Goal: Task Accomplishment & Management: Complete application form

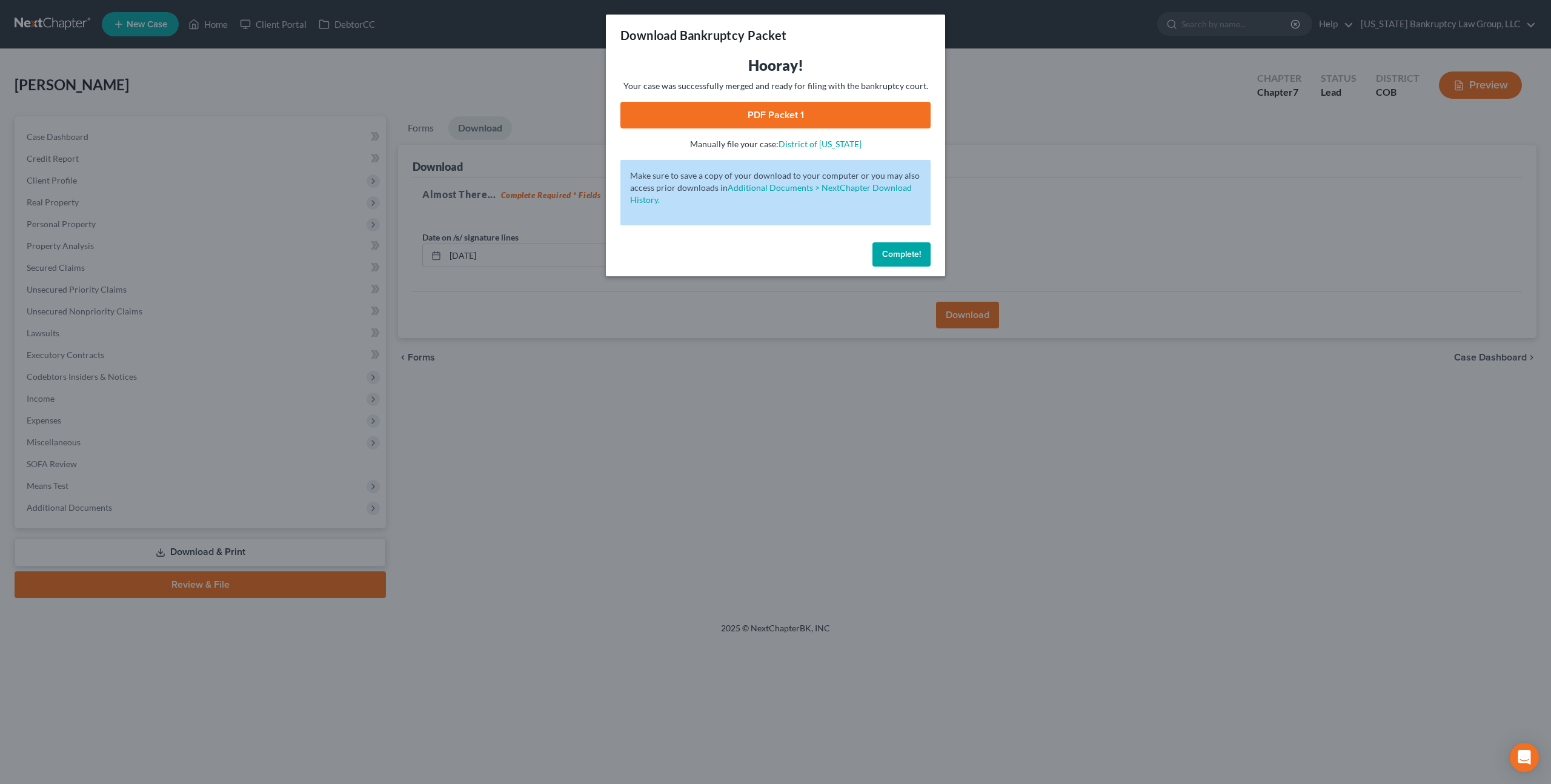
click at [893, 254] on span "Complete!" at bounding box center [901, 254] width 39 height 10
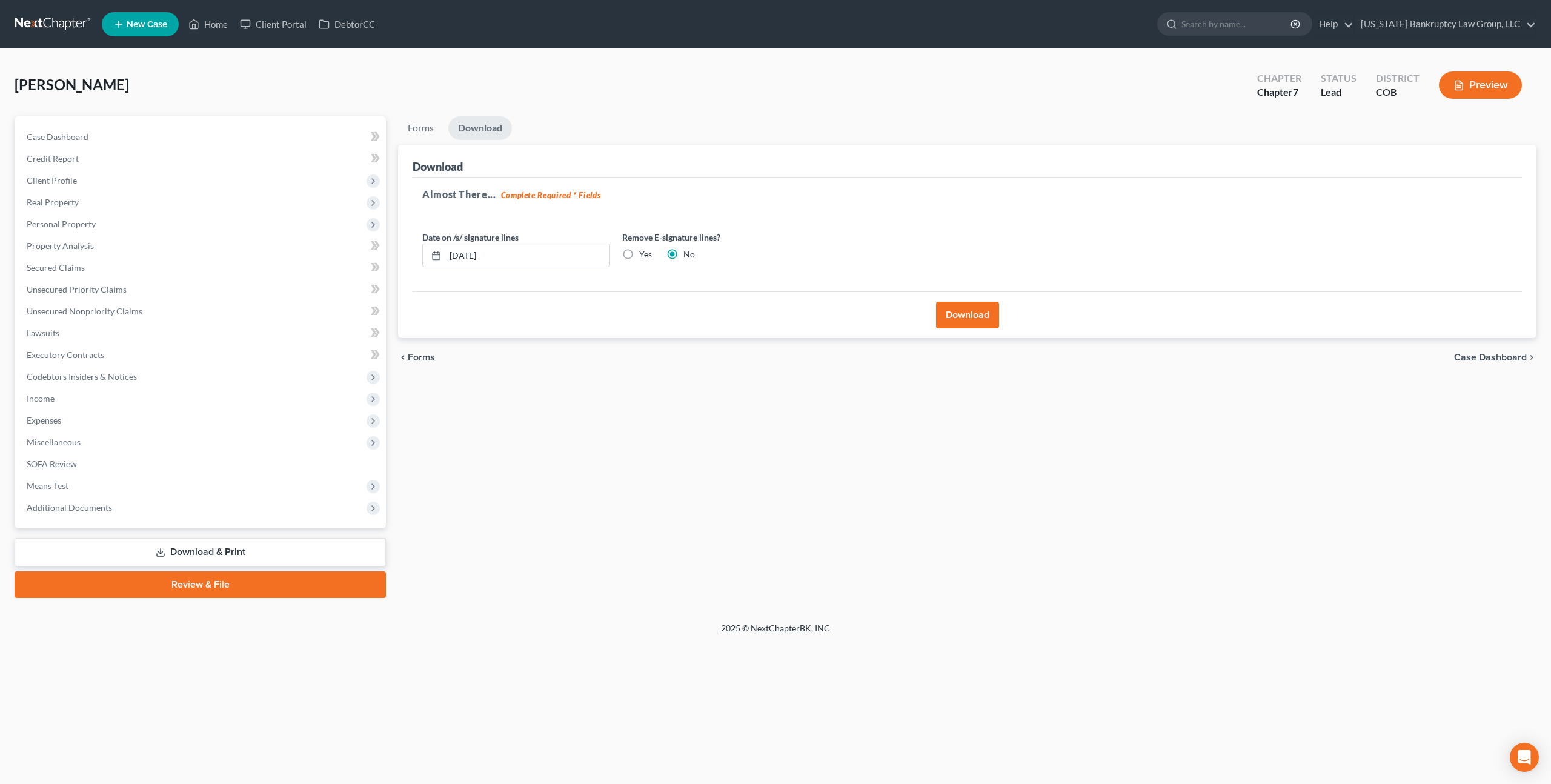
click at [62, 22] on link at bounding box center [53, 24] width 78 height 22
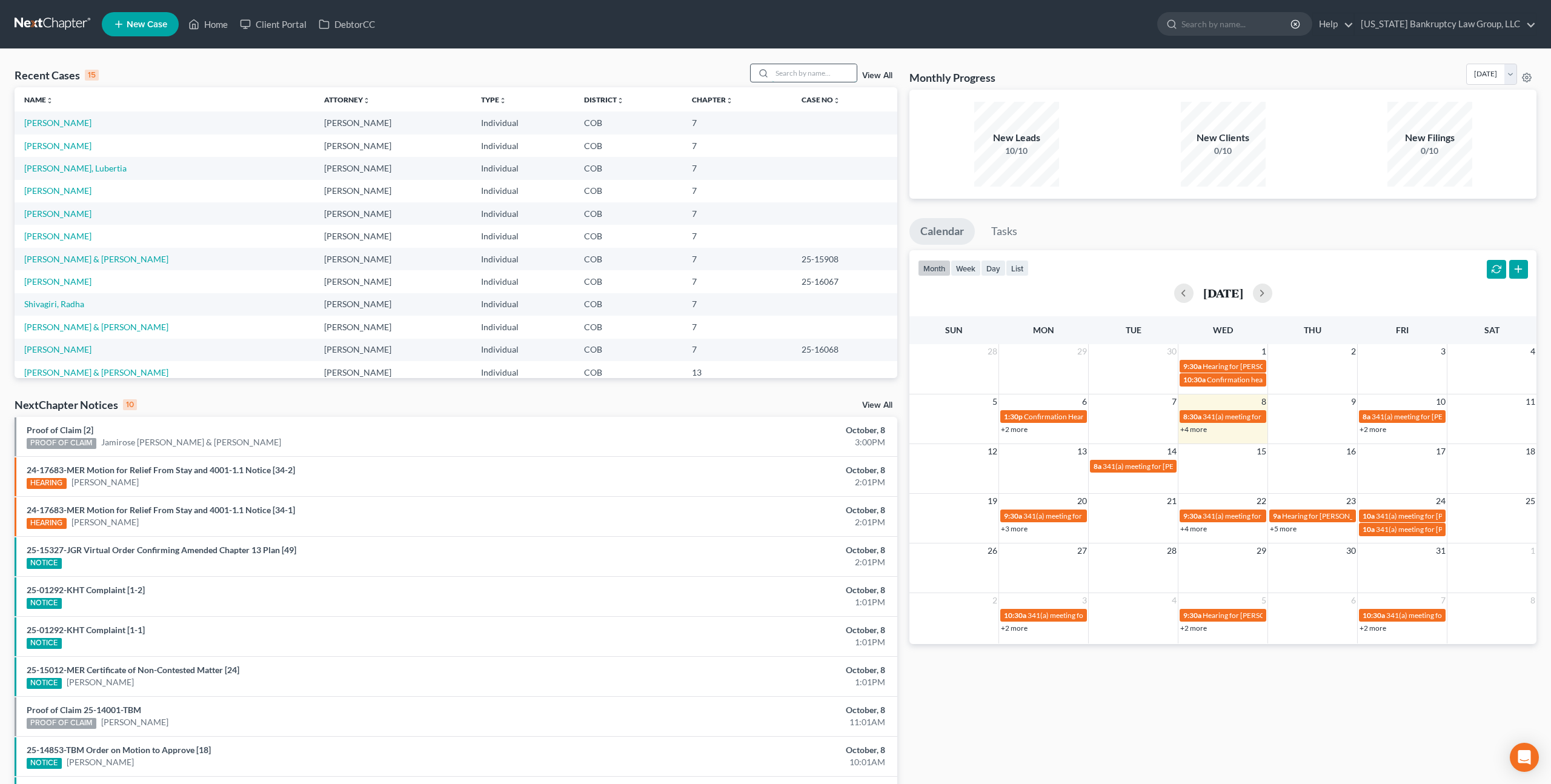
click at [785, 74] on input "search" at bounding box center [814, 73] width 85 height 18
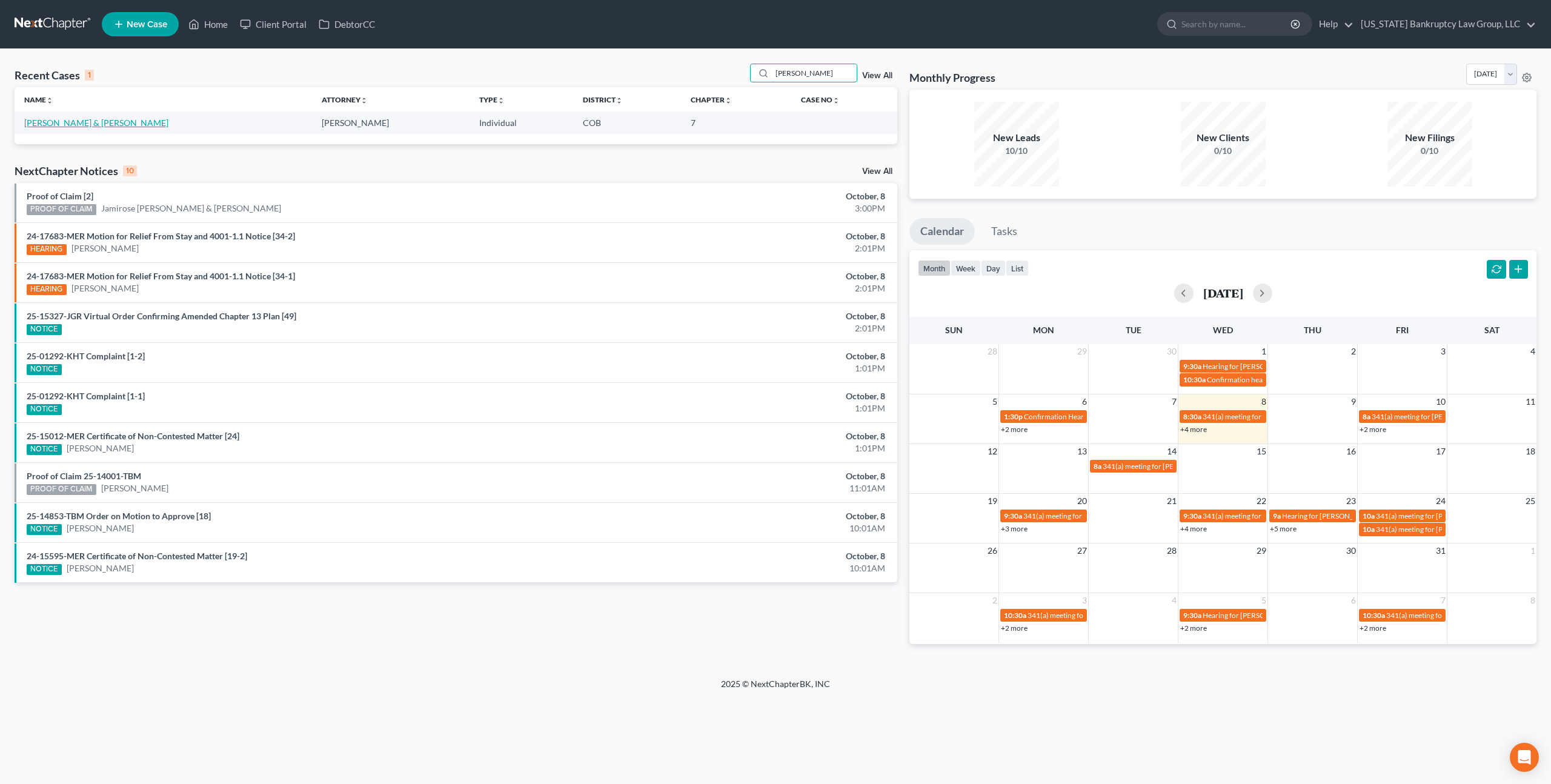
type input "[PERSON_NAME]"
click at [61, 124] on link "[PERSON_NAME] & [PERSON_NAME]" at bounding box center [96, 123] width 144 height 10
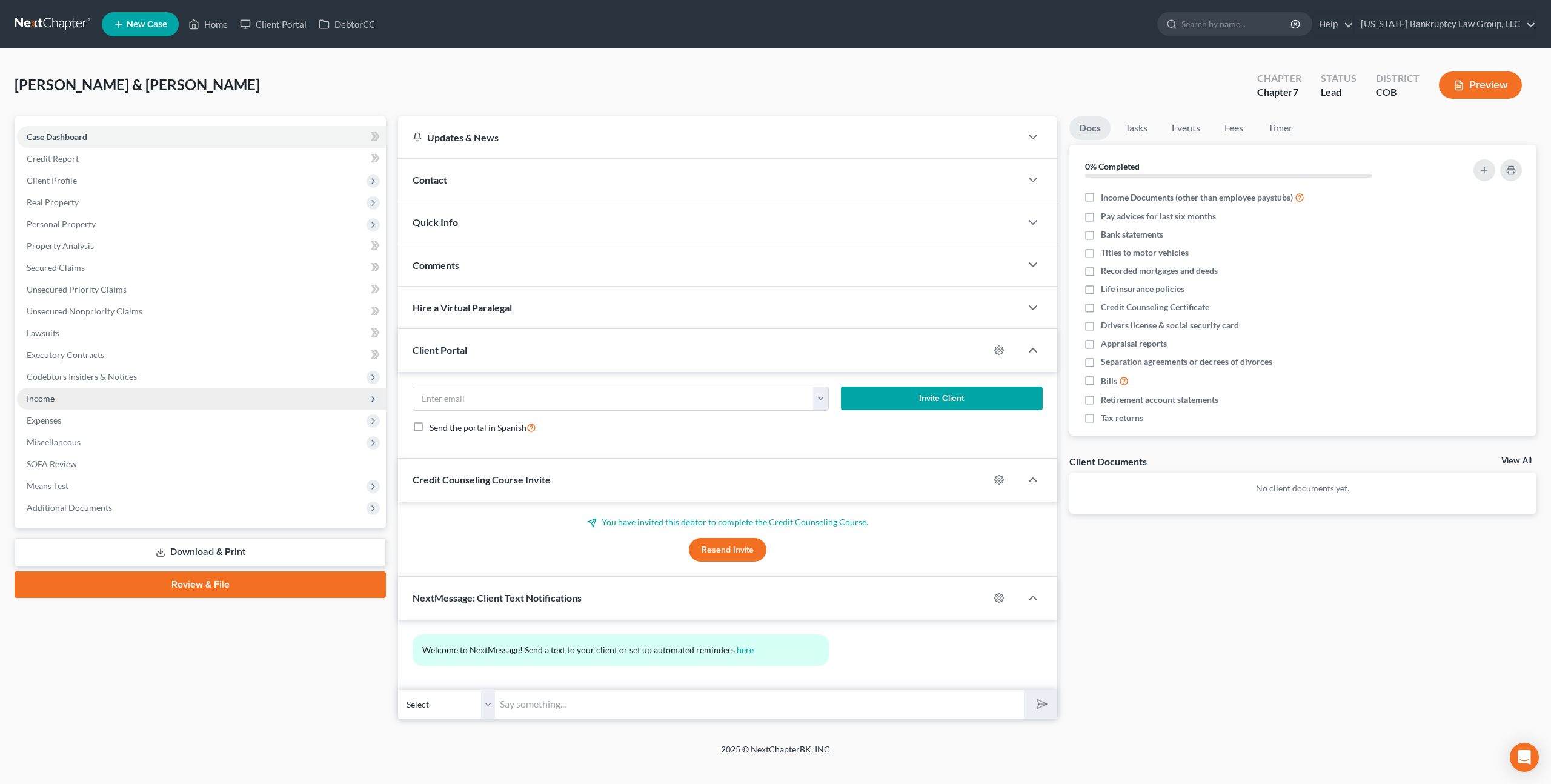
click at [49, 398] on span "Income" at bounding box center [40, 398] width 28 height 10
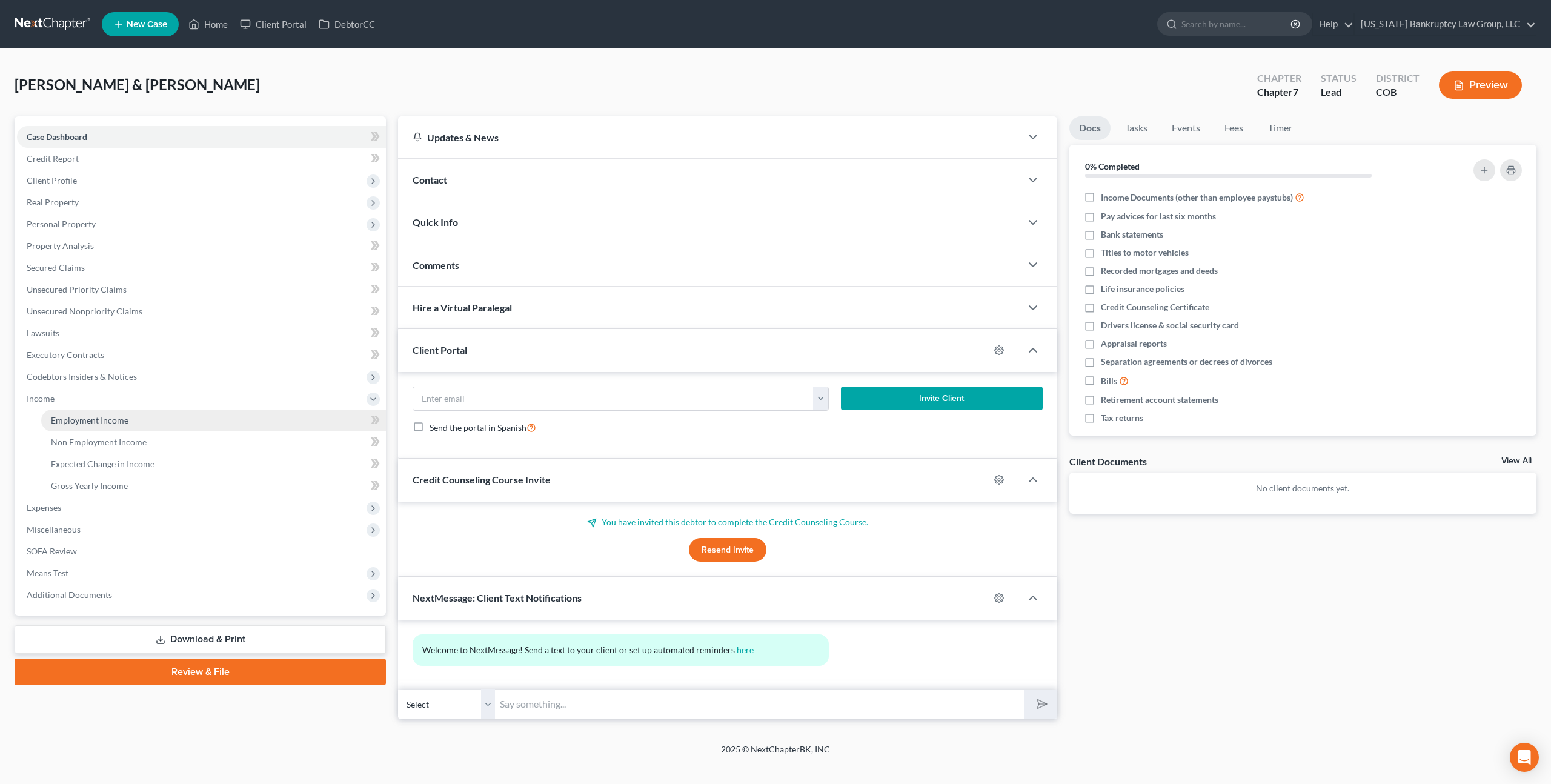
click at [132, 420] on link "Employment Income" at bounding box center [213, 420] width 345 height 22
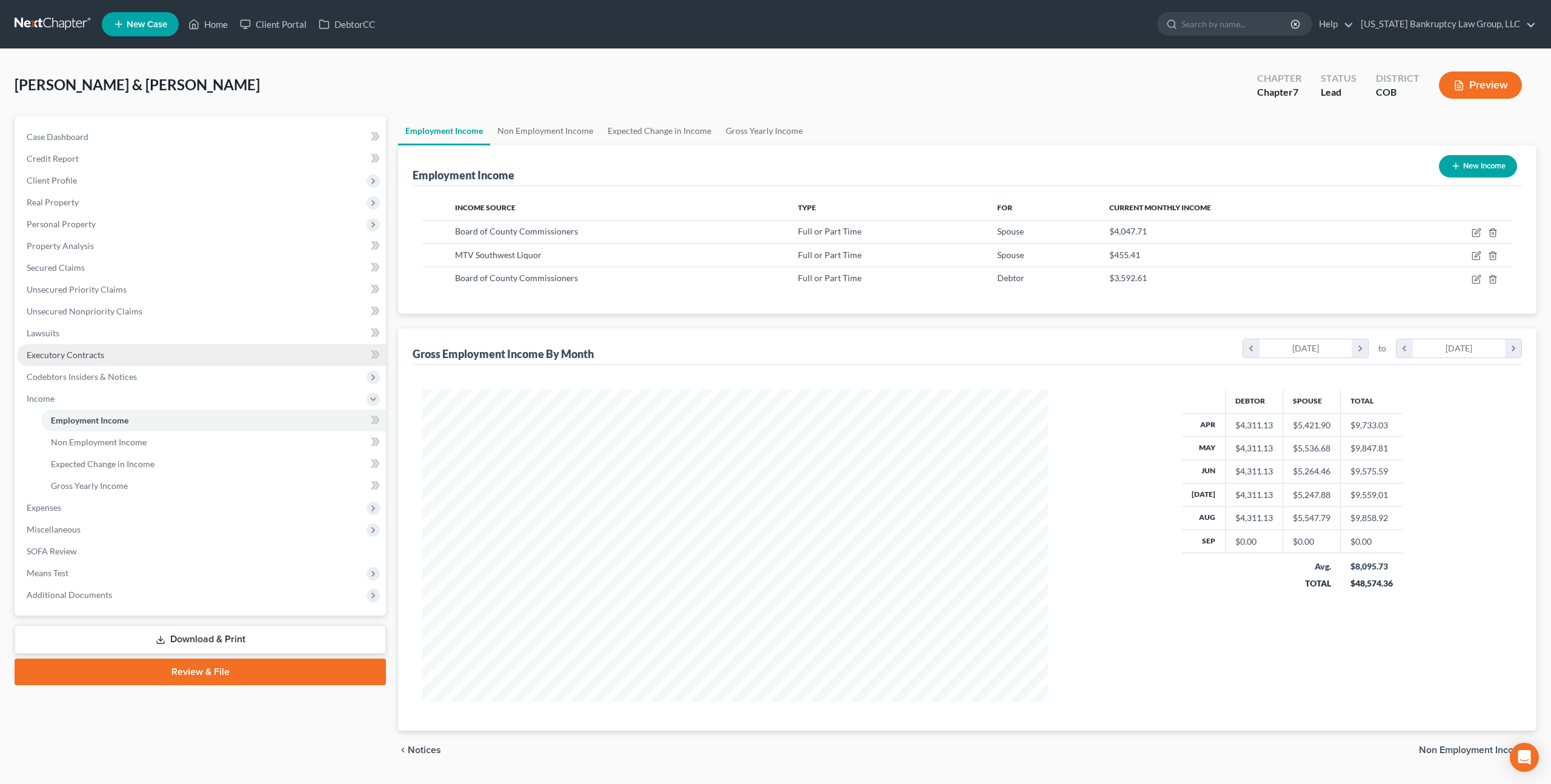
scroll to position [313, 649]
click at [1474, 254] on icon "button" at bounding box center [1476, 255] width 9 height 9
select select "0"
select select "5"
select select "3"
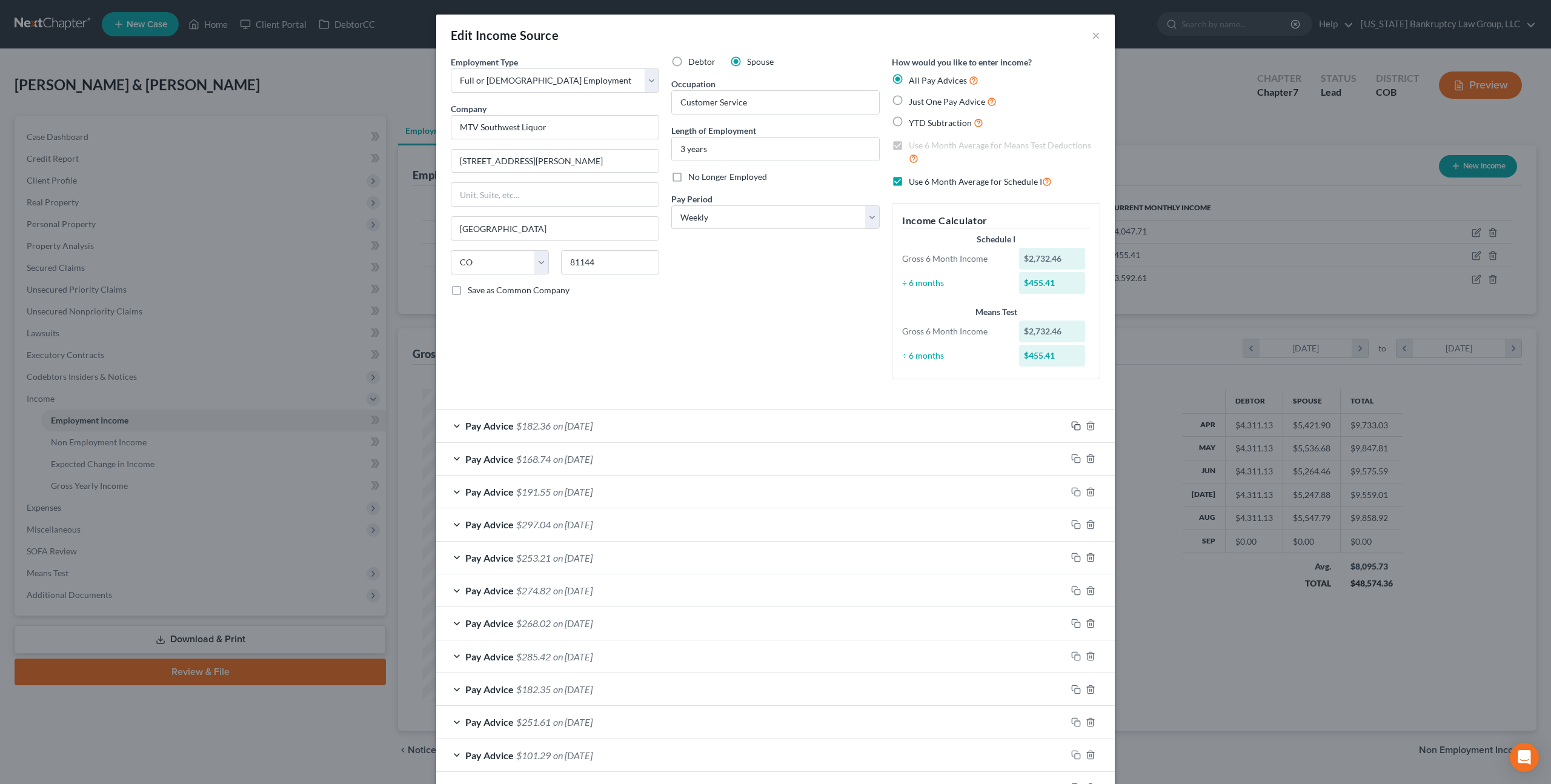
click at [1077, 427] on icon "button" at bounding box center [1076, 426] width 9 height 9
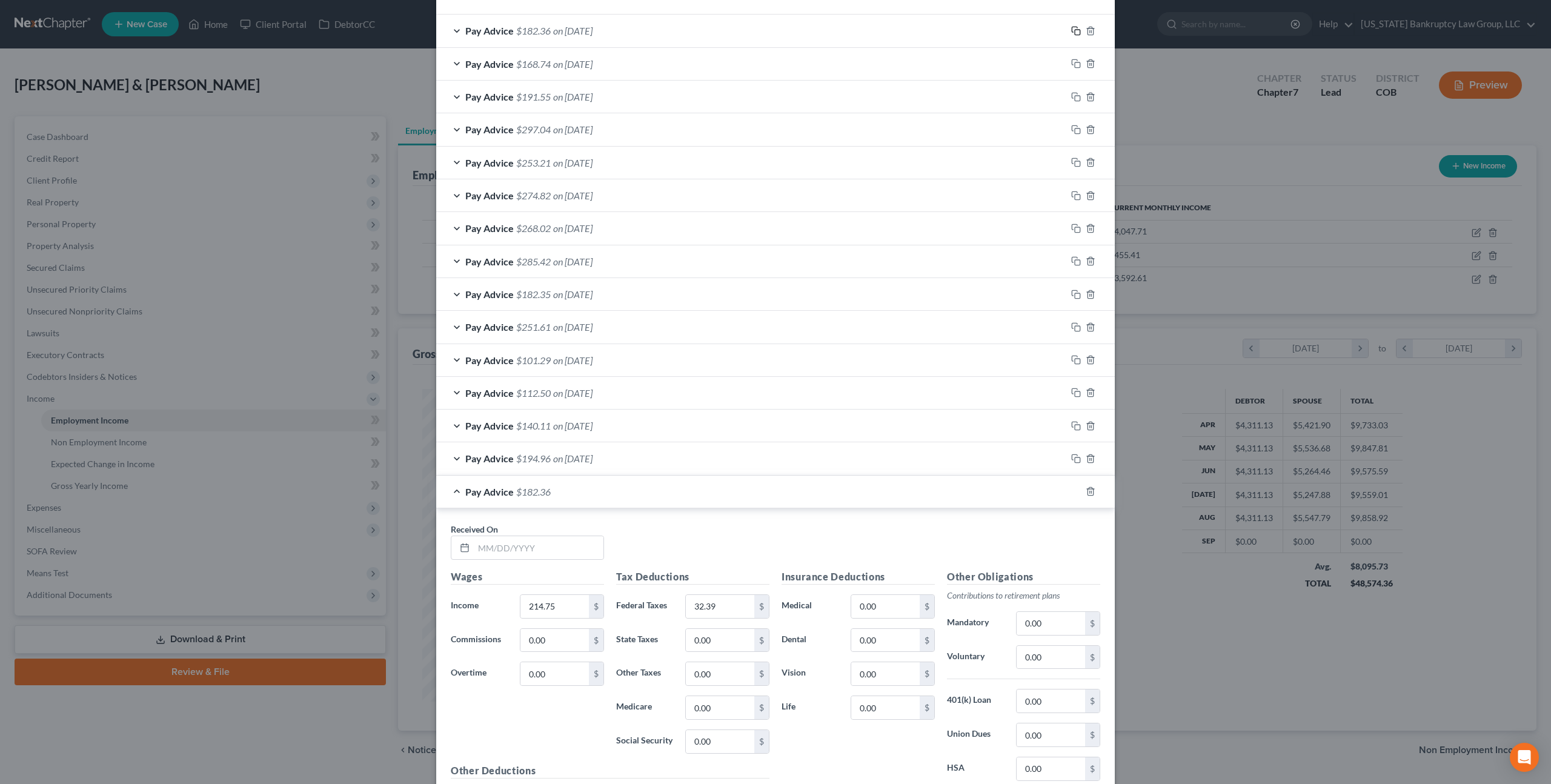
scroll to position [529, 0]
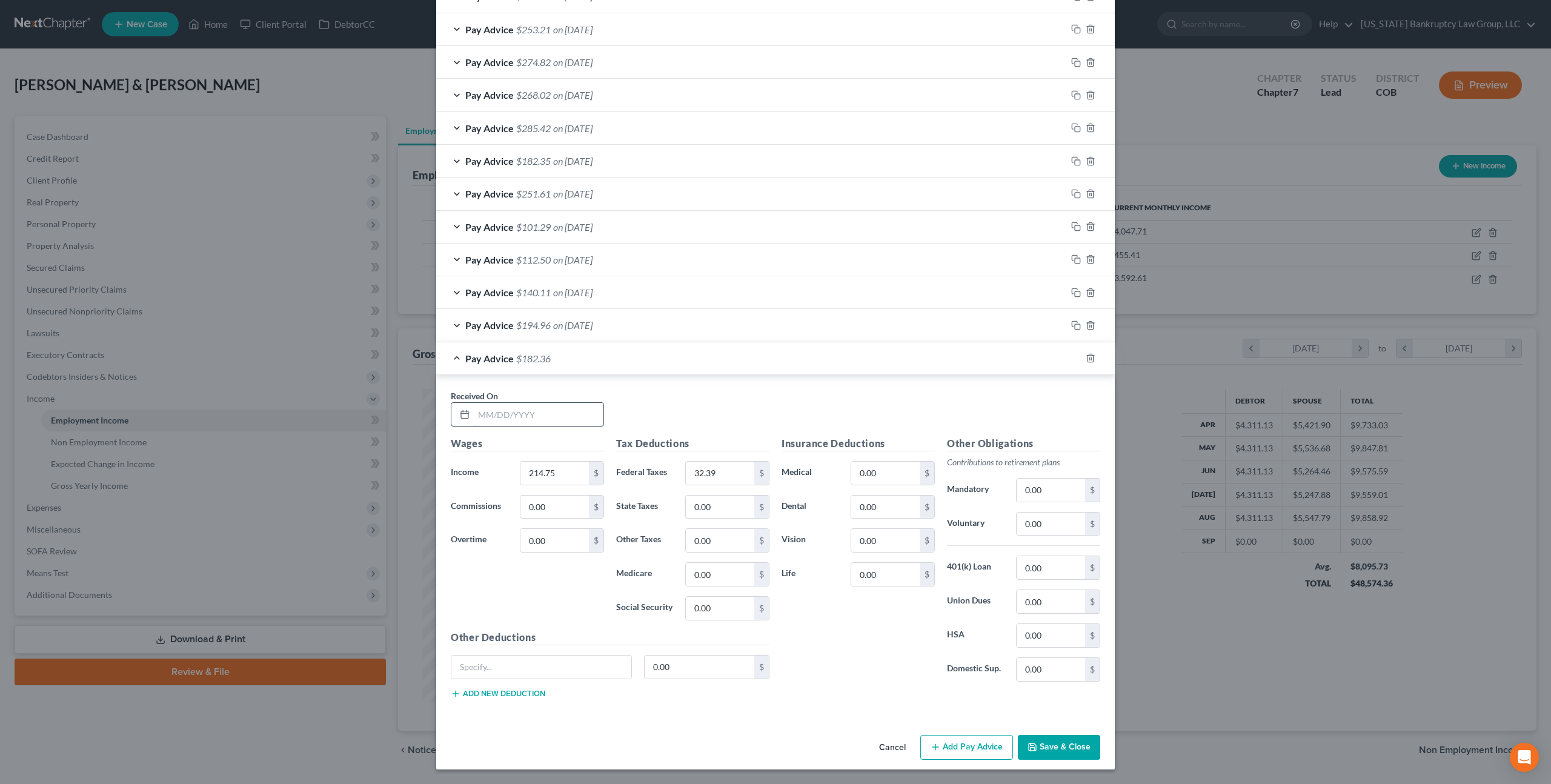
click at [525, 413] on input "text" at bounding box center [538, 414] width 130 height 23
type input "[DATE]"
click at [1076, 357] on rect "button" at bounding box center [1077, 359] width 6 height 6
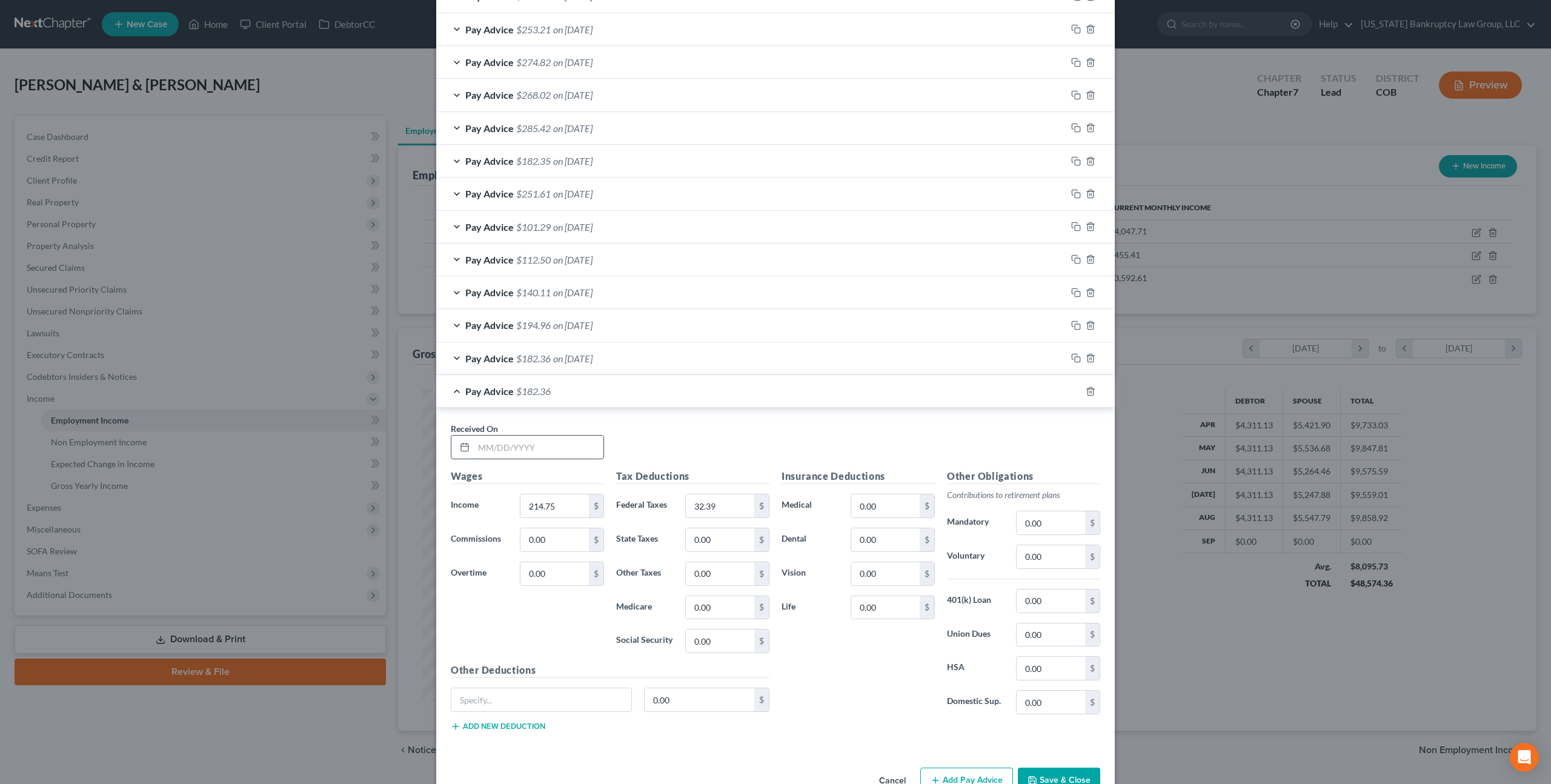
click at [502, 452] on input "text" at bounding box center [538, 447] width 130 height 23
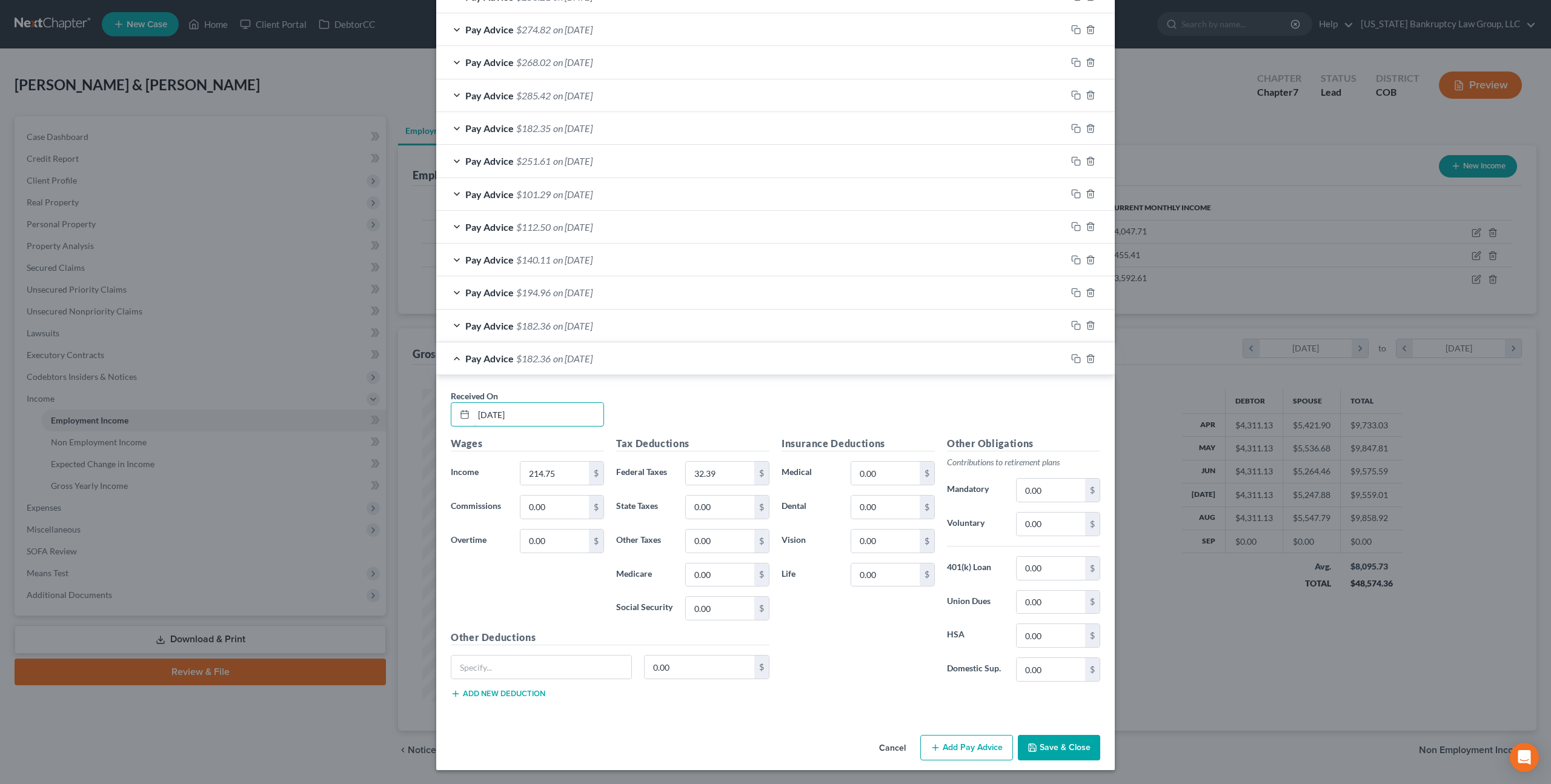
type input "[DATE]"
click at [1043, 745] on button "Save & Close" at bounding box center [1059, 748] width 82 height 25
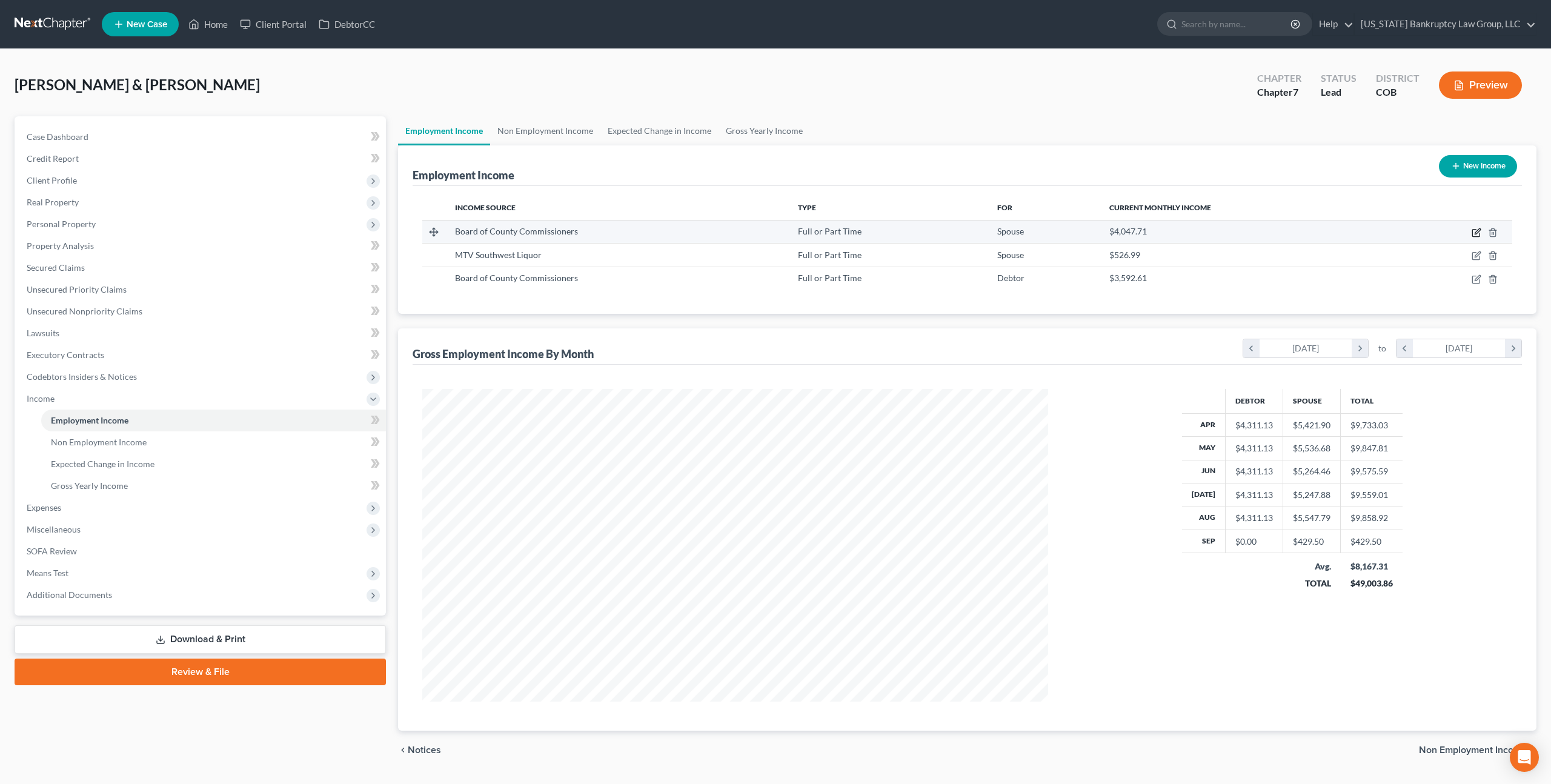
click at [1474, 232] on icon "button" at bounding box center [1476, 232] width 9 height 9
select select "0"
select select "5"
select select "0"
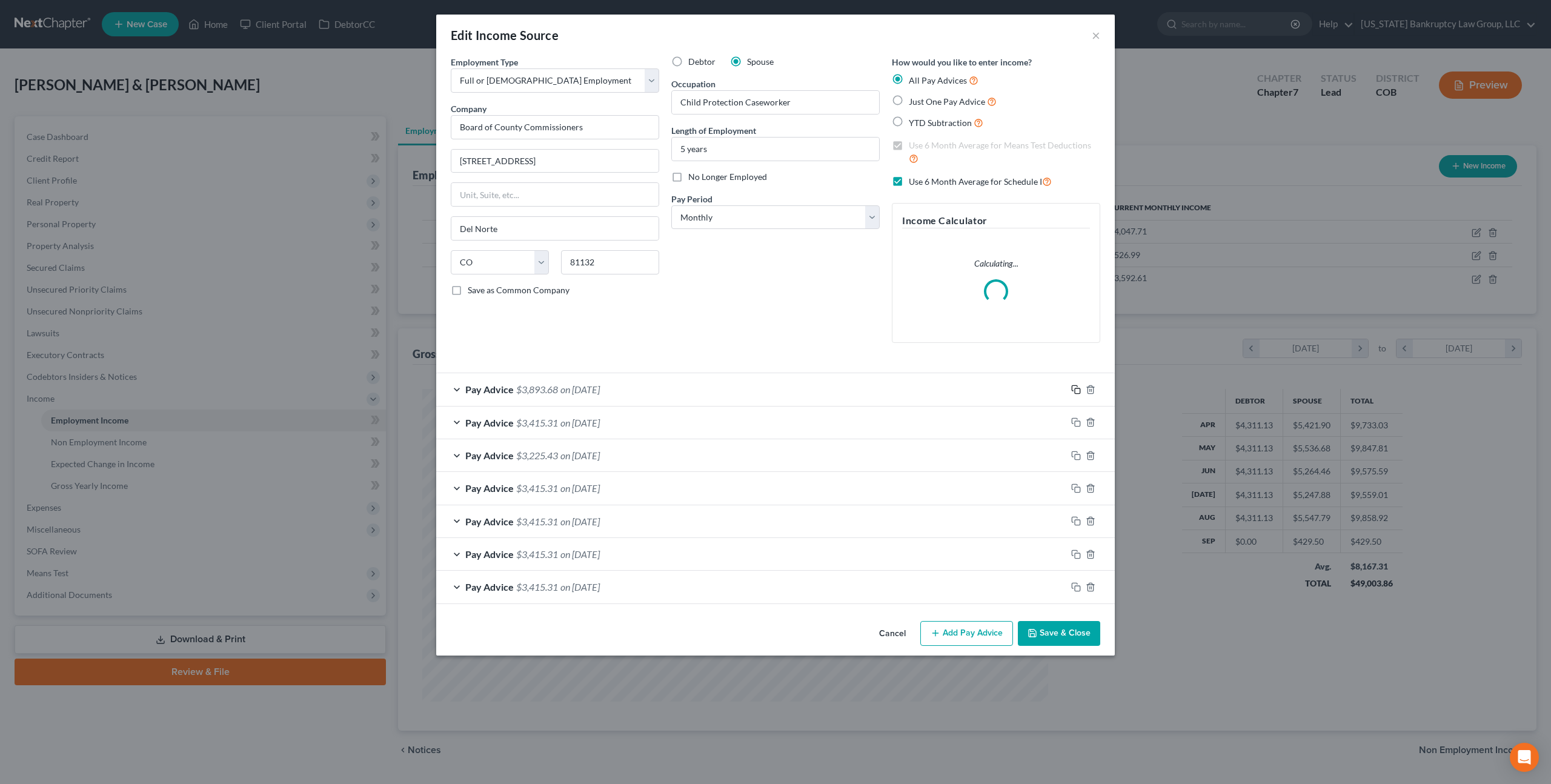
click at [1074, 389] on icon "button" at bounding box center [1076, 389] width 9 height 9
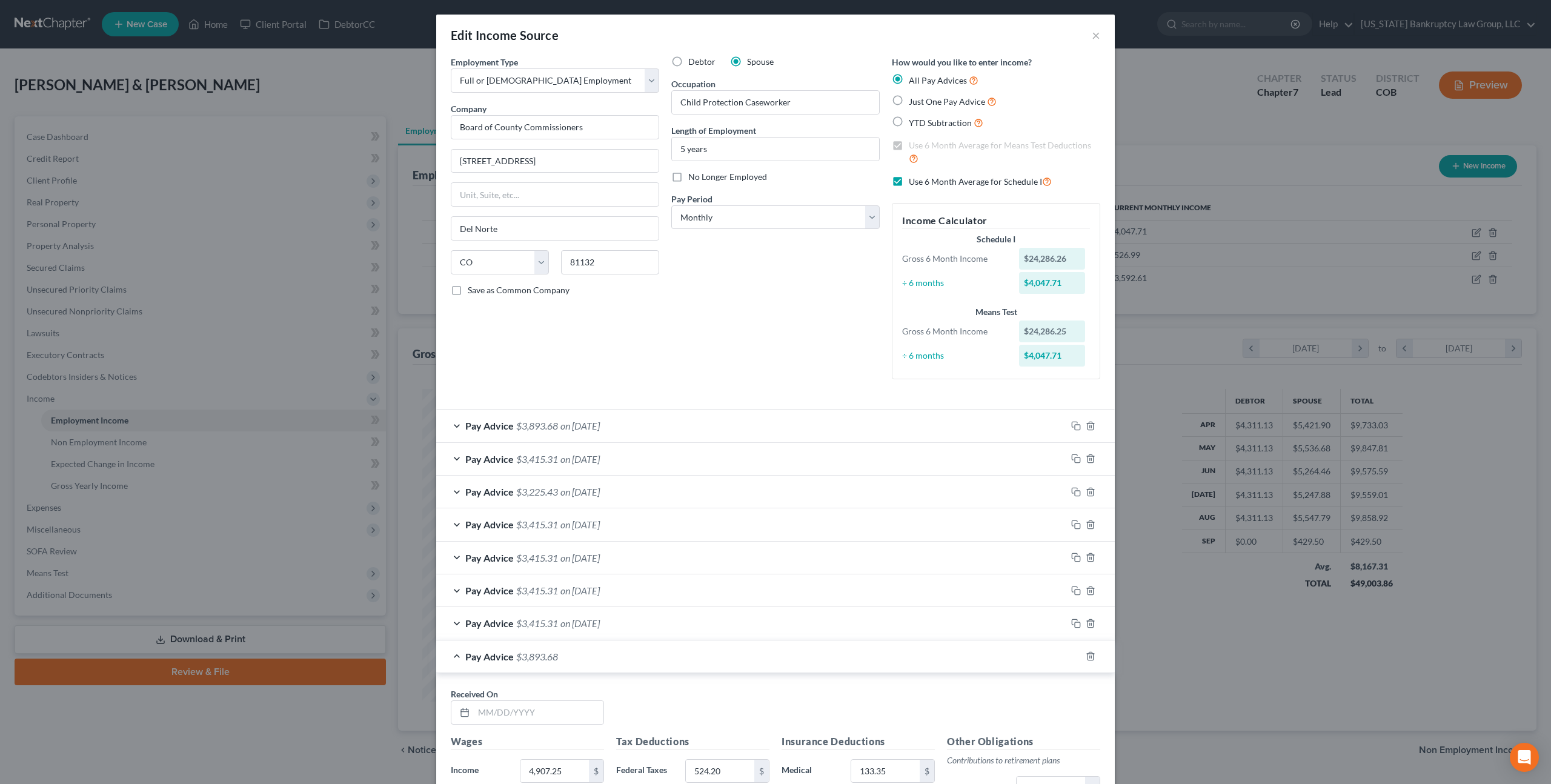
click at [854, 425] on div "Pay Advice $3,893.68 on [DATE]" at bounding box center [751, 426] width 630 height 32
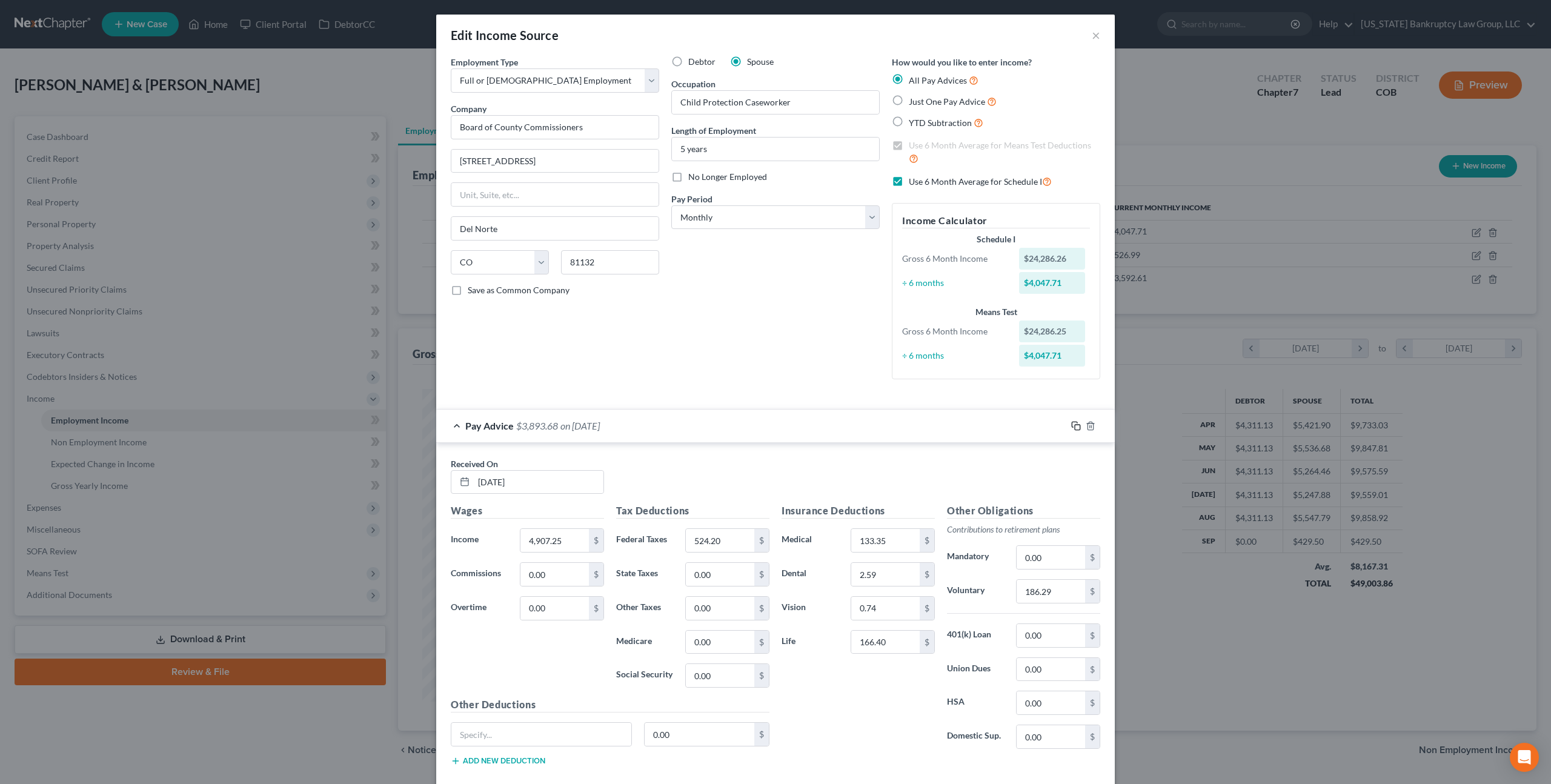
click at [1081, 426] on icon "button" at bounding box center [1076, 426] width 9 height 9
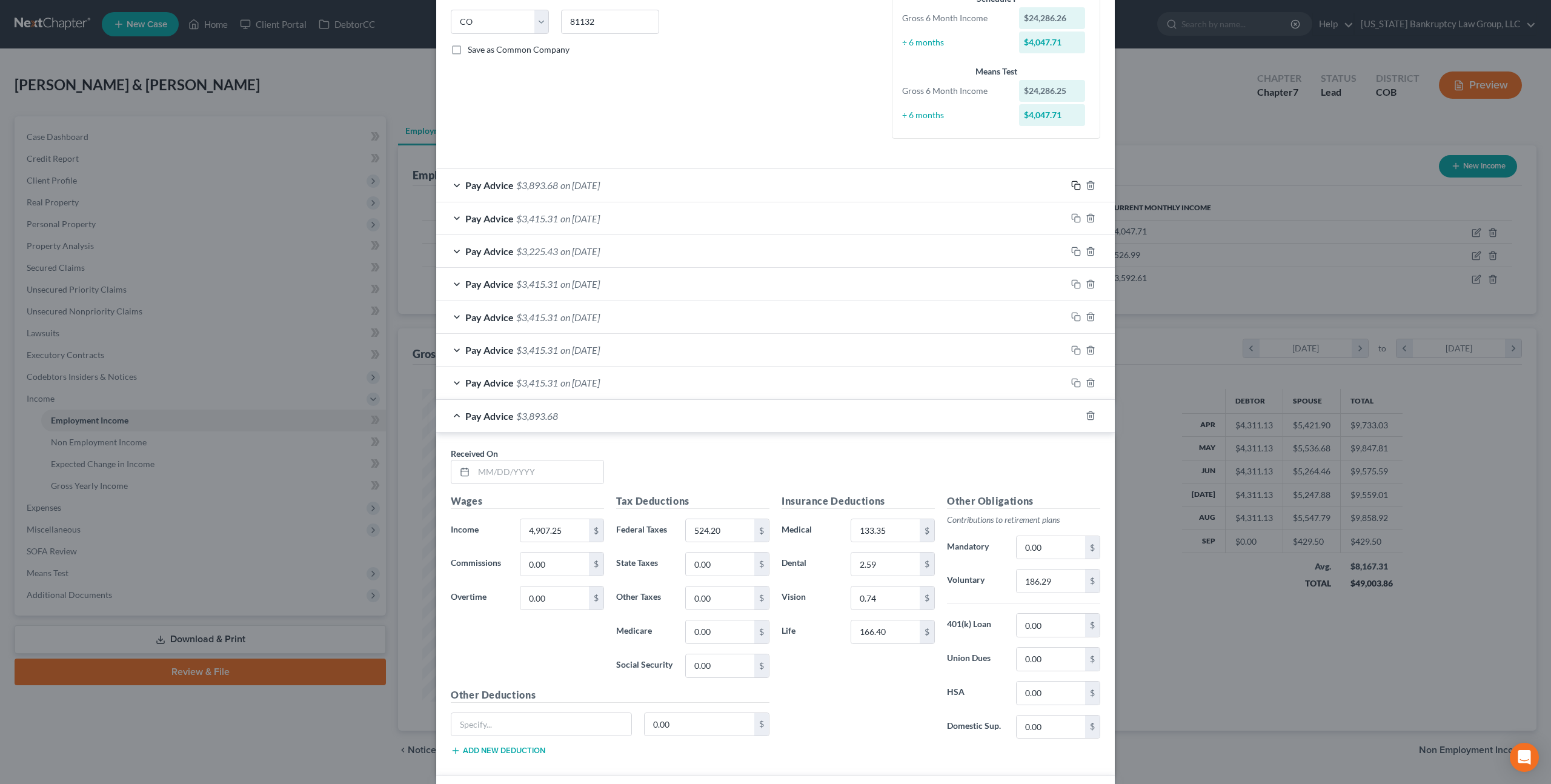
scroll to position [438, 0]
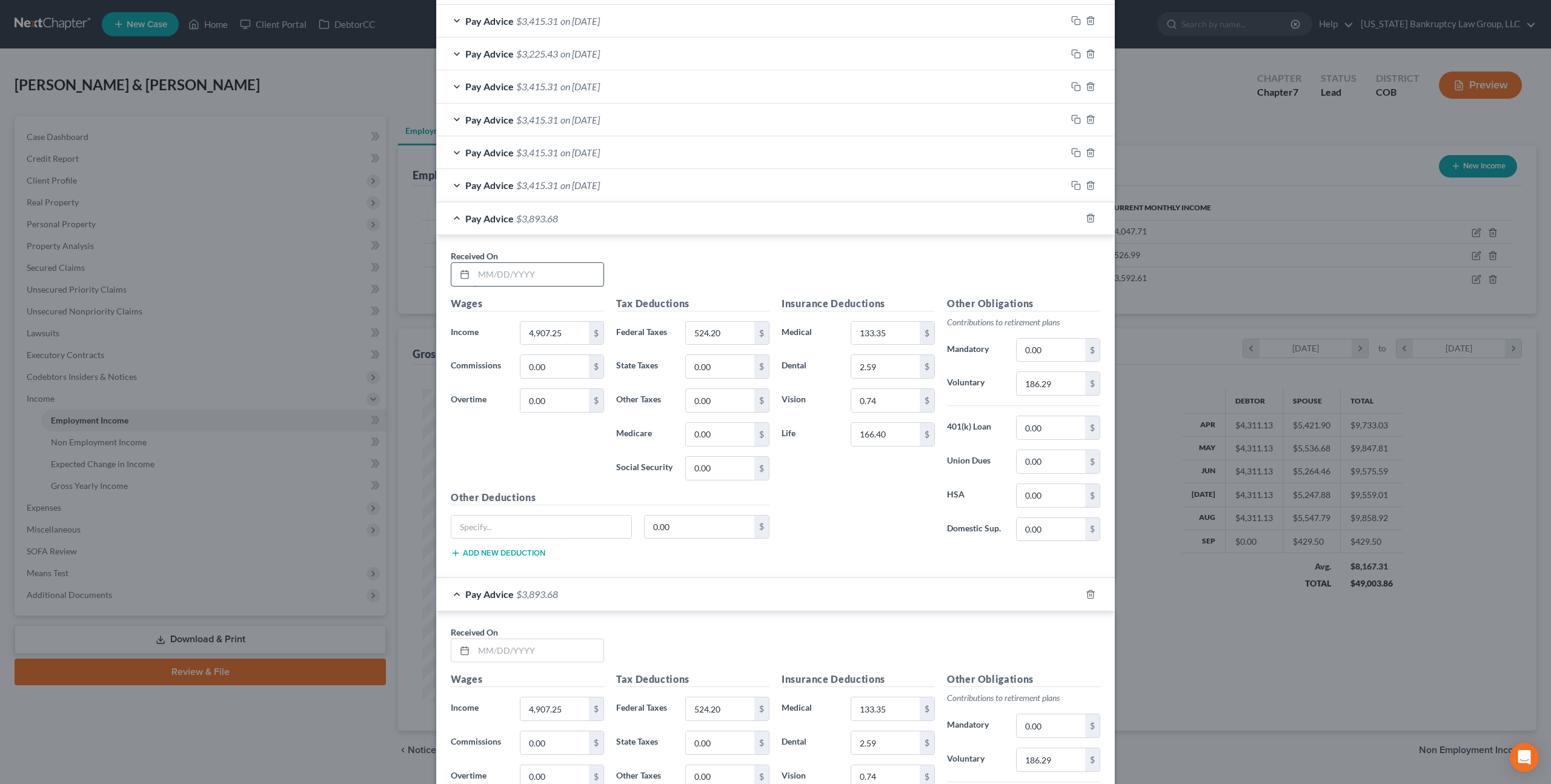
click at [531, 274] on input "text" at bounding box center [538, 274] width 130 height 23
type input "[DATE]"
click at [553, 334] on input "4,907.25" at bounding box center [555, 333] width 68 height 23
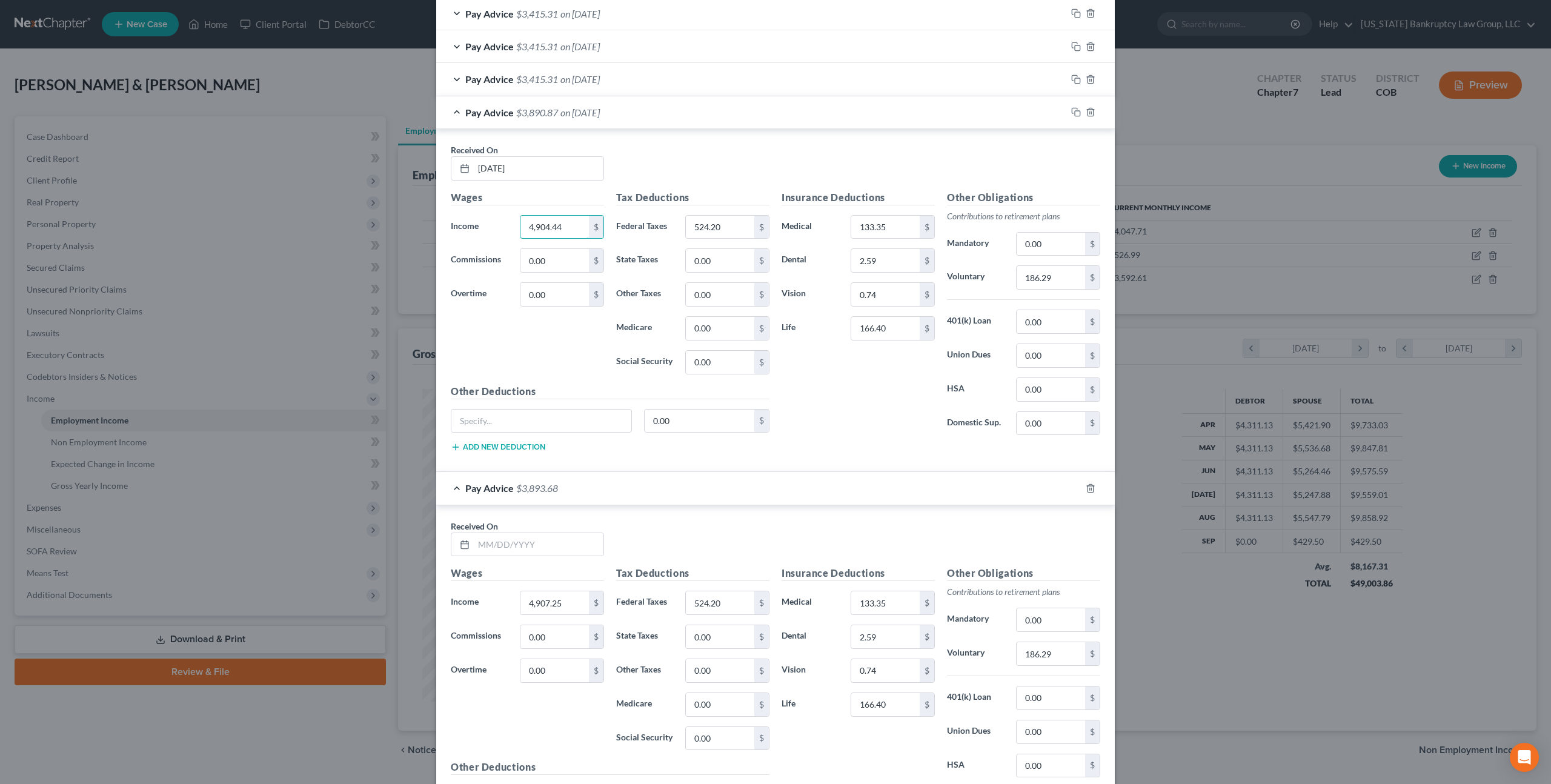
scroll to position [675, 0]
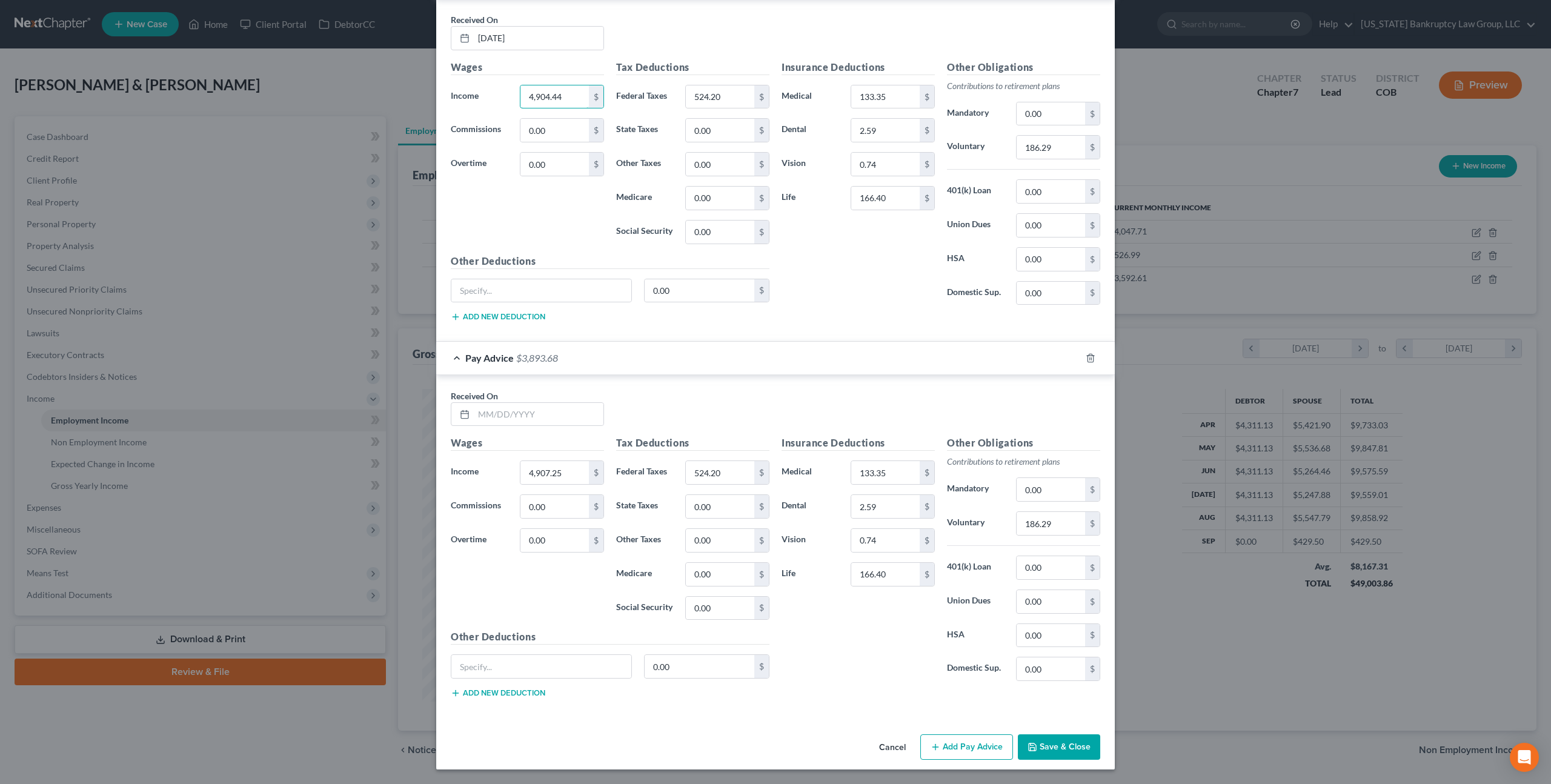
type input "4,904.44"
click at [1043, 750] on button "Save & Close" at bounding box center [1059, 747] width 82 height 25
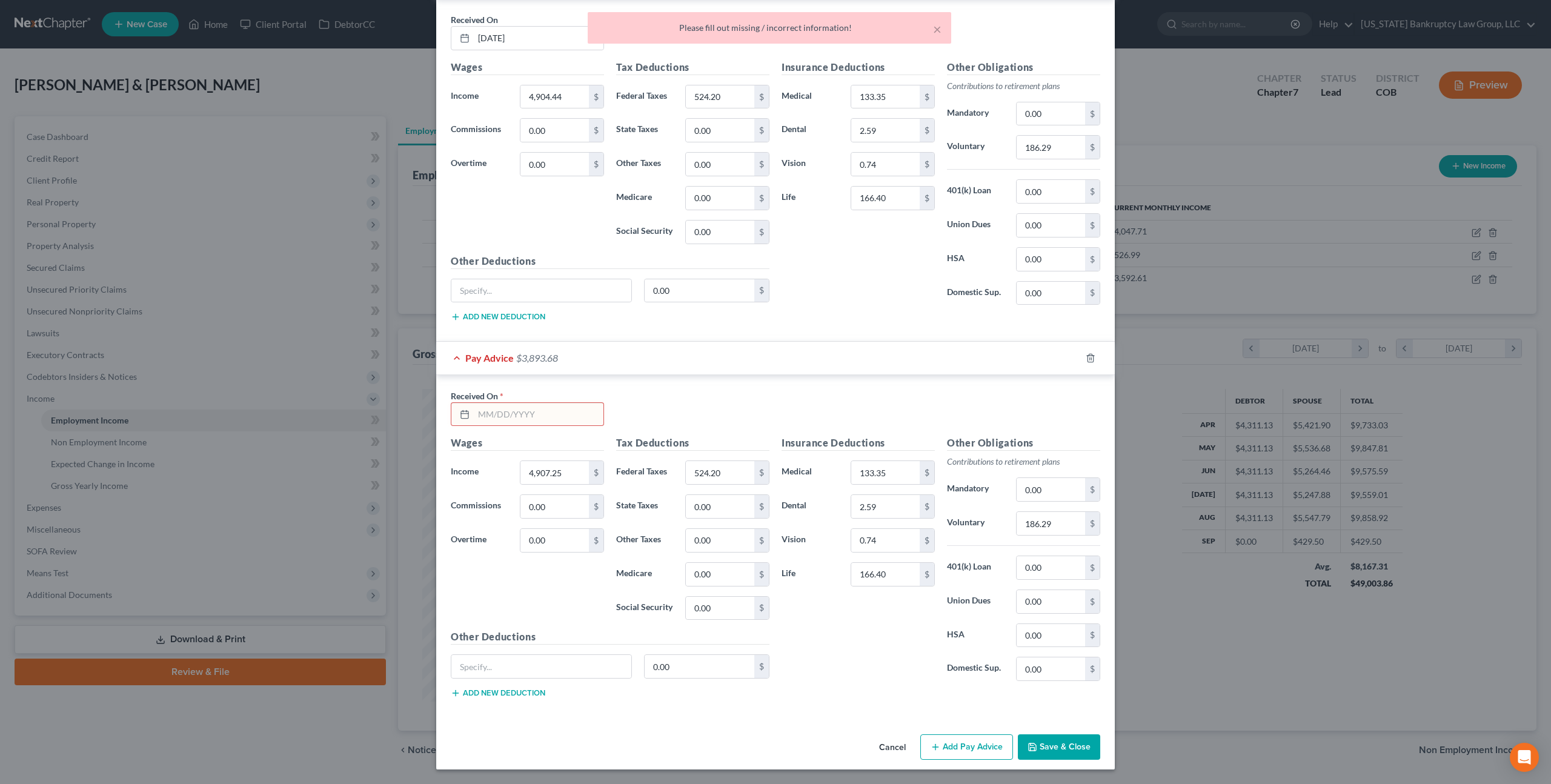
click at [484, 412] on input "text" at bounding box center [538, 414] width 130 height 23
click at [1093, 359] on icon "button" at bounding box center [1090, 358] width 6 height 8
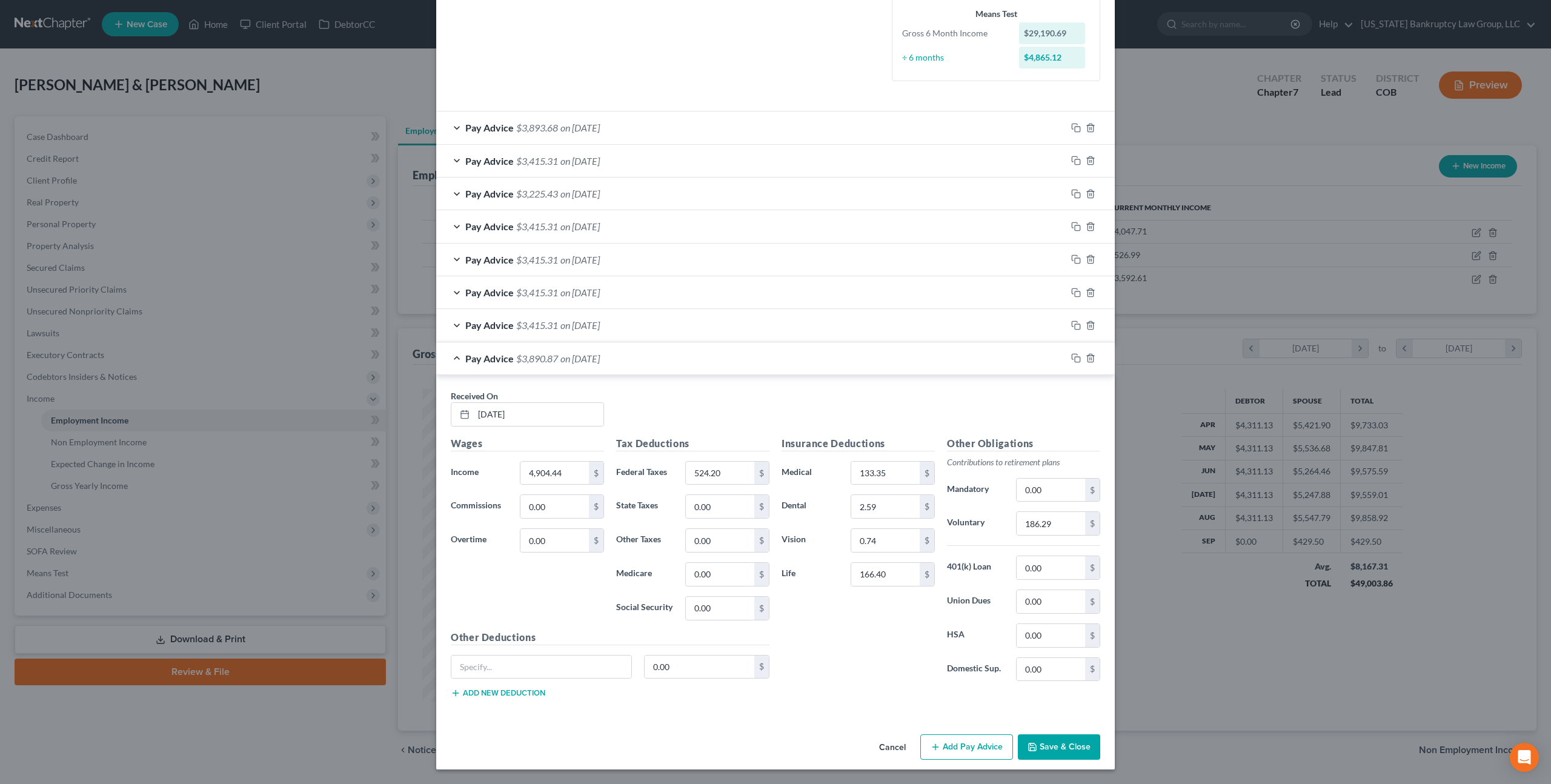
scroll to position [298, 0]
click at [1045, 749] on button "Save & Close" at bounding box center [1059, 747] width 82 height 25
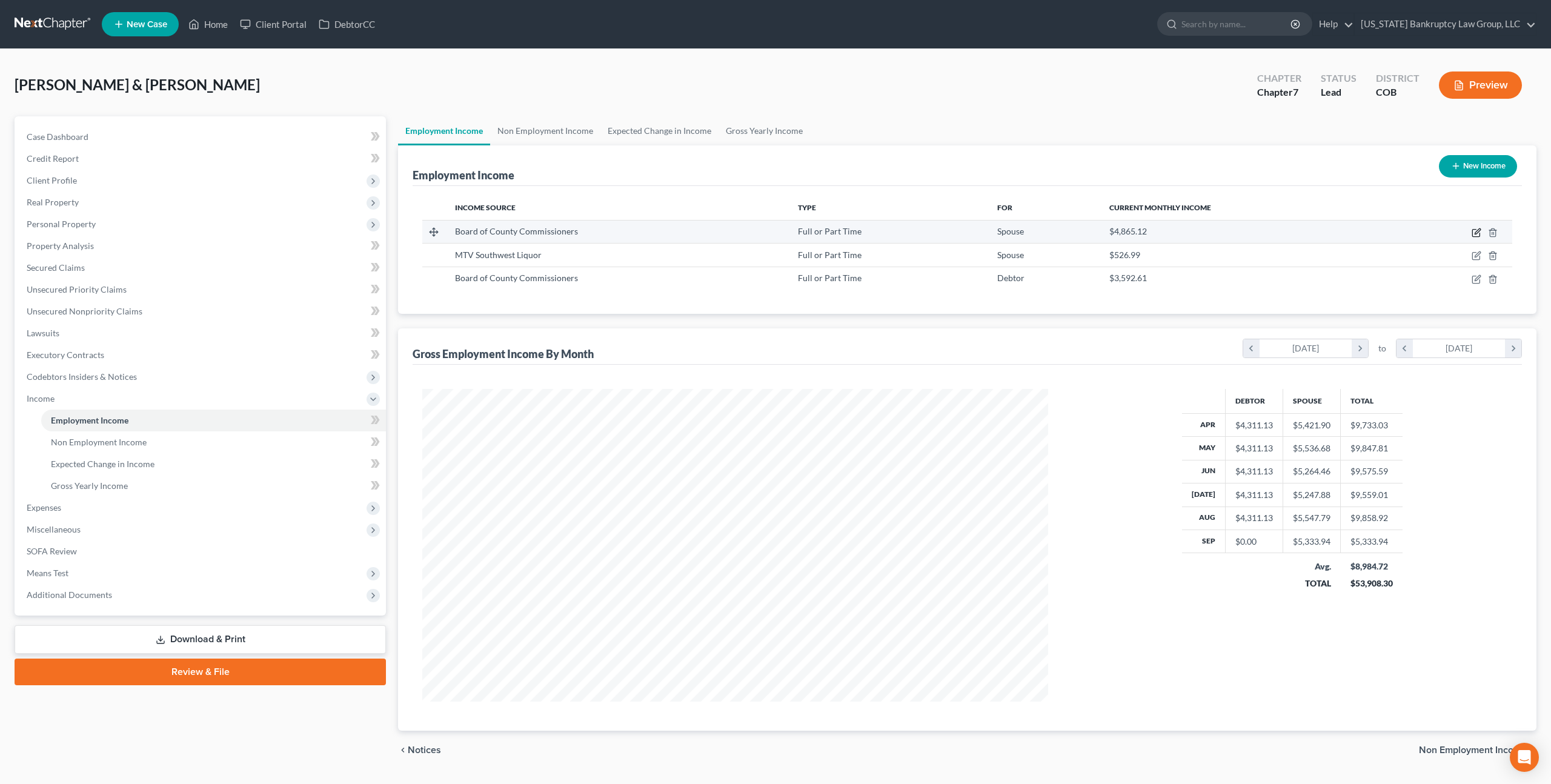
click at [1479, 231] on icon "button" at bounding box center [1476, 232] width 9 height 9
select select "0"
select select "5"
select select "0"
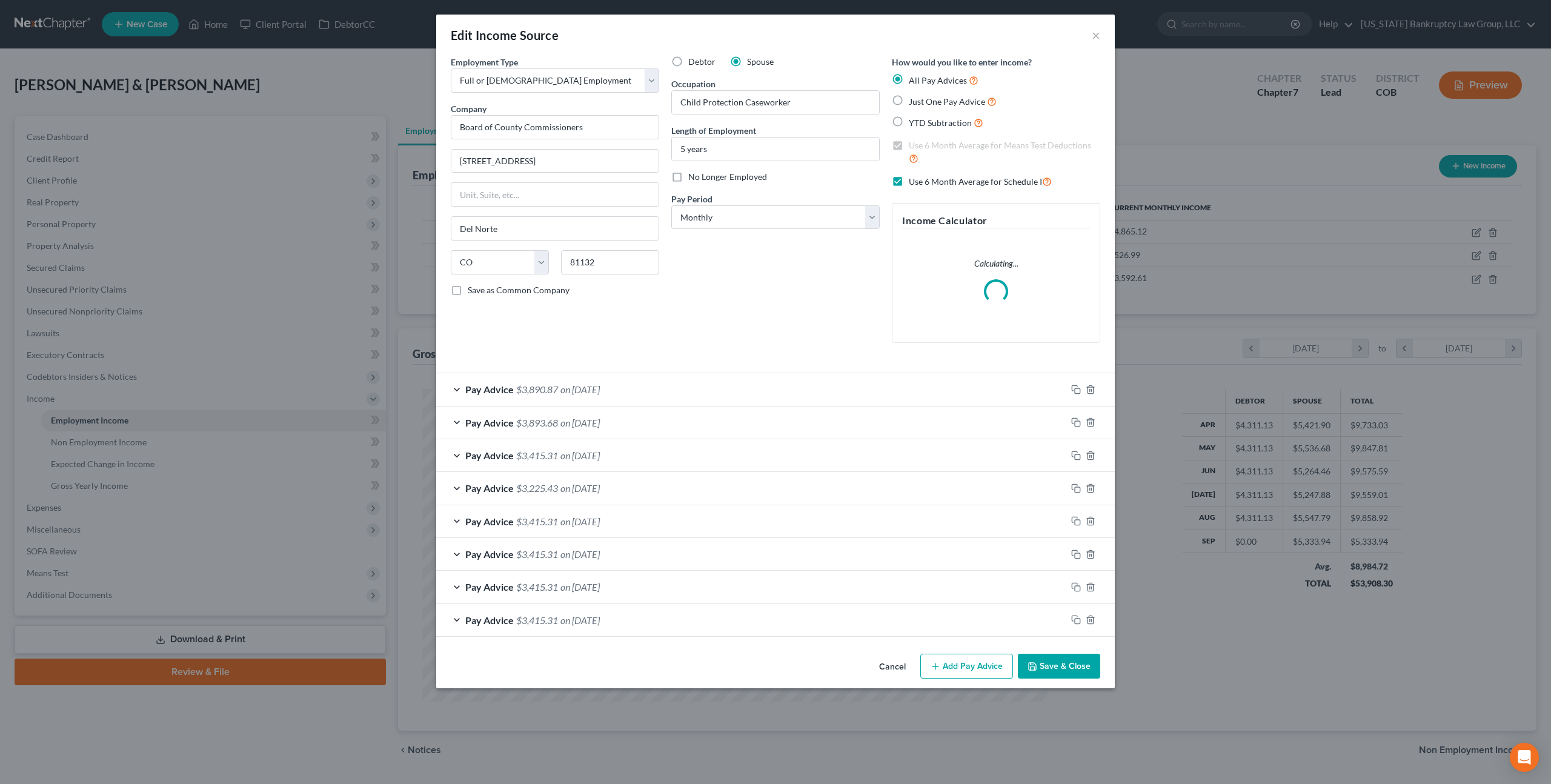
click at [1055, 664] on button "Save & Close" at bounding box center [1059, 666] width 82 height 25
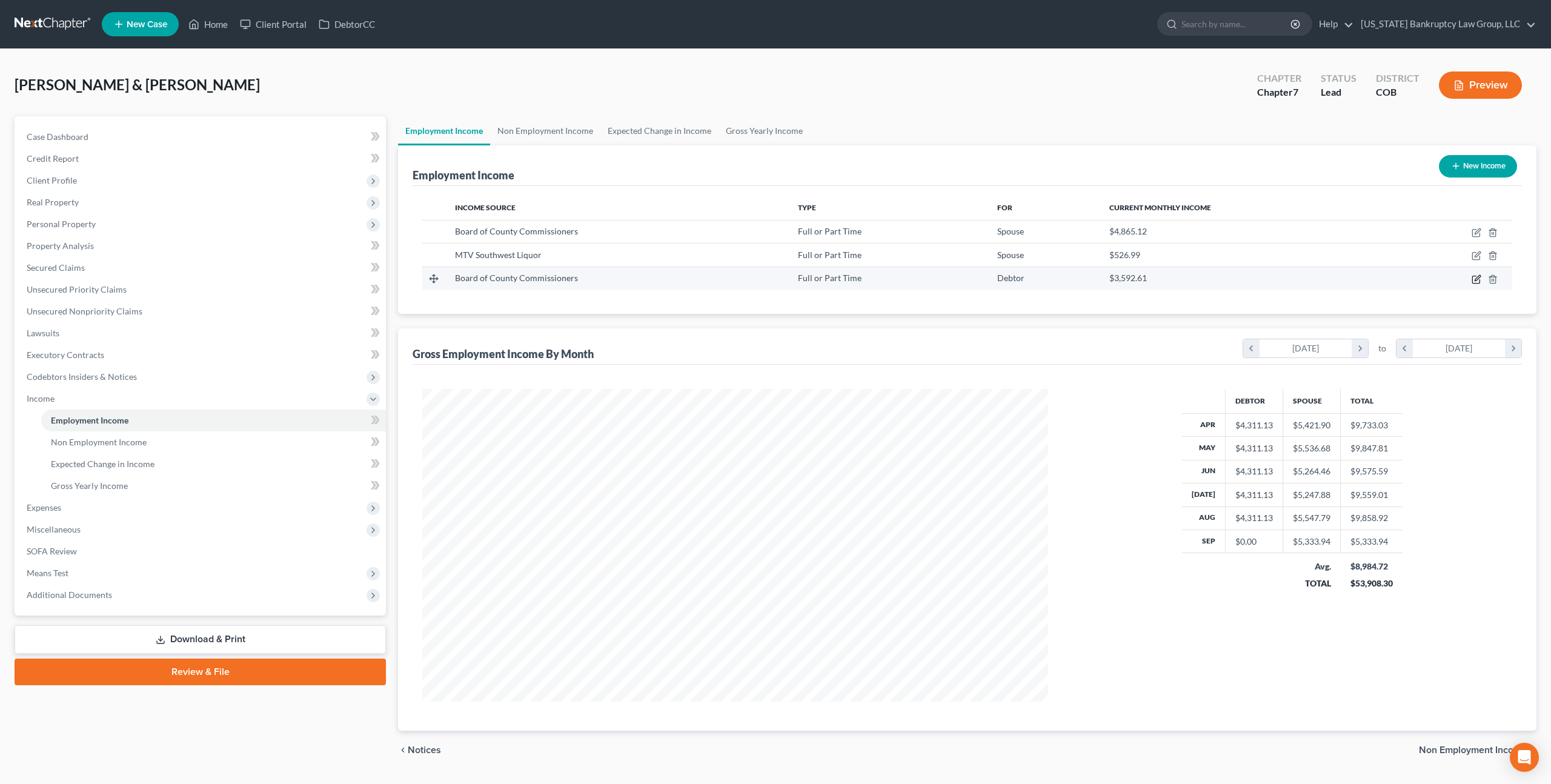
click at [1478, 279] on icon "button" at bounding box center [1476, 279] width 9 height 9
select select "0"
select select "5"
select select "0"
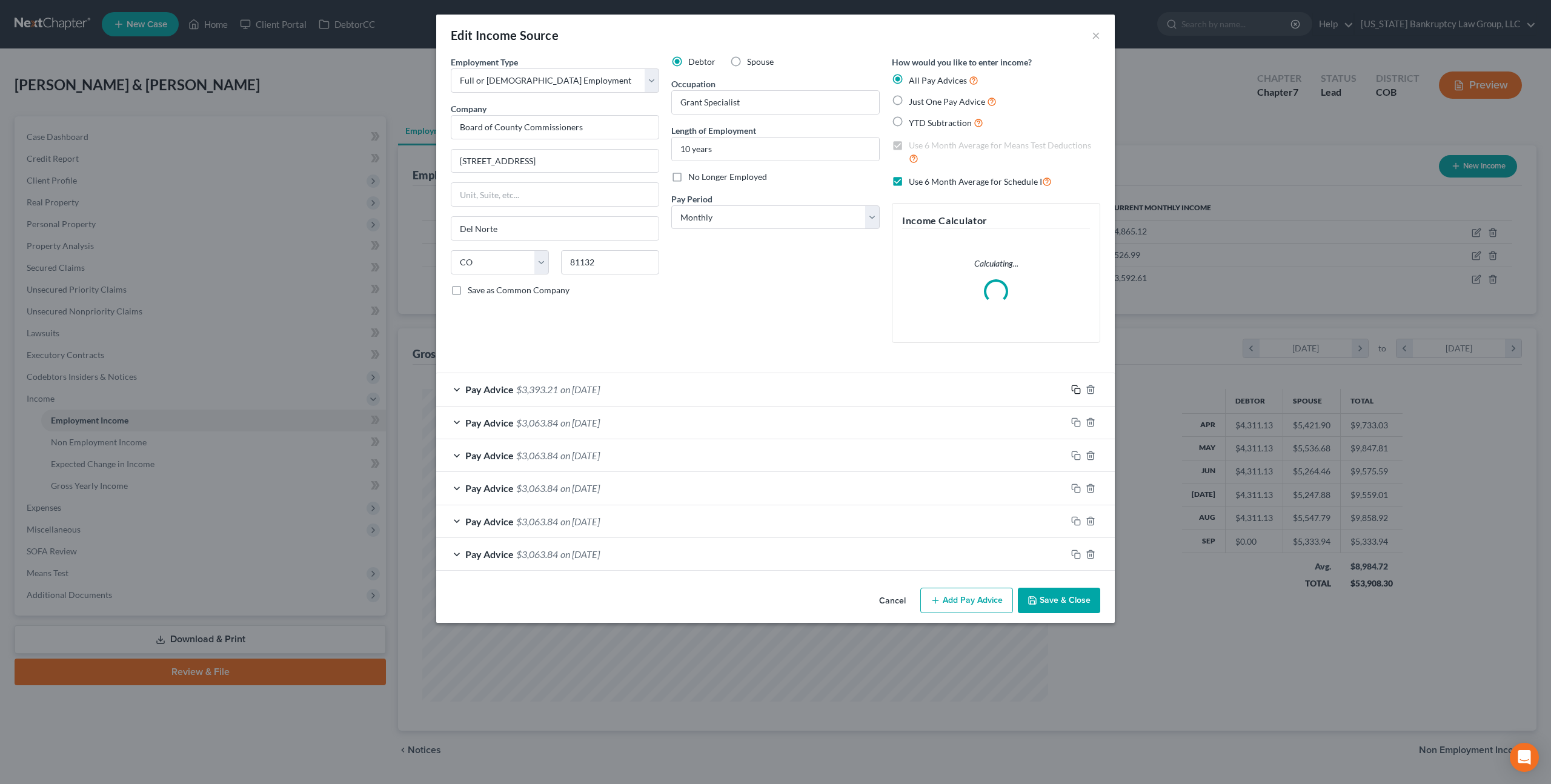
click at [1073, 390] on icon "button" at bounding box center [1074, 388] width 6 height 6
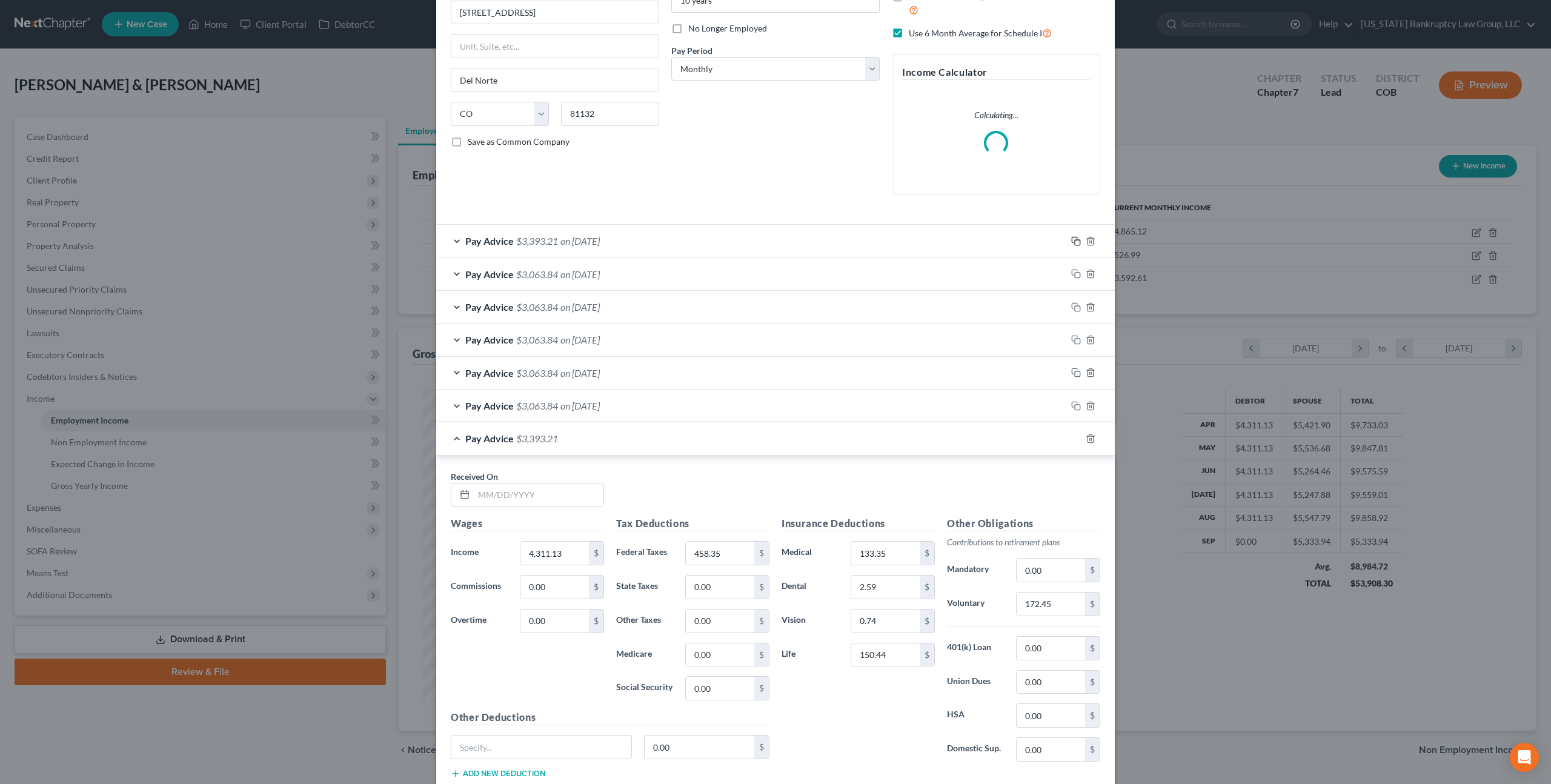
scroll to position [222, 0]
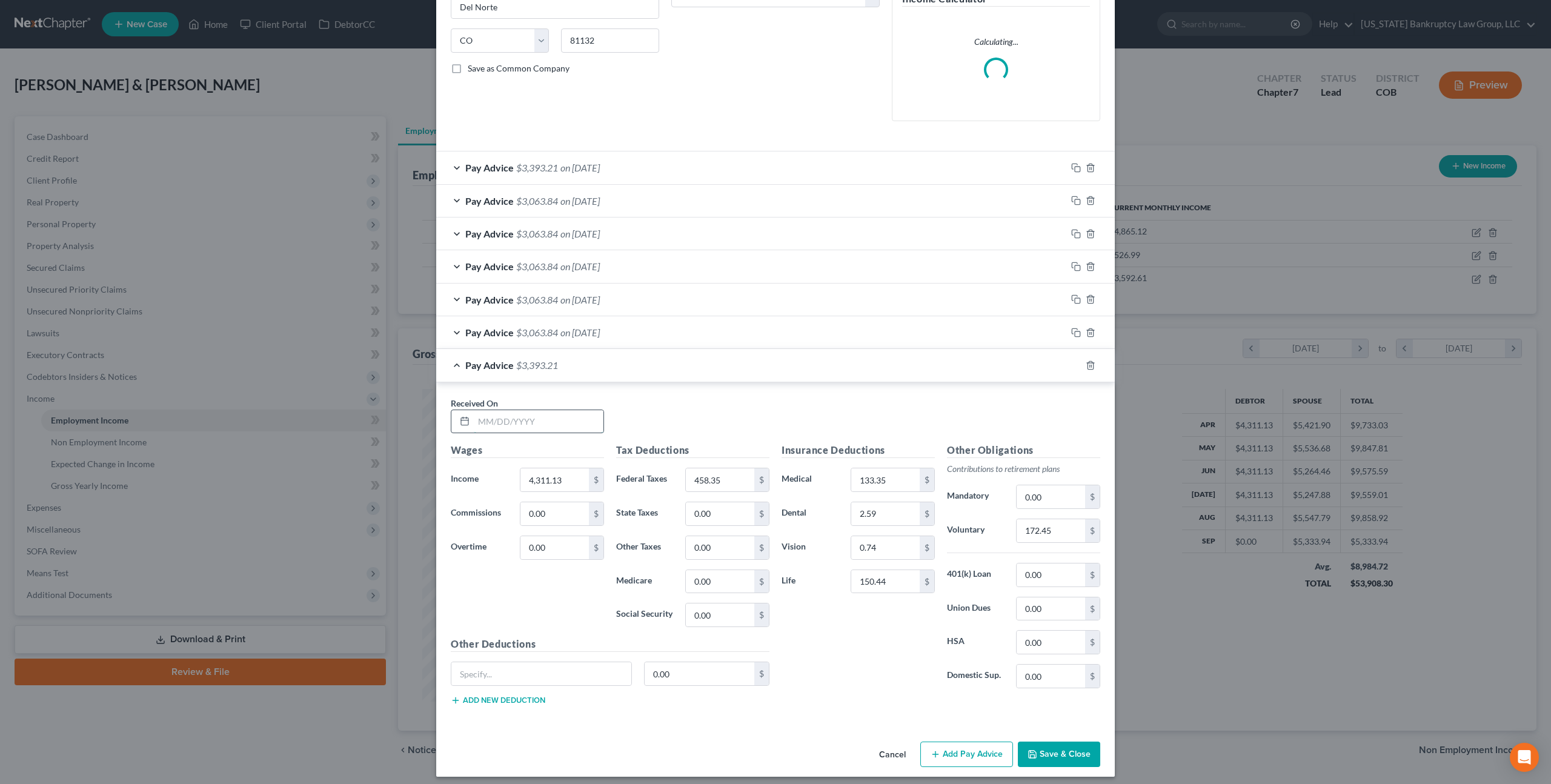
click at [536, 417] on input "text" at bounding box center [538, 422] width 130 height 23
type input "[DATE]"
click at [1048, 752] on button "Save & Close" at bounding box center [1059, 754] width 82 height 25
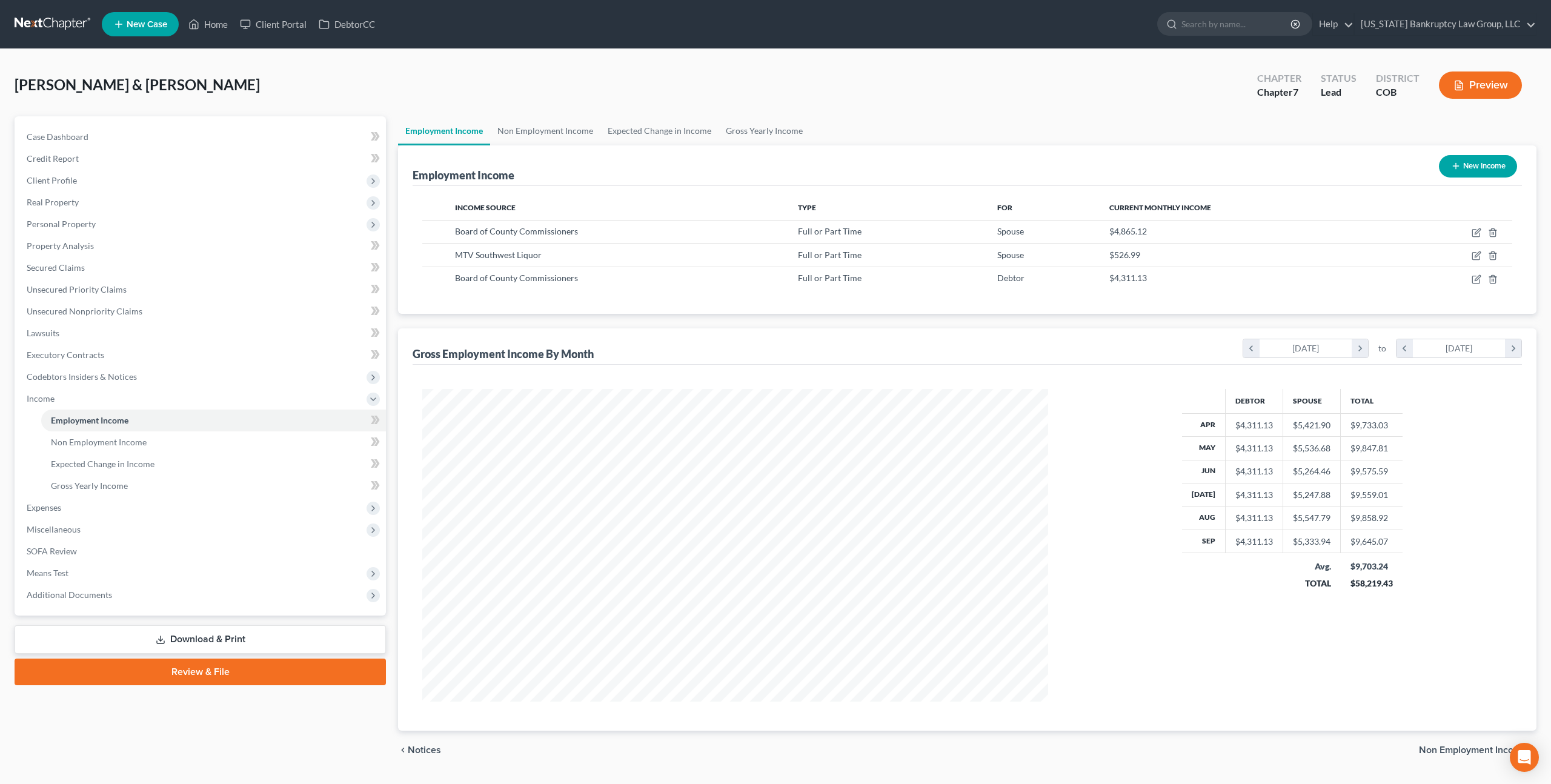
click at [245, 641] on link "Download & Print" at bounding box center [200, 639] width 371 height 28
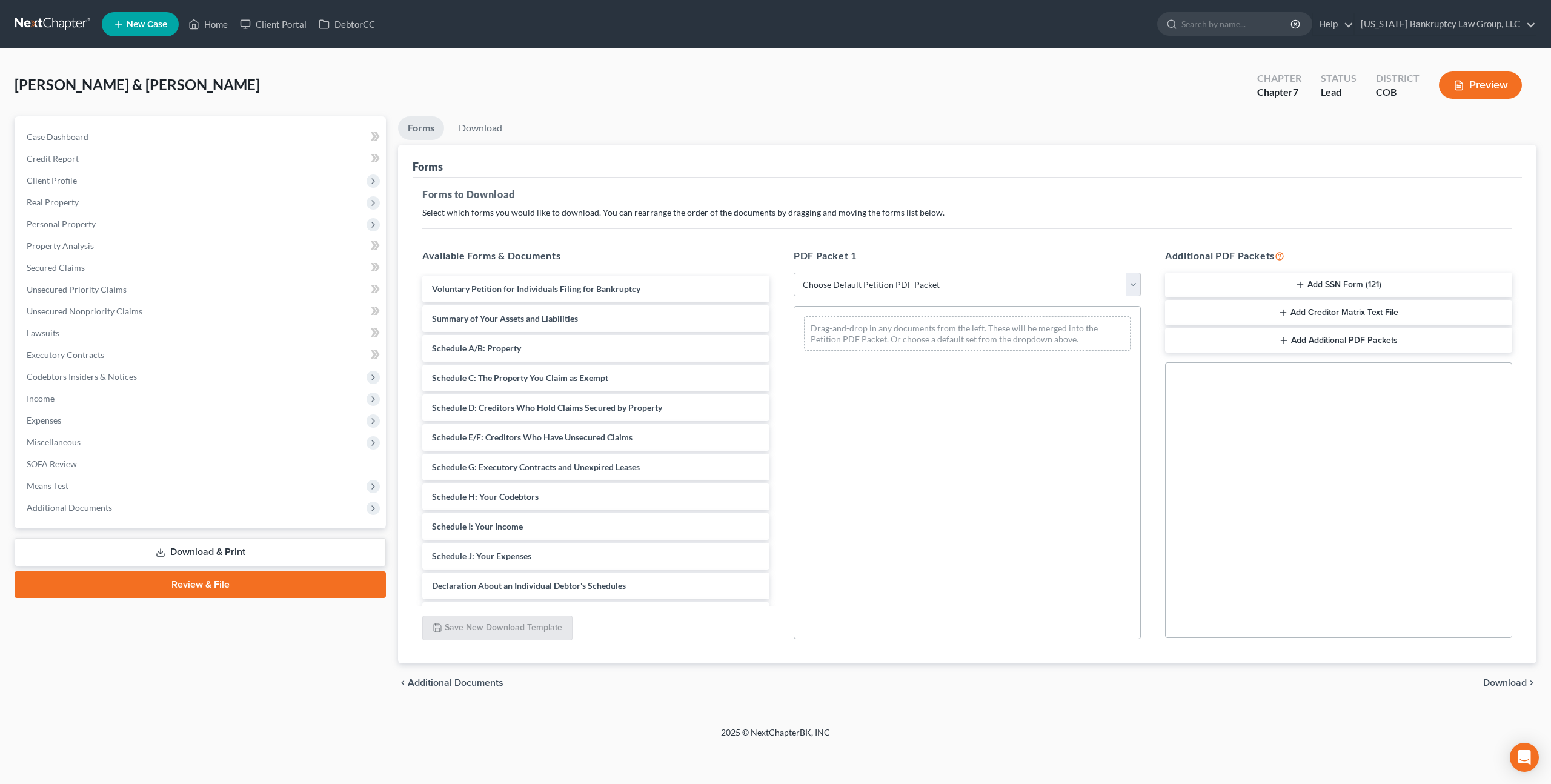
click at [1330, 288] on button "Add SSN Form (121)" at bounding box center [1339, 285] width 347 height 25
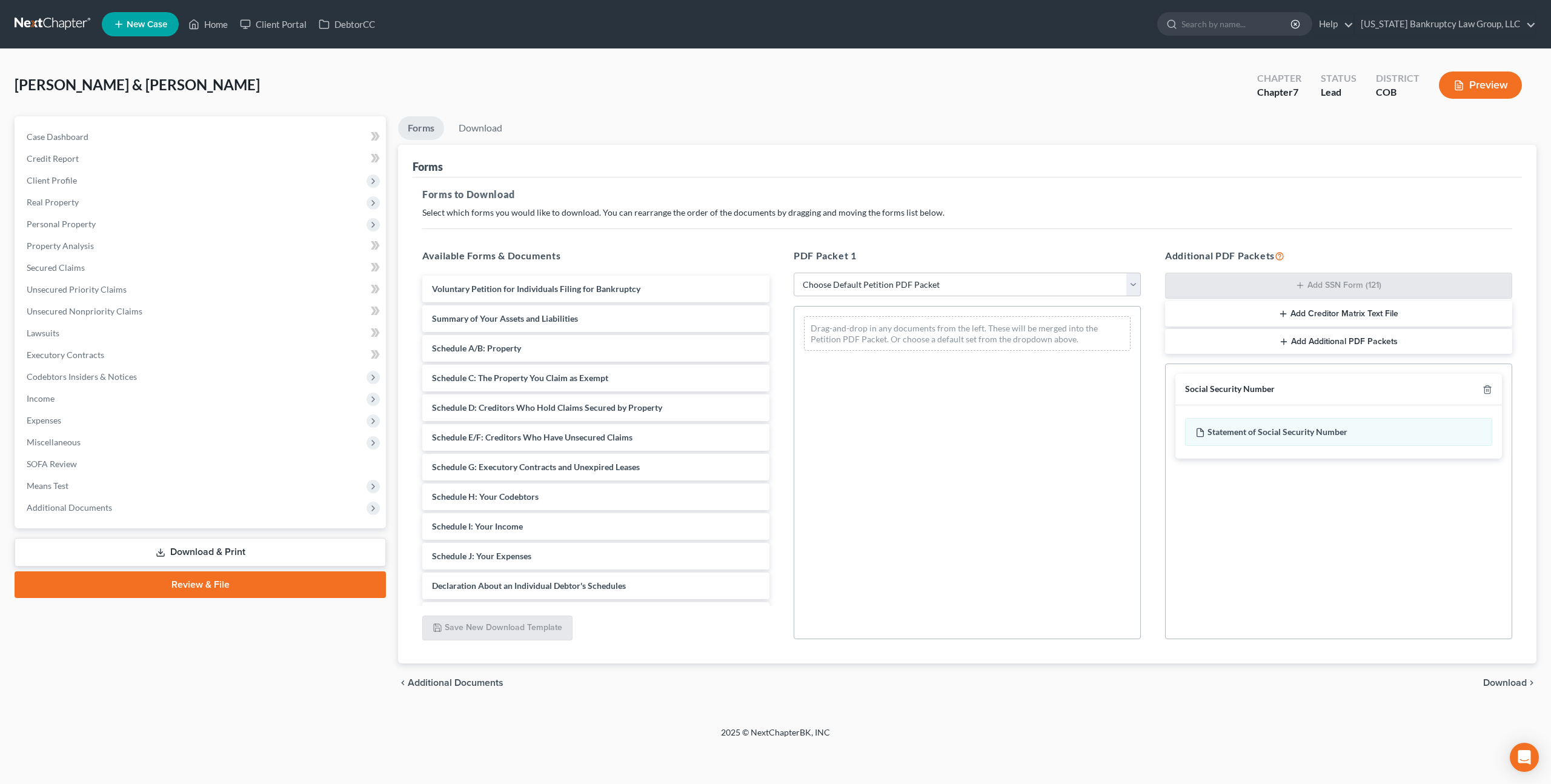
click at [1493, 682] on span "Download" at bounding box center [1505, 682] width 44 height 9
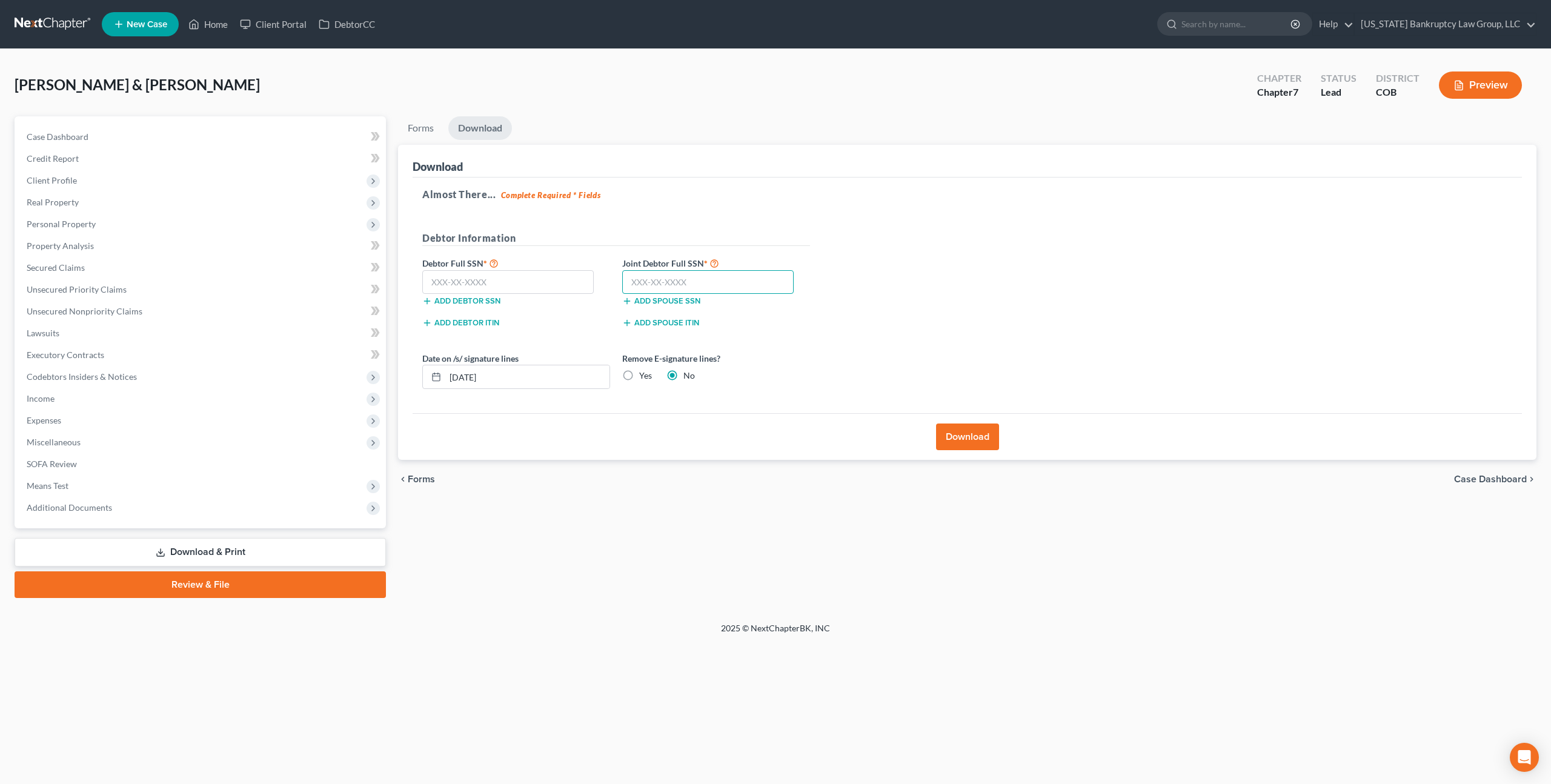
click at [742, 279] on input "text" at bounding box center [708, 282] width 171 height 24
type input "523-97-3960"
click at [521, 281] on input "text" at bounding box center [508, 282] width 171 height 24
type input "521-93-5622"
click at [967, 442] on button "Download" at bounding box center [968, 437] width 63 height 27
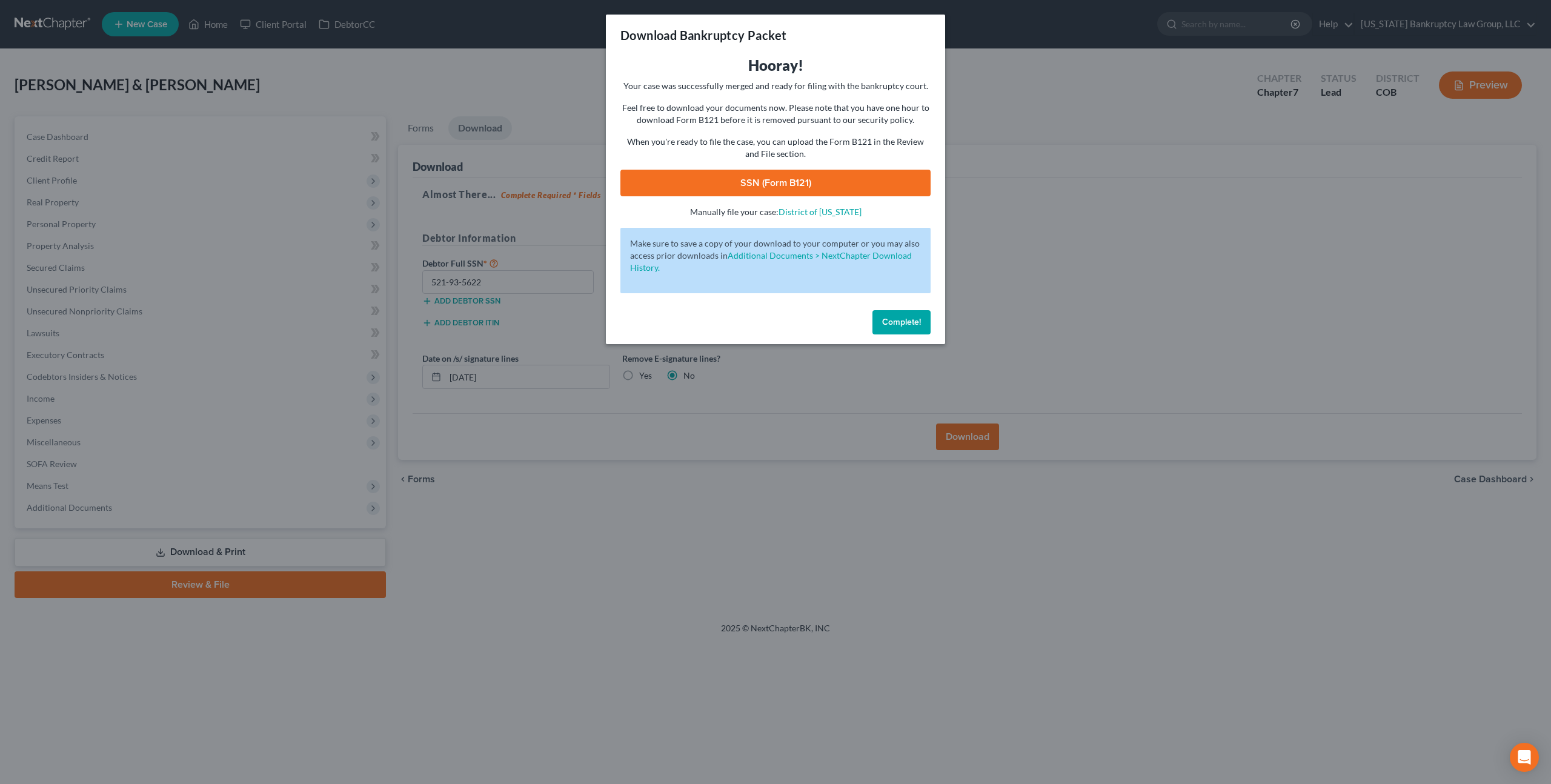
click at [776, 188] on link "SSN (Form B121)" at bounding box center [775, 183] width 310 height 27
click at [897, 324] on span "Complete!" at bounding box center [901, 322] width 39 height 10
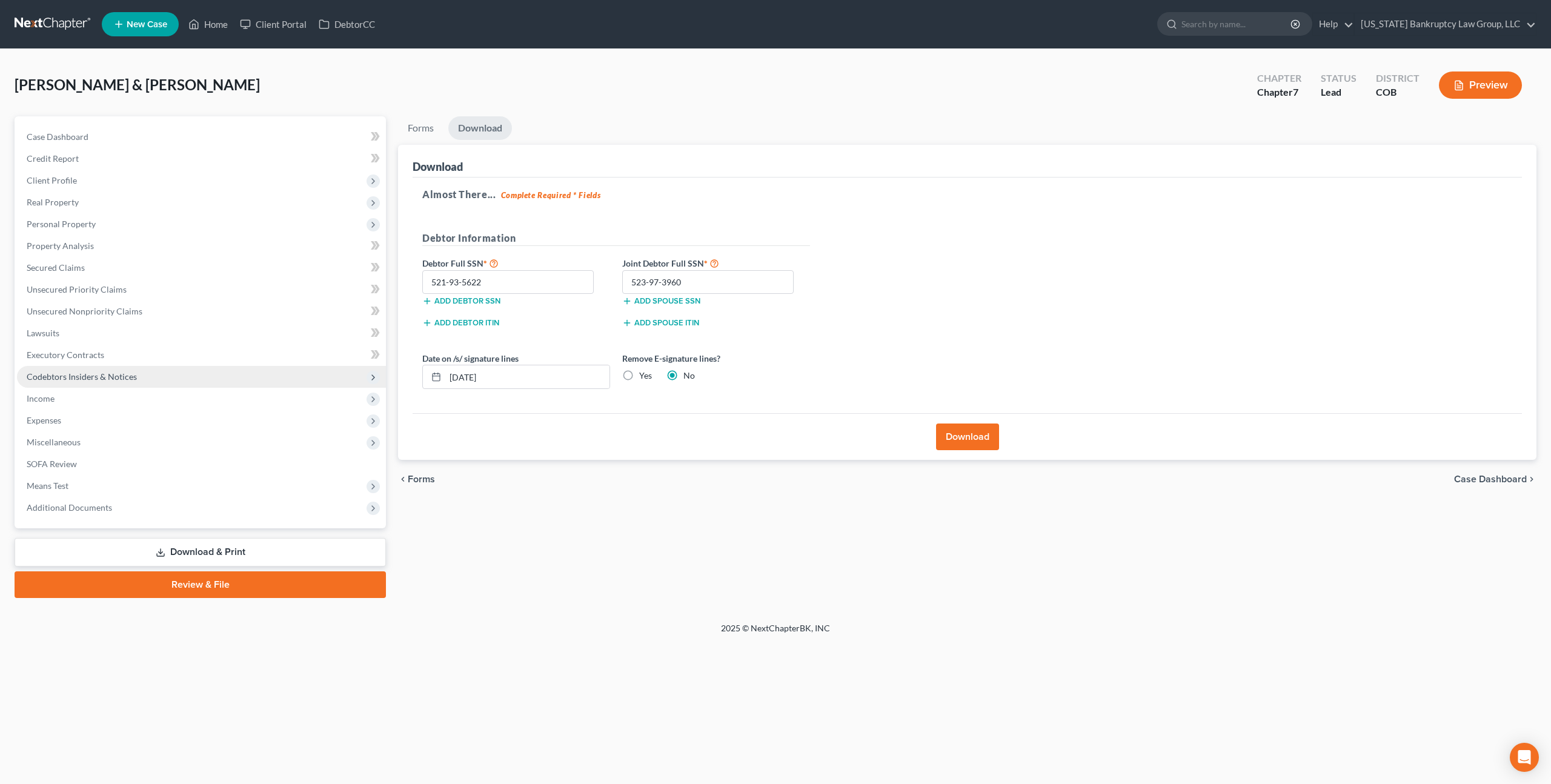
click at [49, 386] on span "Codebtors Insiders & Notices" at bounding box center [202, 377] width 369 height 22
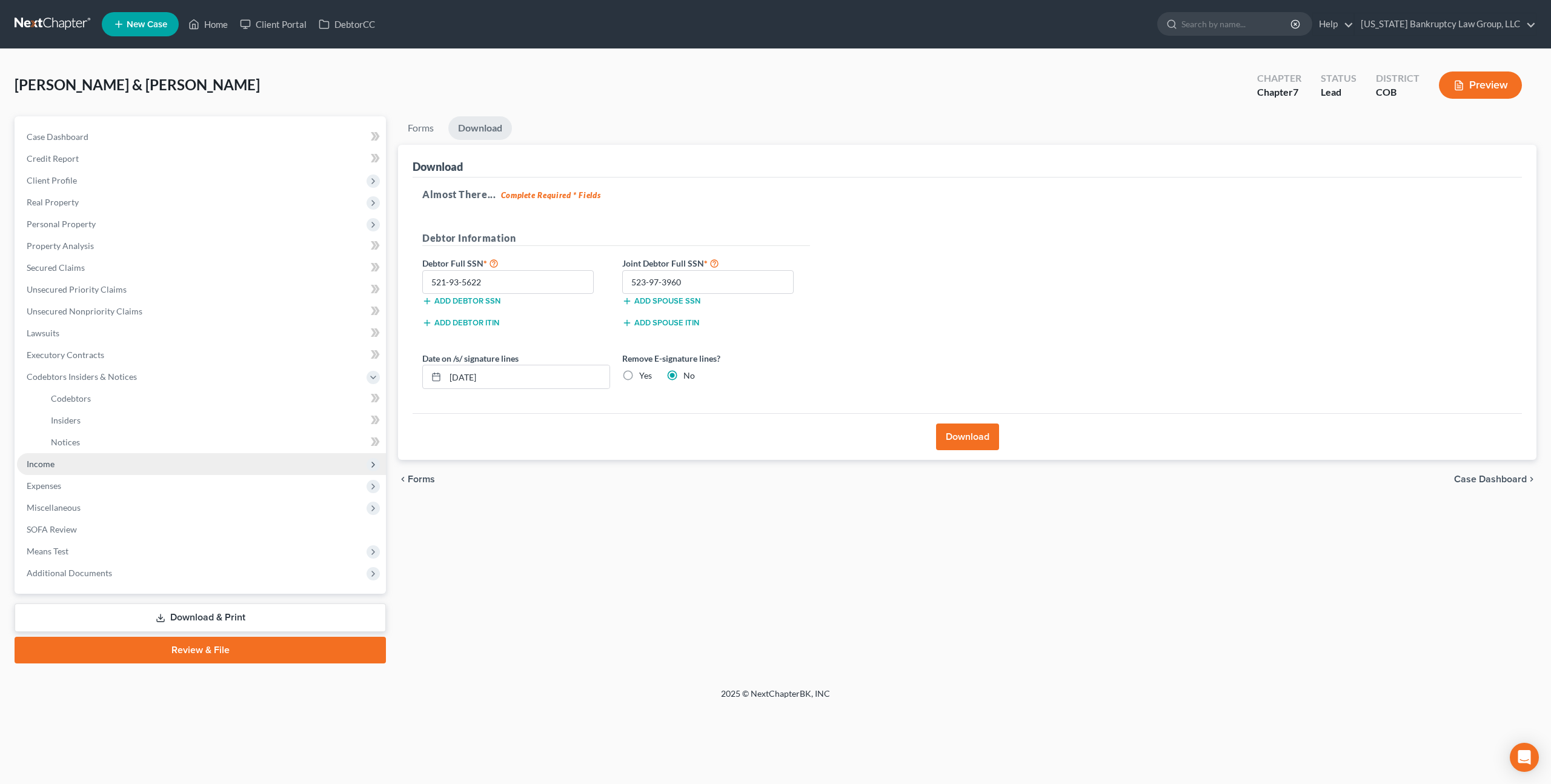
click at [39, 460] on span "Income" at bounding box center [40, 463] width 28 height 10
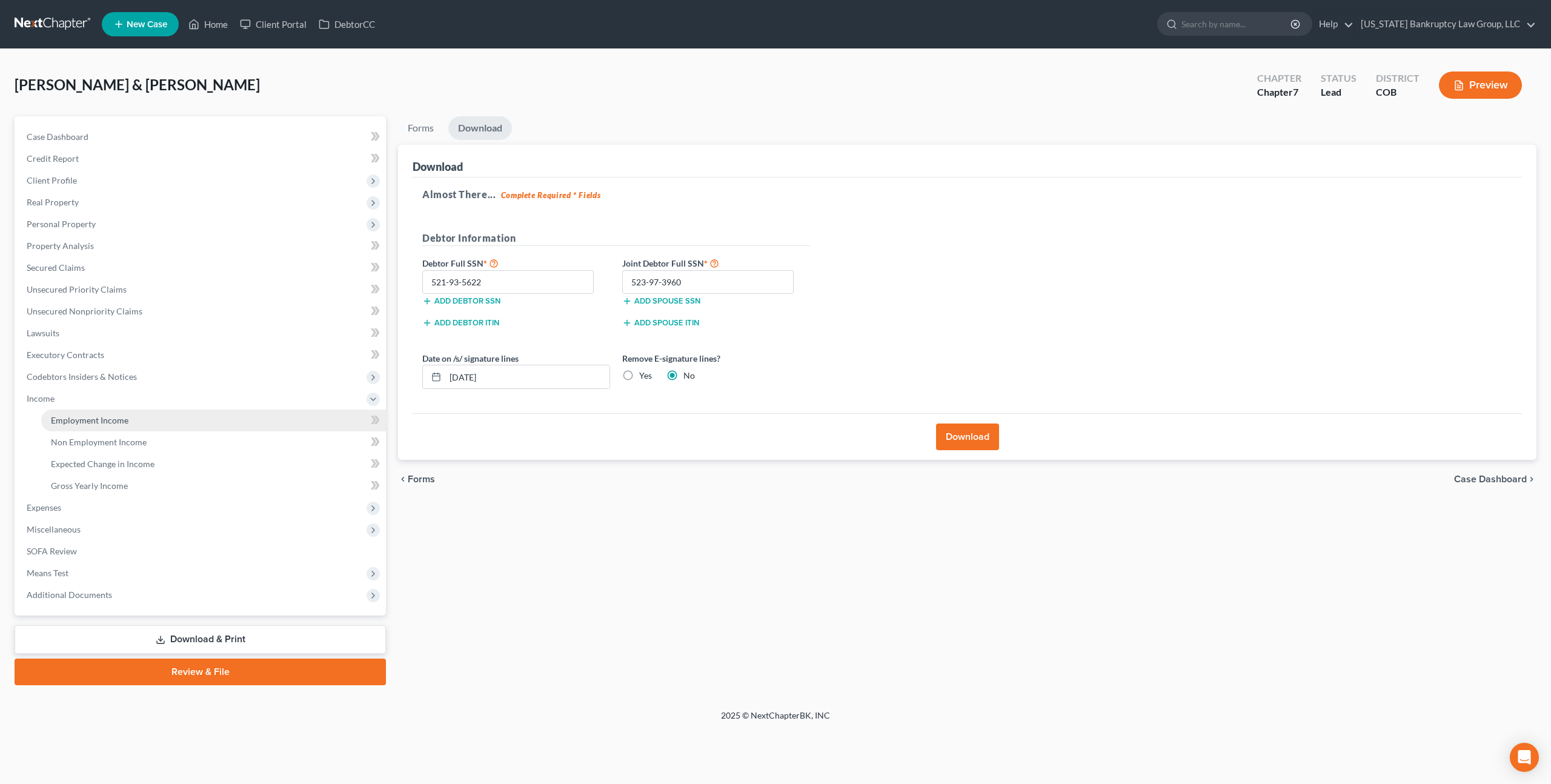
click at [104, 419] on span "Employment Income" at bounding box center [90, 420] width 78 height 10
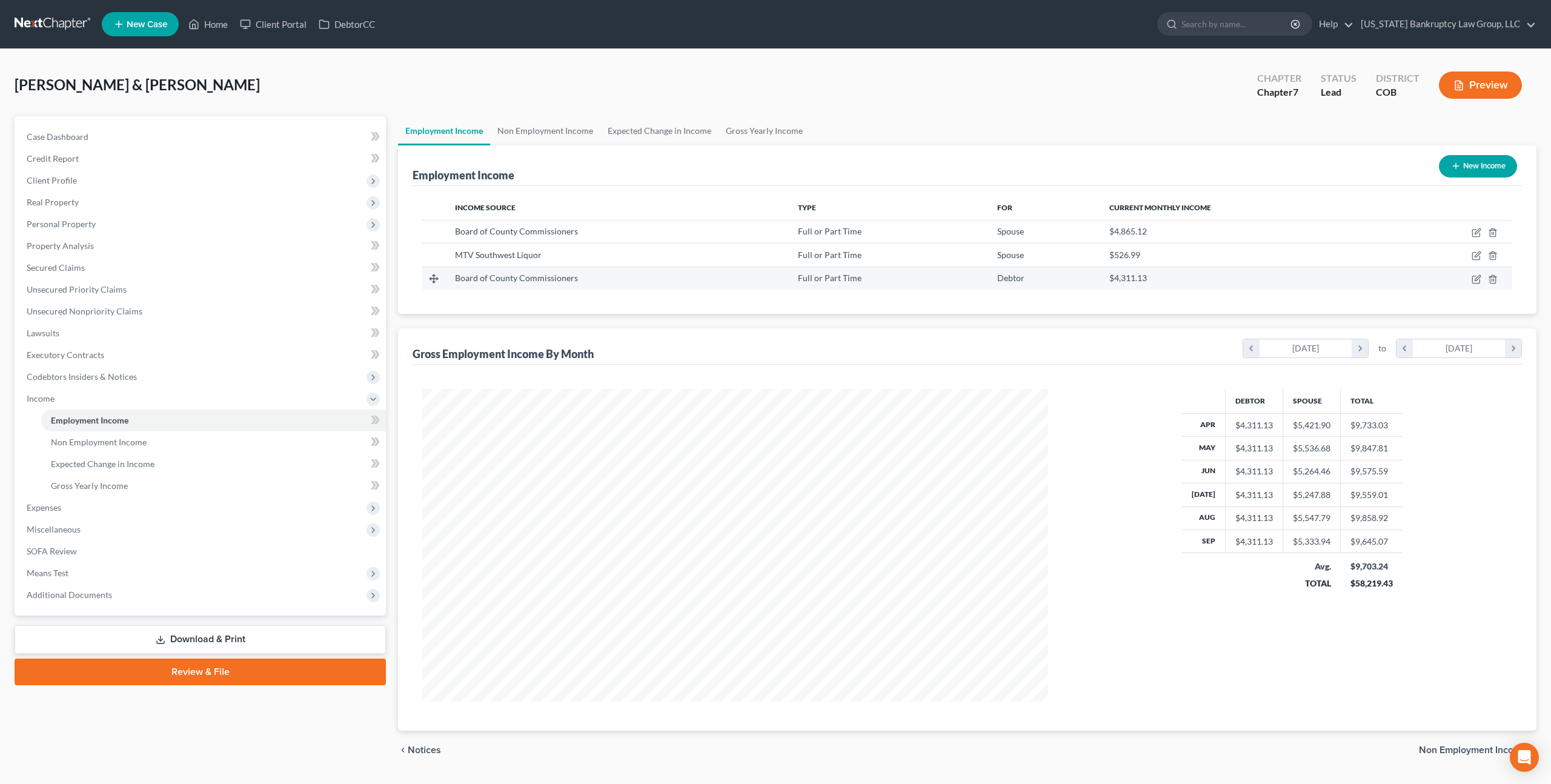
scroll to position [313, 649]
click at [1478, 255] on icon "button" at bounding box center [1476, 255] width 9 height 9
select select "0"
select select "5"
select select "3"
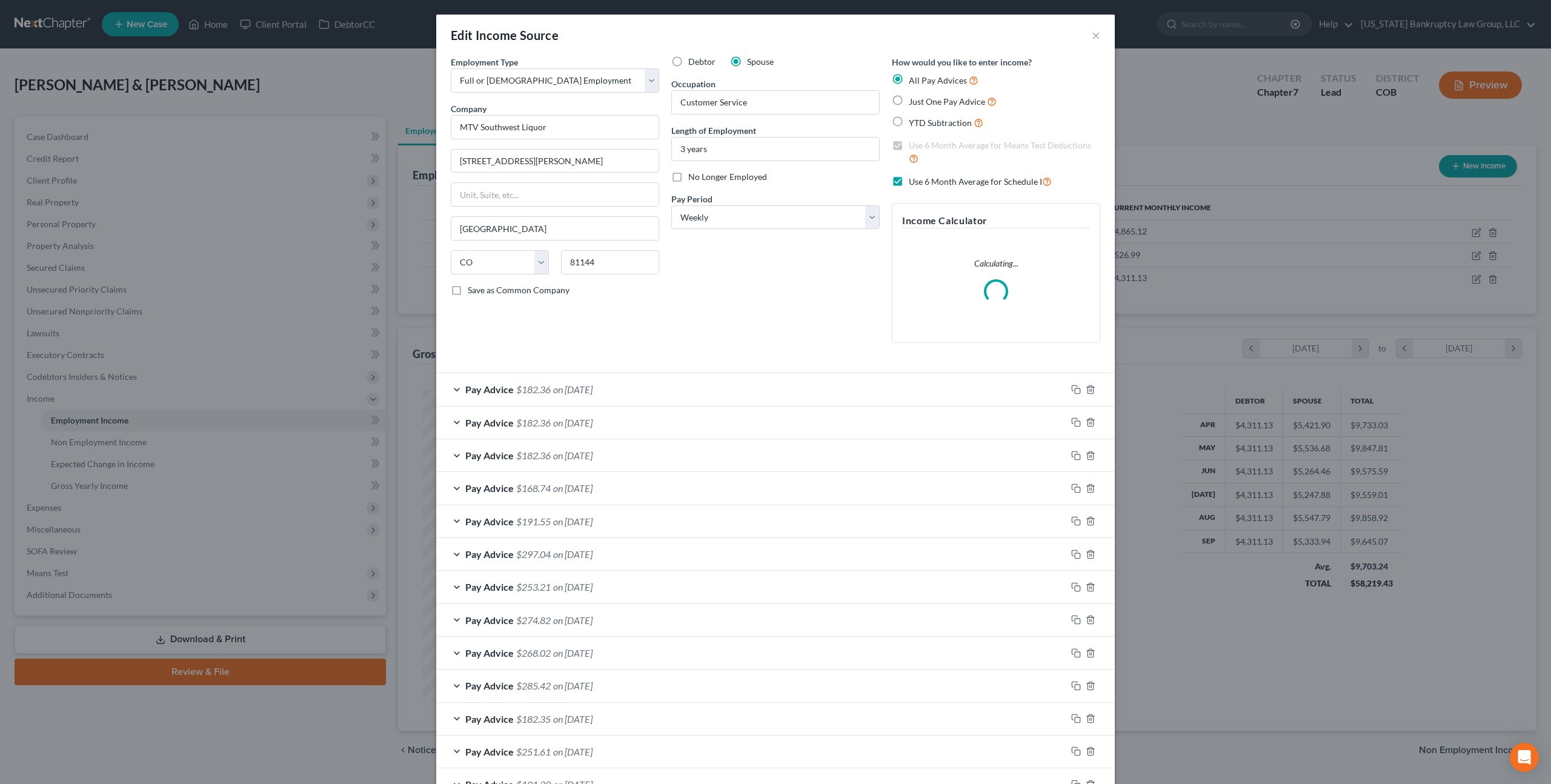
click at [641, 390] on div "Pay Advice $182.36 on [DATE]" at bounding box center [751, 389] width 630 height 32
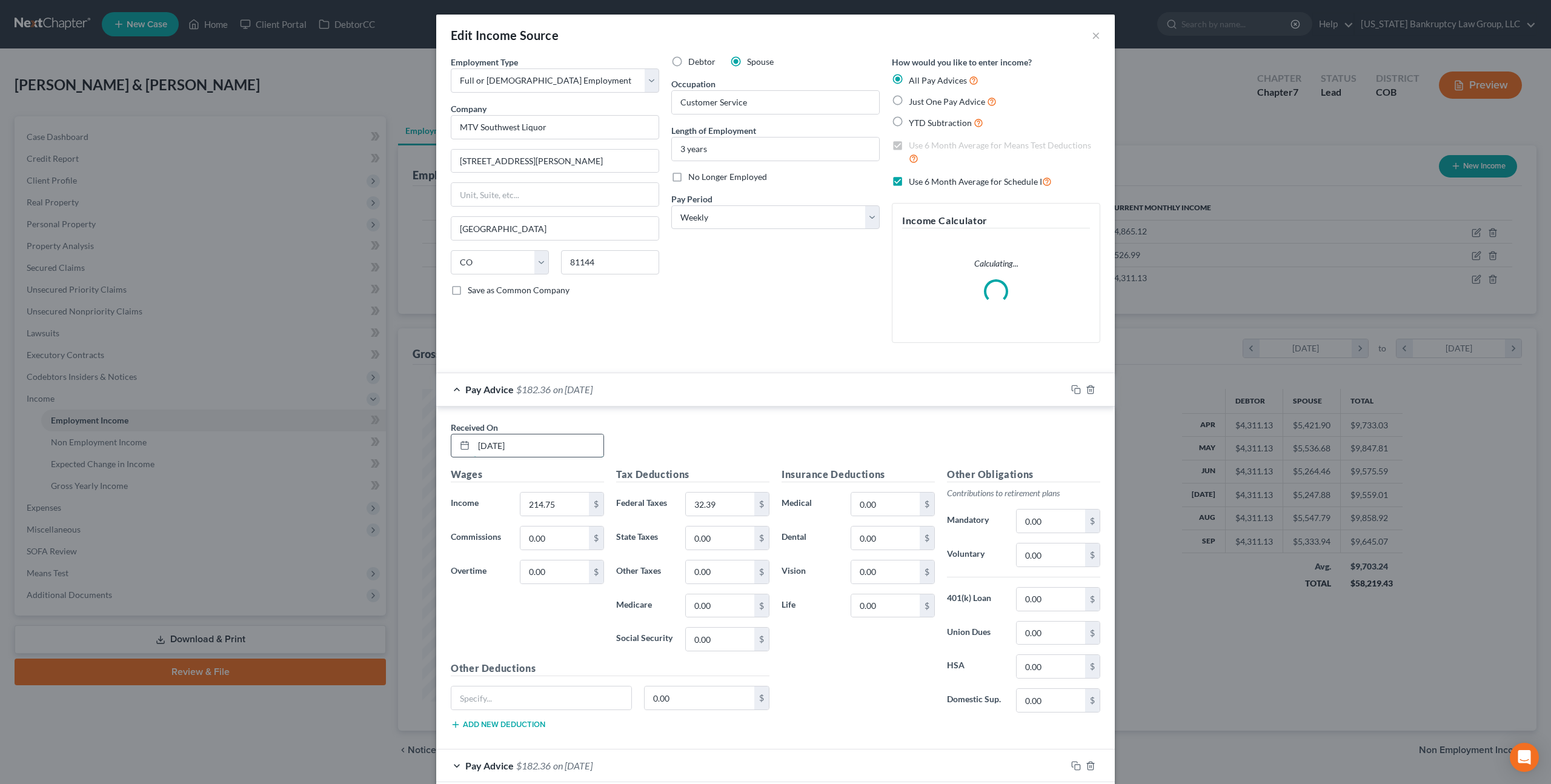
click at [500, 444] on input "[DATE]" at bounding box center [538, 446] width 130 height 23
type input "[DATE]"
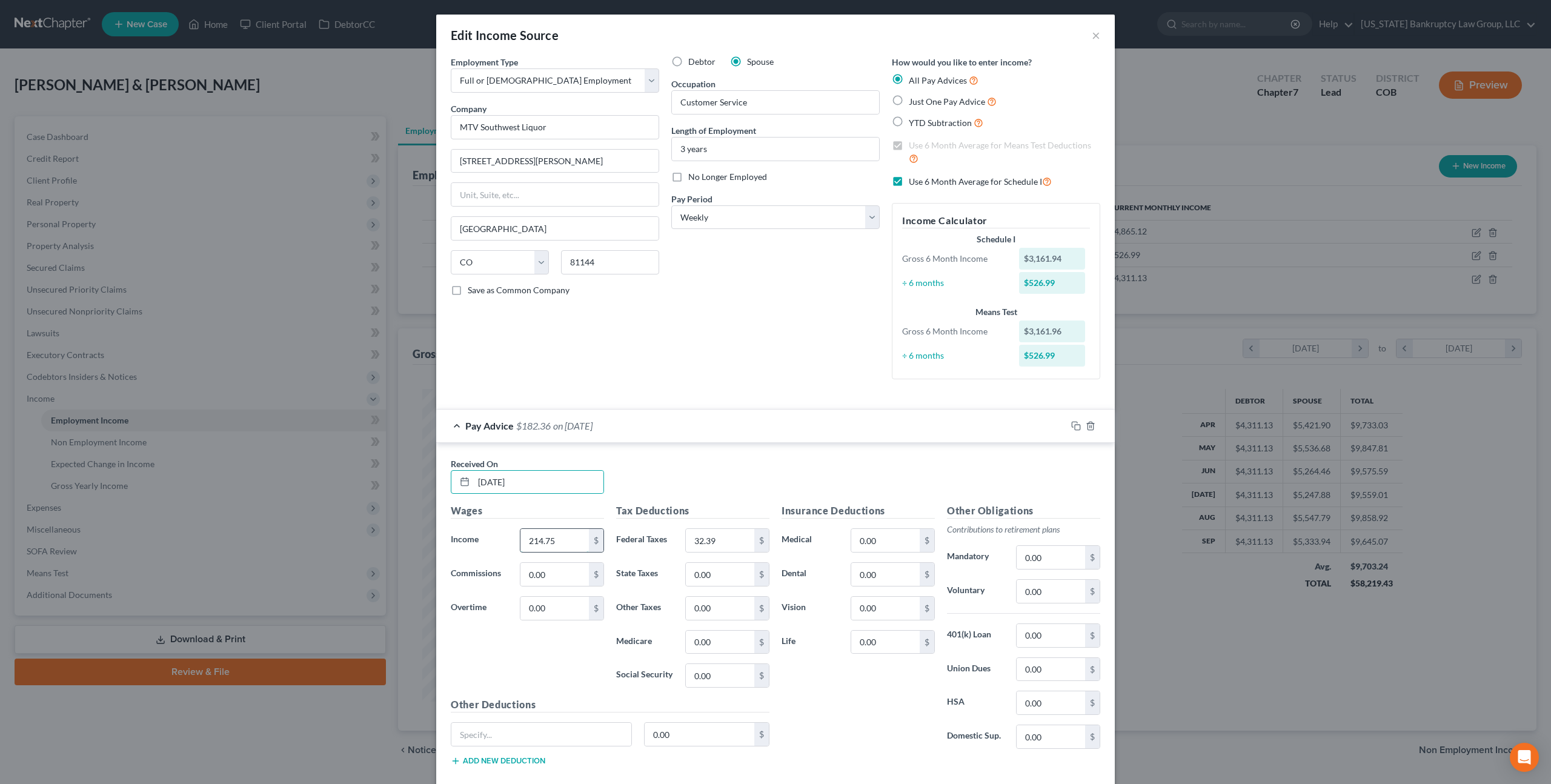
click at [532, 544] on input "214.75" at bounding box center [555, 541] width 68 height 23
type input "303.61"
click at [704, 539] on input "32.39" at bounding box center [720, 541] width 68 height 23
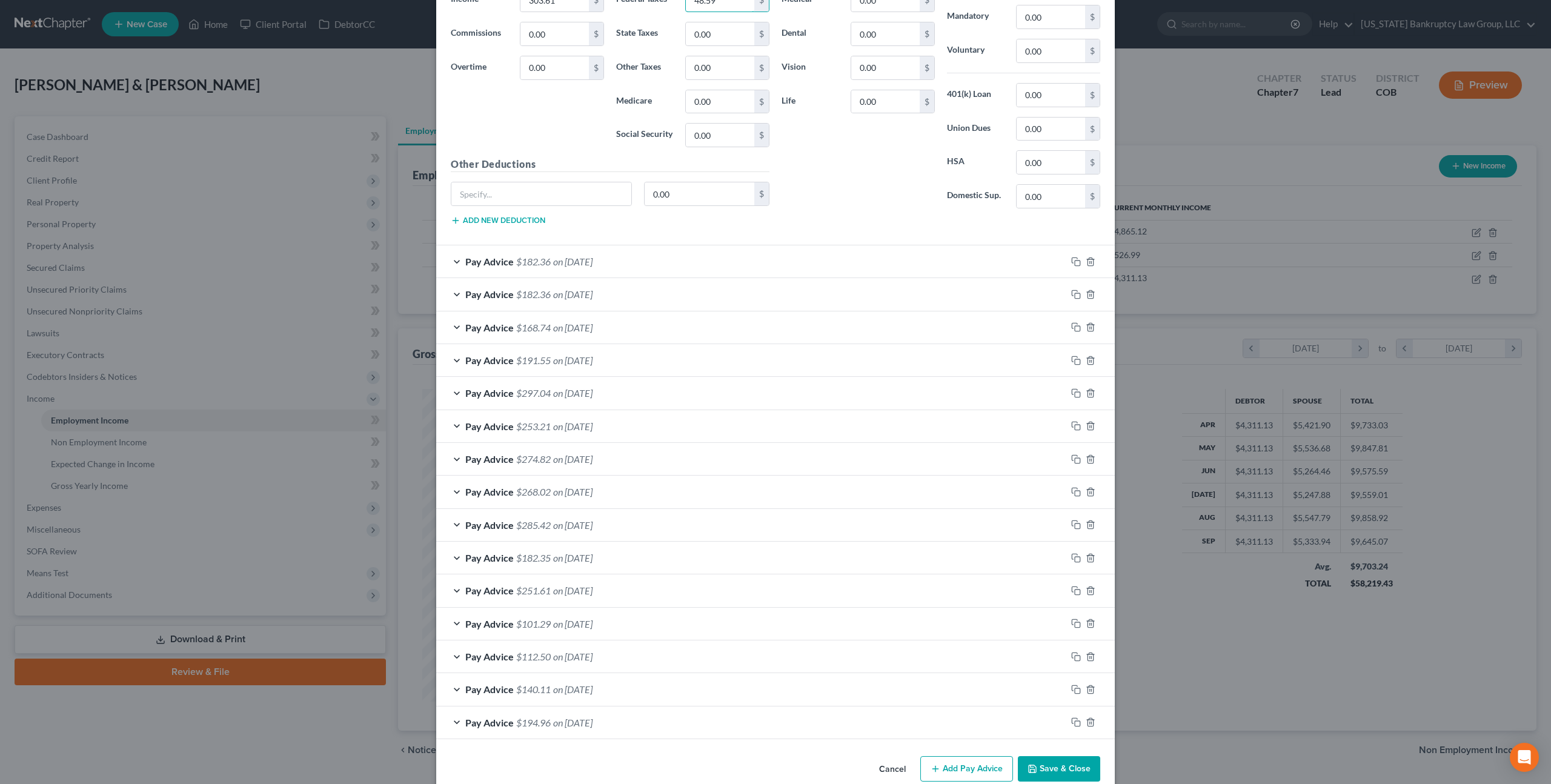
scroll to position [561, 0]
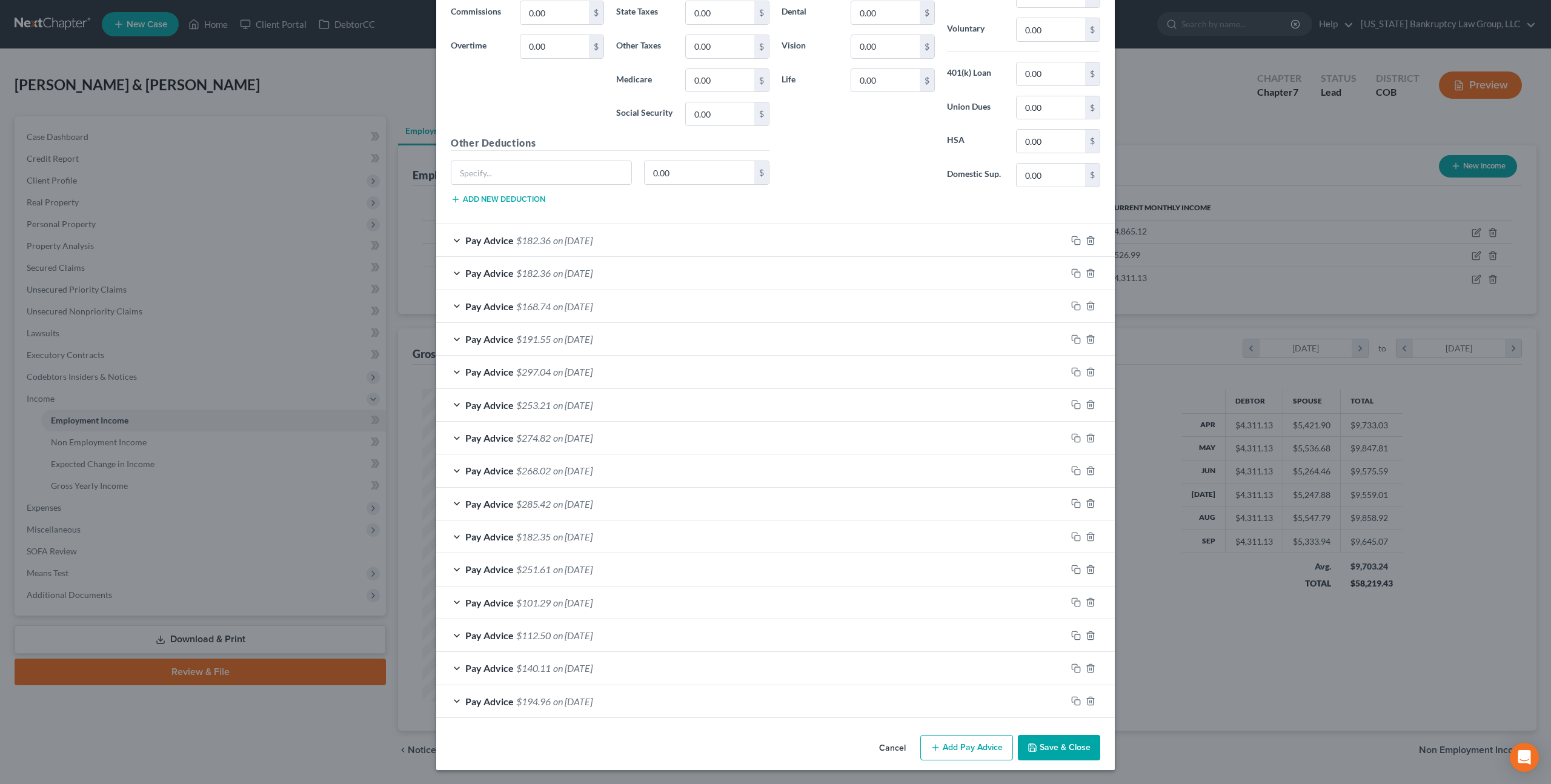
type input "48.59"
click at [1069, 742] on button "Save & Close" at bounding box center [1059, 748] width 82 height 25
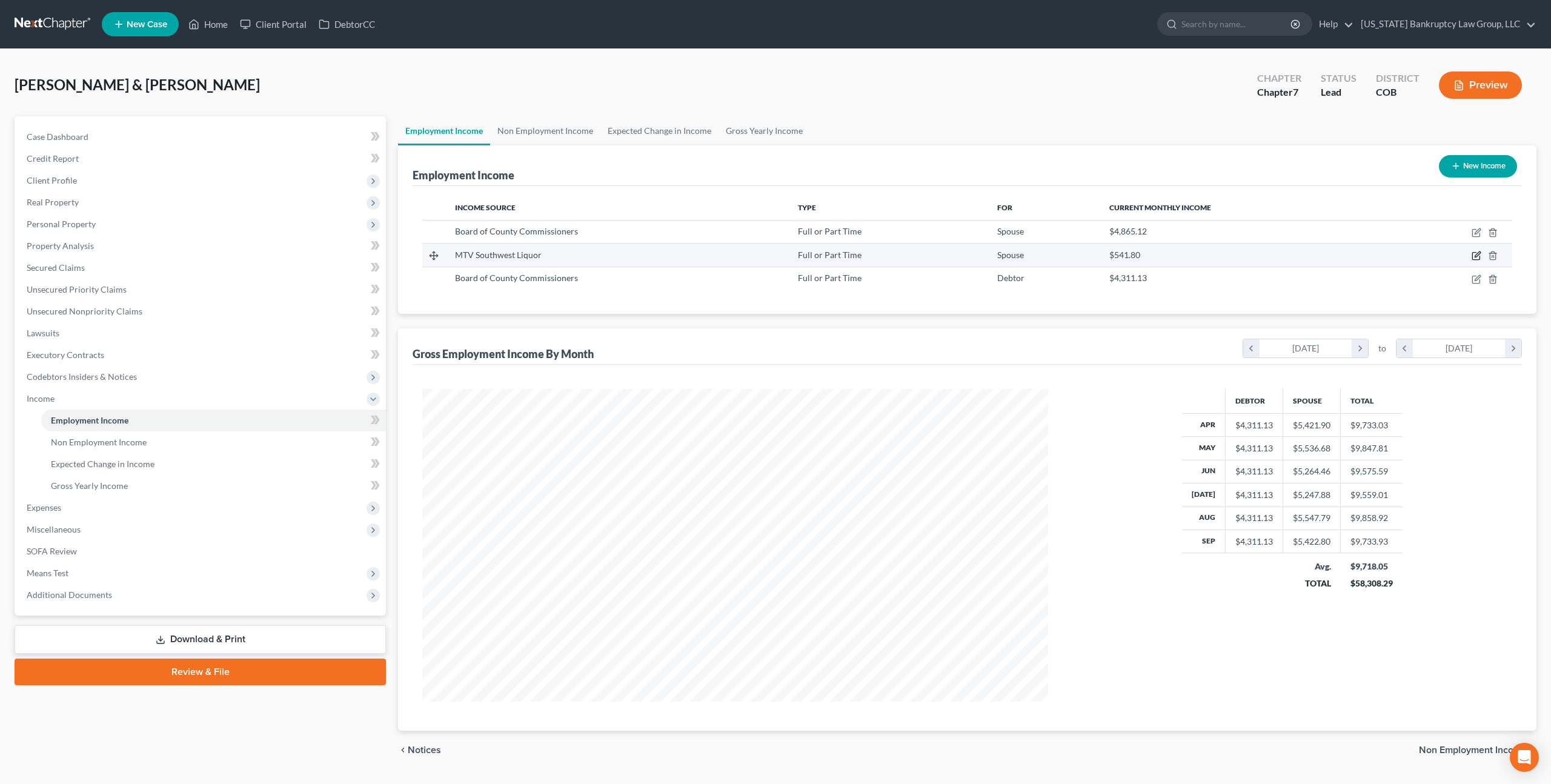
click at [1477, 252] on icon "button" at bounding box center [1476, 255] width 9 height 9
select select "0"
select select "5"
select select "3"
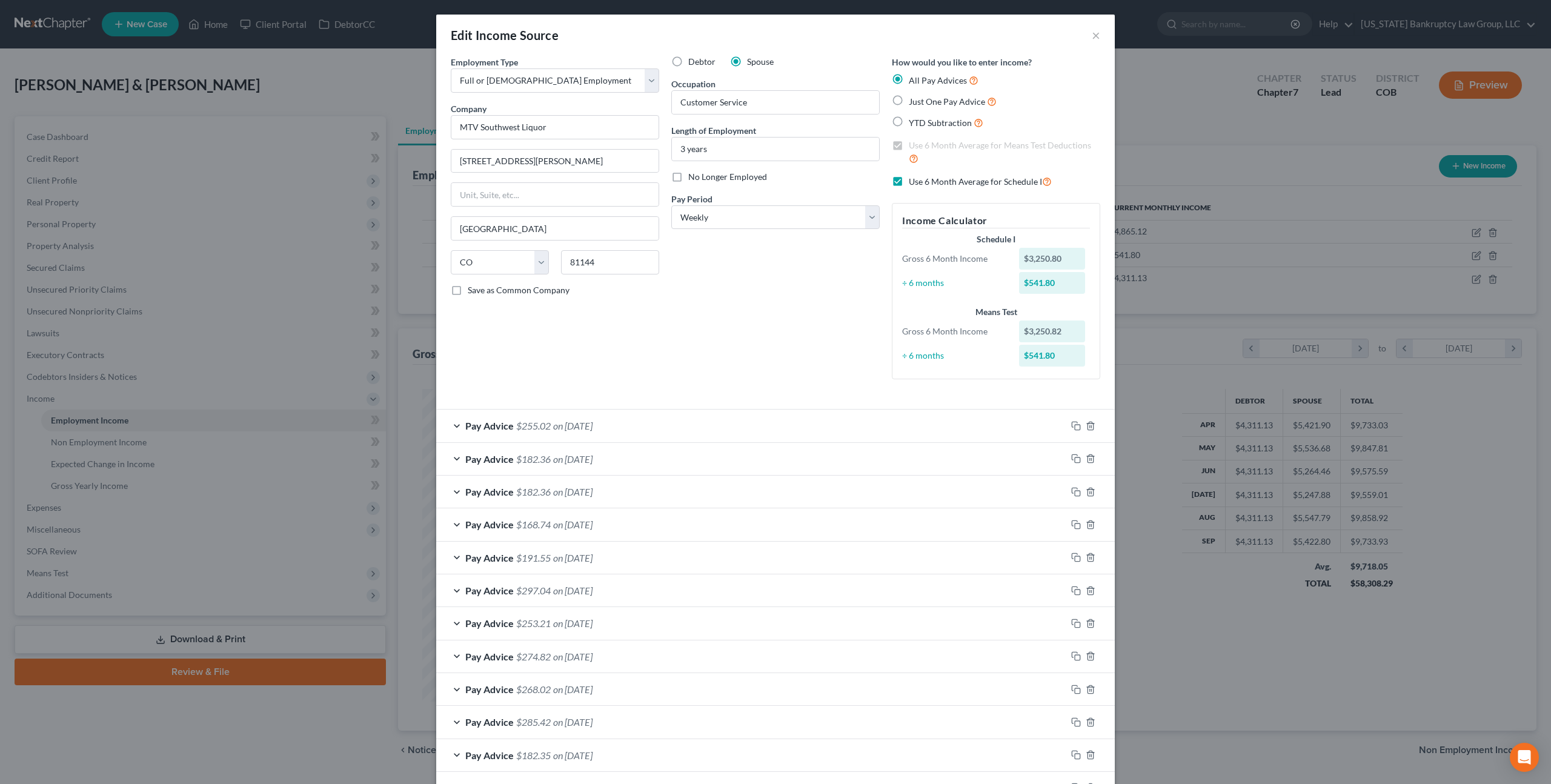
click at [753, 456] on div "Pay Advice $182.36 on [DATE]" at bounding box center [751, 459] width 630 height 32
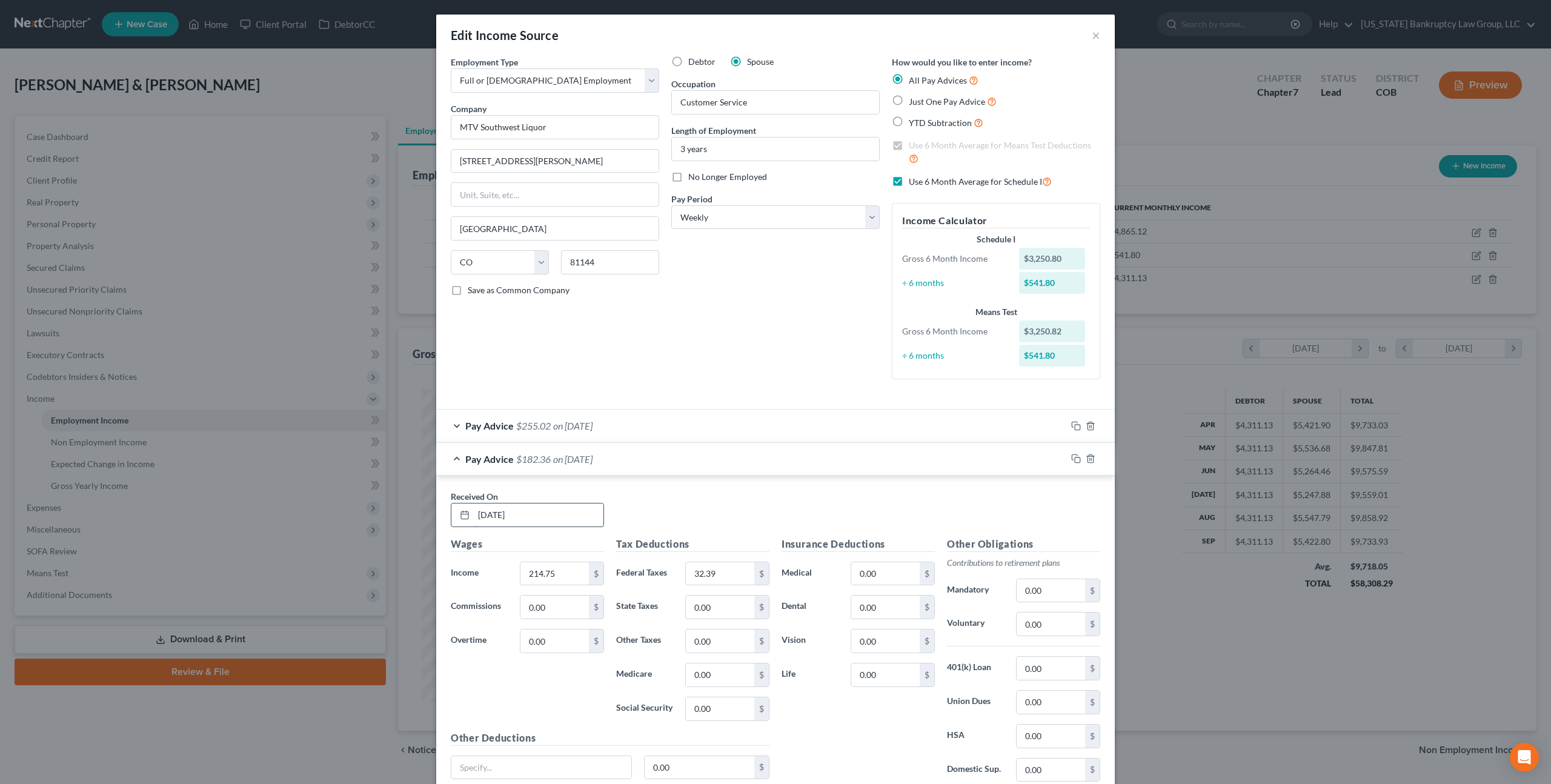
click at [496, 517] on input "[DATE]" at bounding box center [538, 515] width 130 height 23
type input "[DATE]"
click at [531, 574] on input "214.75" at bounding box center [555, 573] width 68 height 23
type input "125.89"
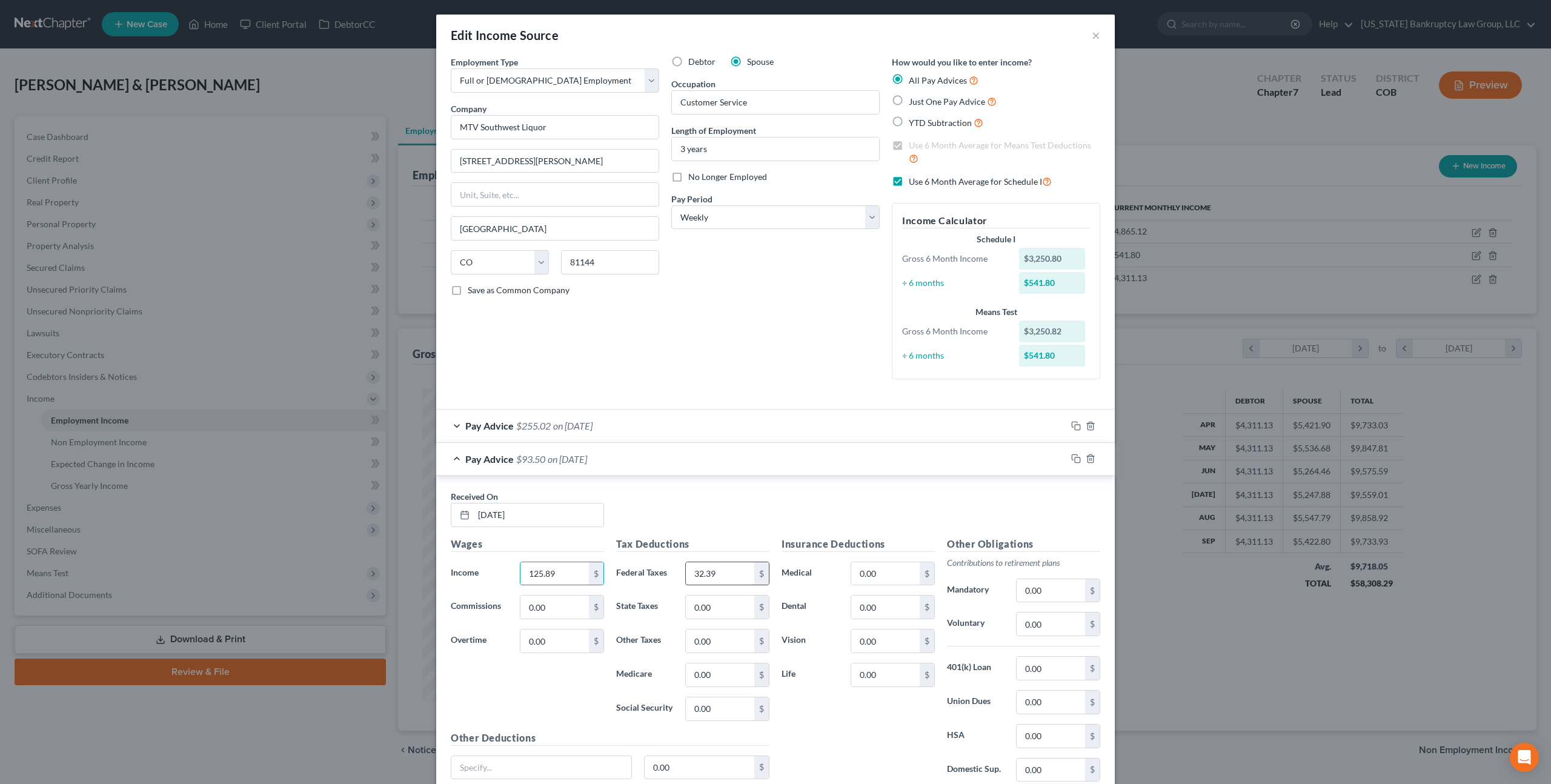
click at [726, 571] on input "32.39" at bounding box center [720, 573] width 68 height 23
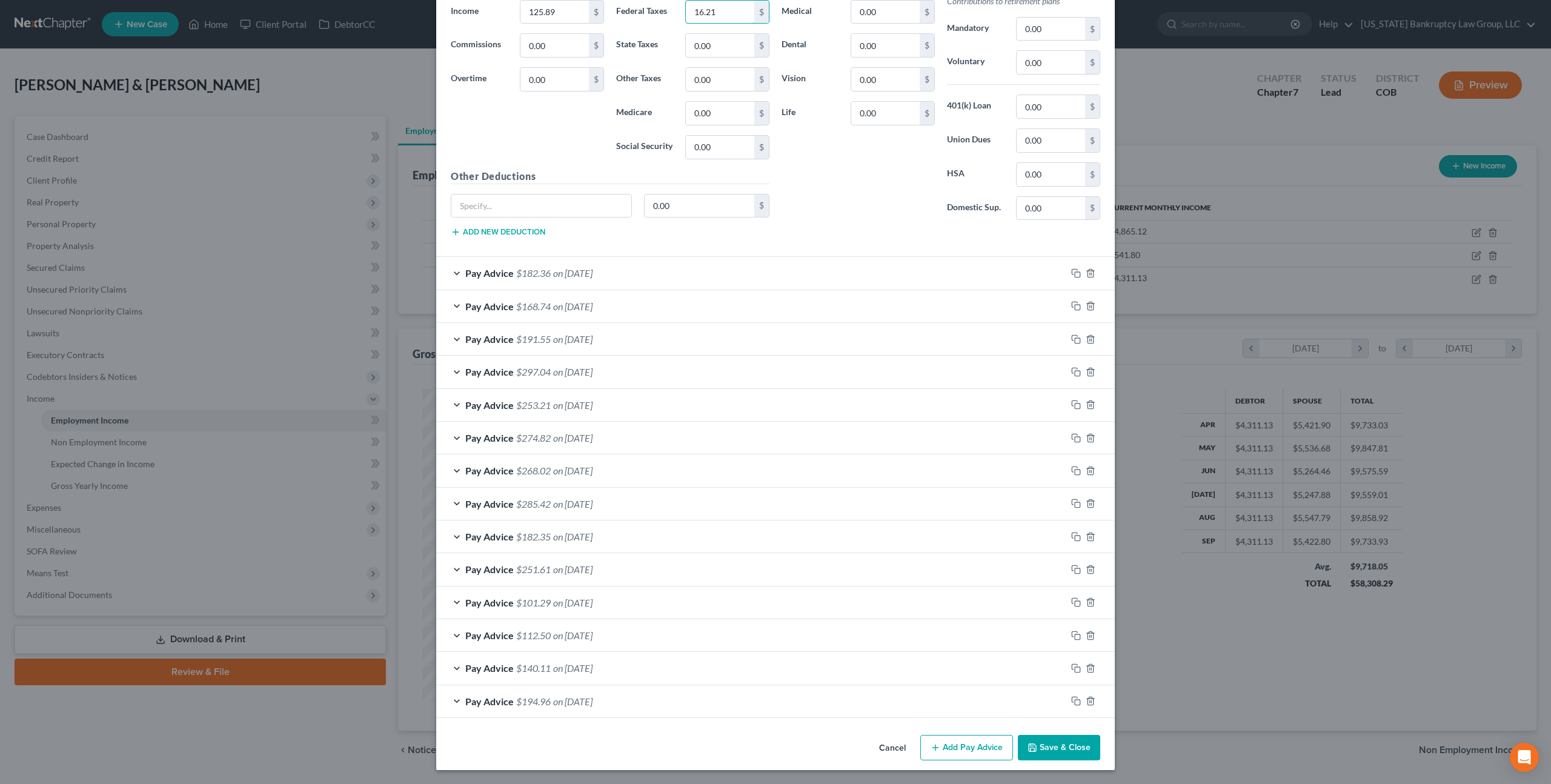
type input "16.21"
click at [1048, 740] on button "Save & Close" at bounding box center [1059, 748] width 82 height 25
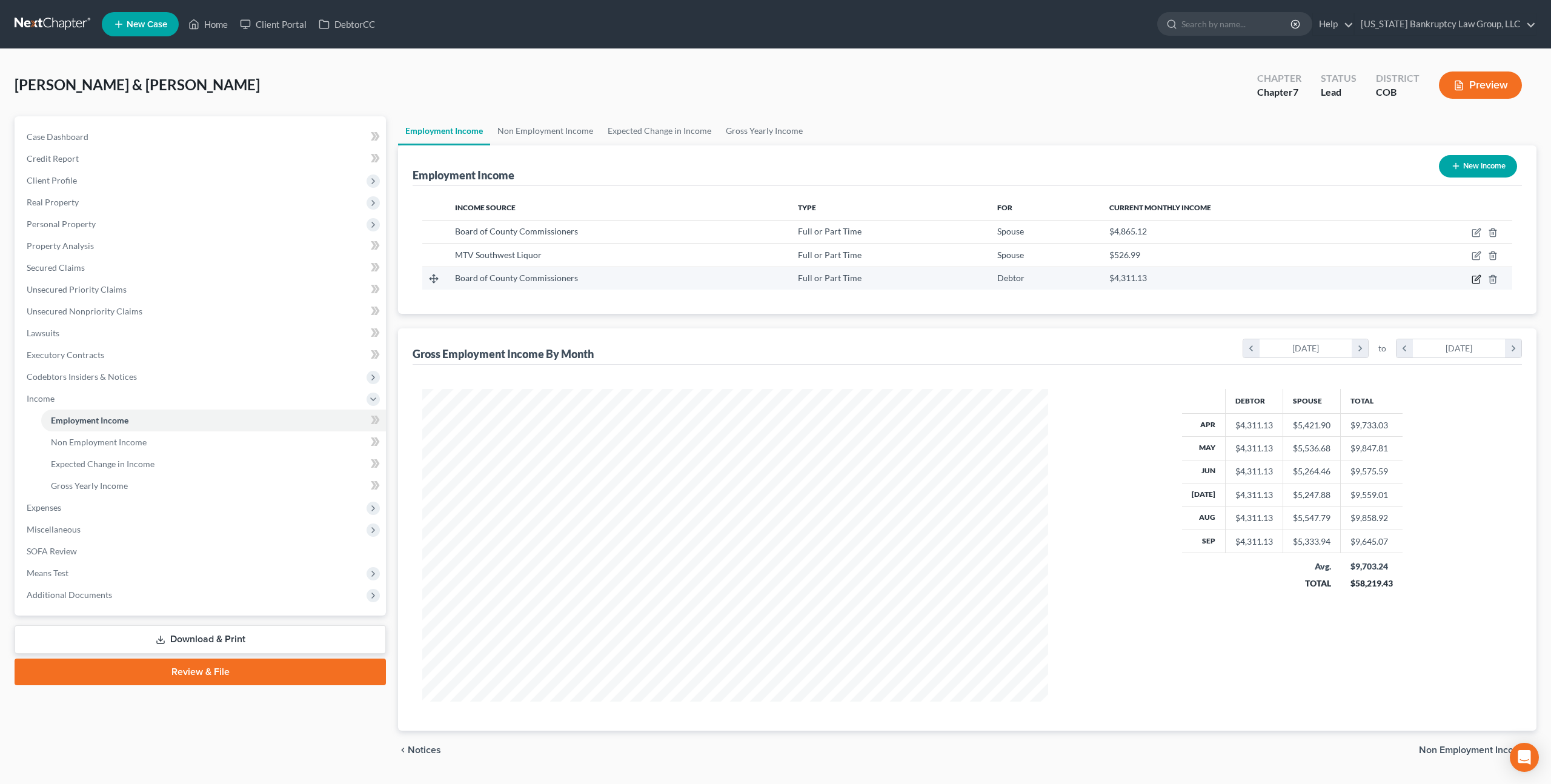
click at [1478, 281] on icon "button" at bounding box center [1476, 279] width 9 height 9
select select "0"
select select "5"
select select "0"
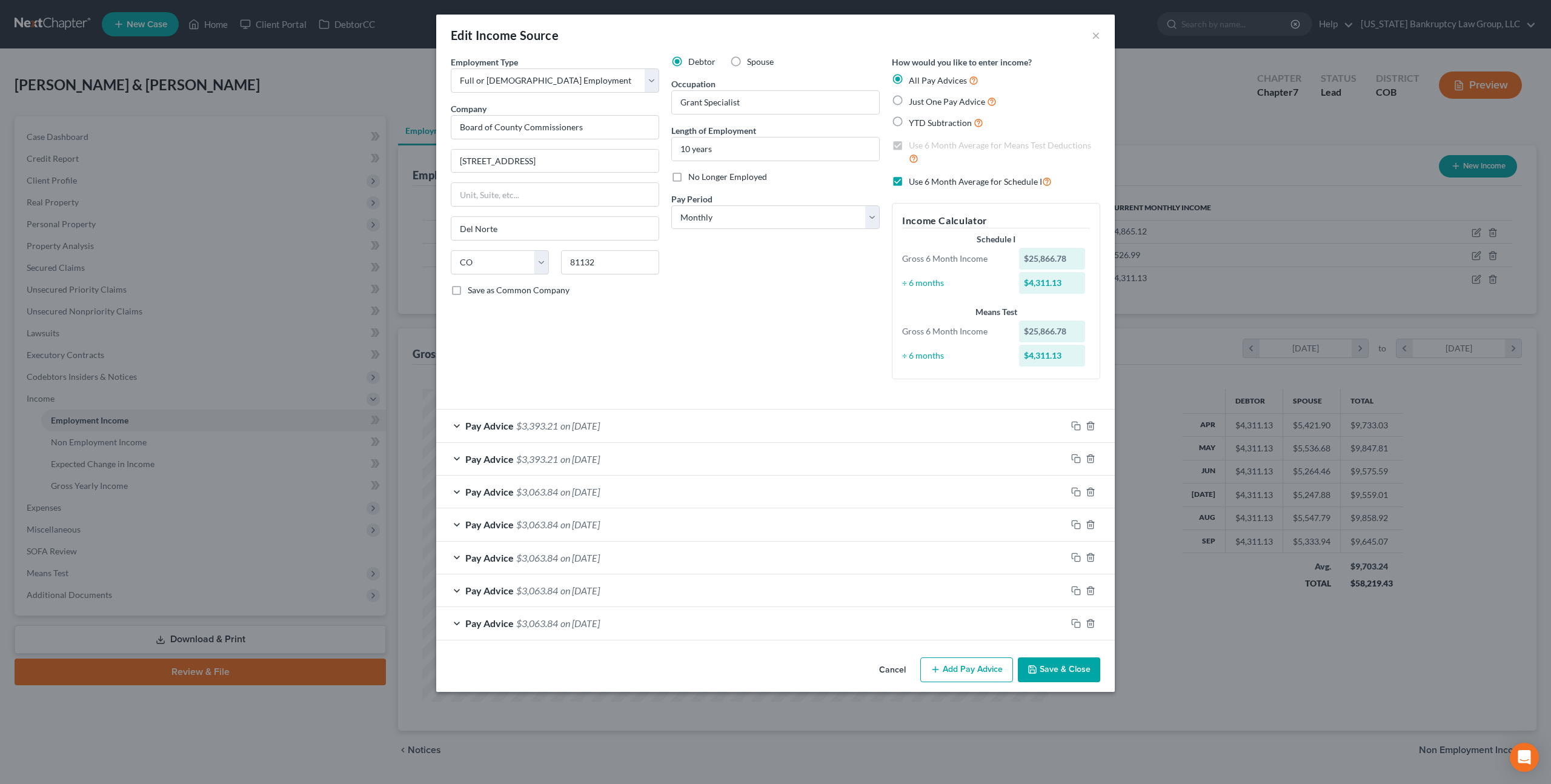
click at [893, 670] on button "Cancel" at bounding box center [892, 671] width 46 height 24
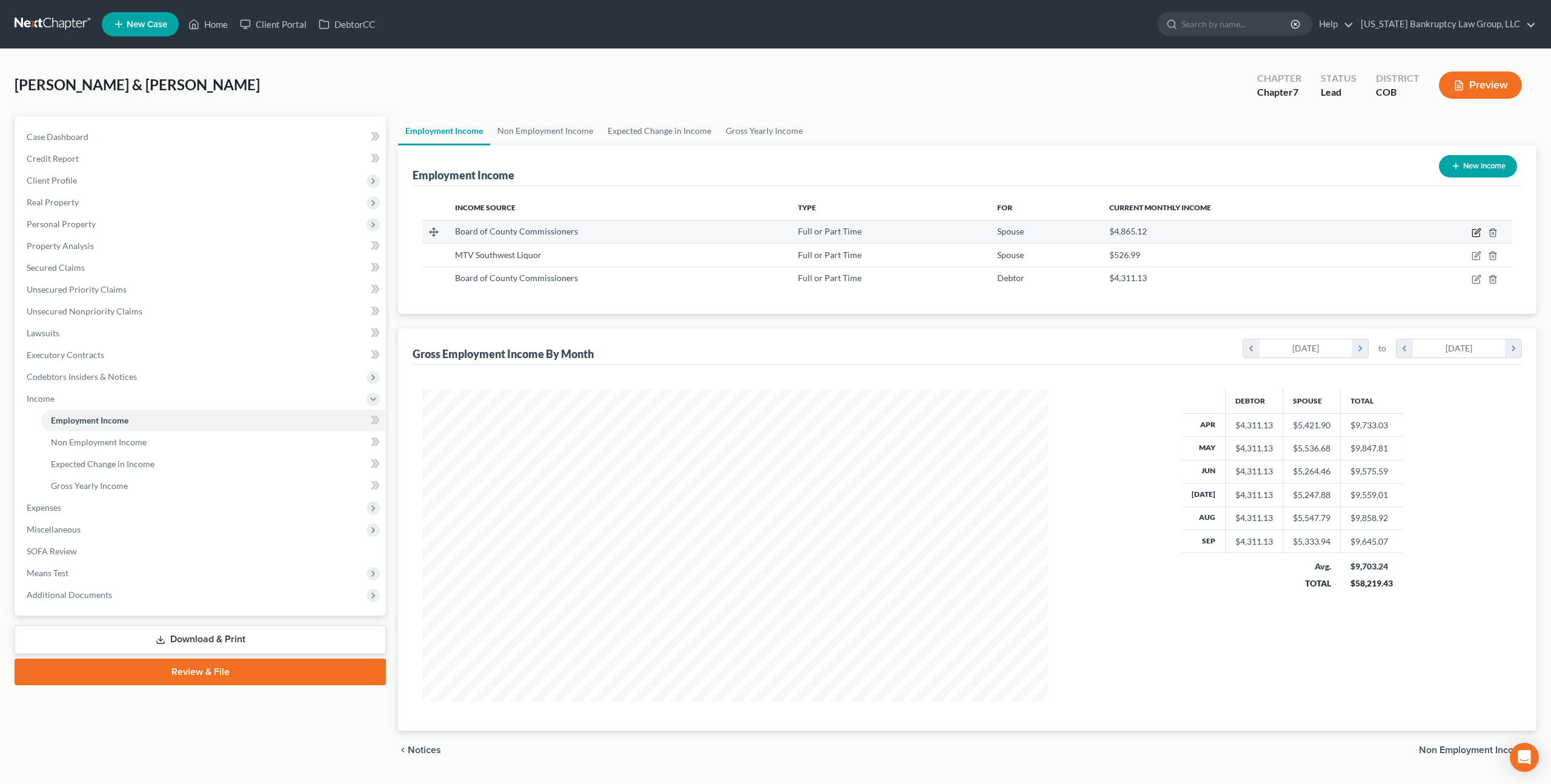
click at [1476, 228] on icon "button" at bounding box center [1476, 232] width 9 height 9
select select "0"
select select "5"
select select "0"
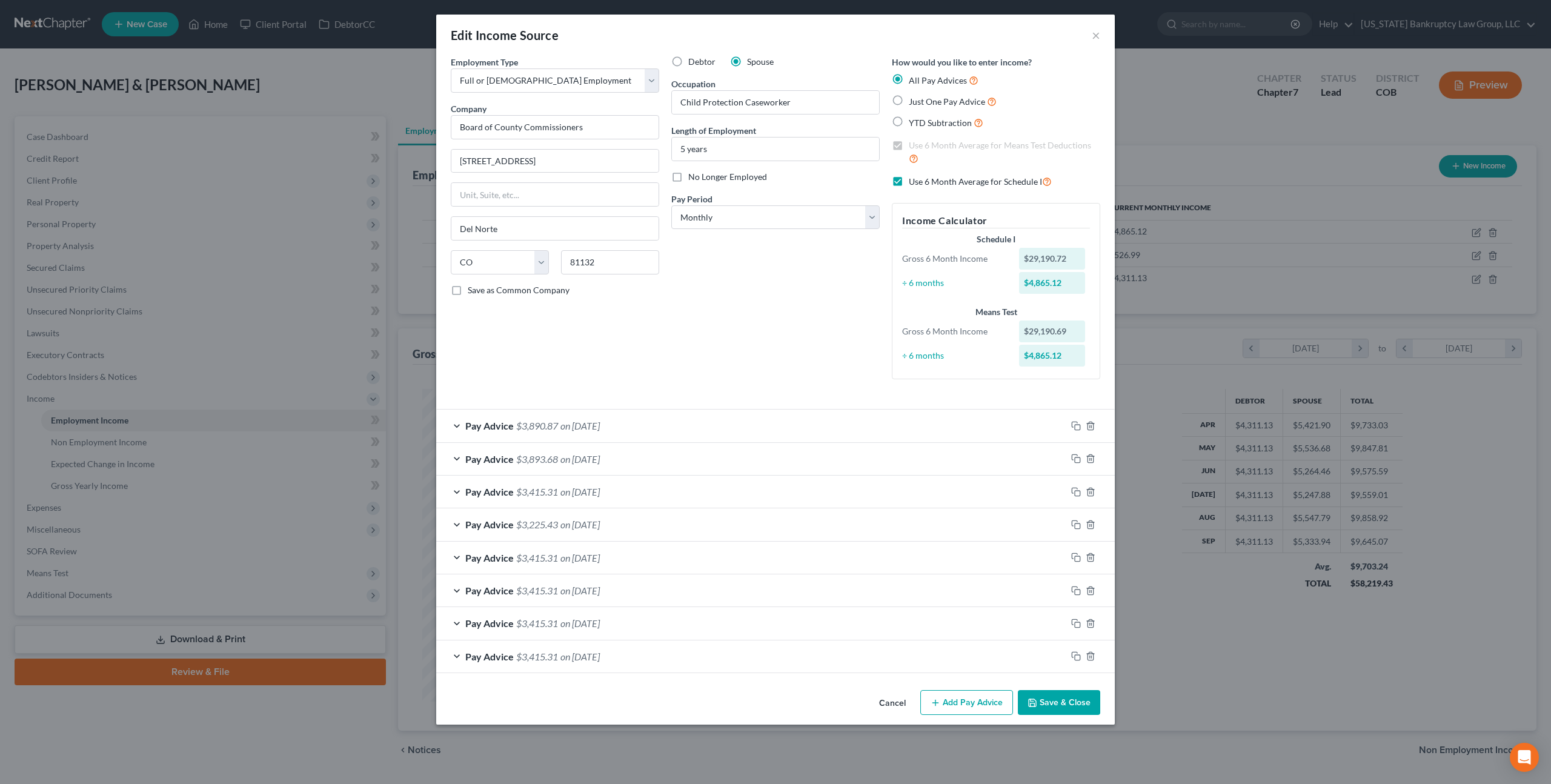
click at [1050, 691] on button "Save & Close" at bounding box center [1059, 703] width 82 height 25
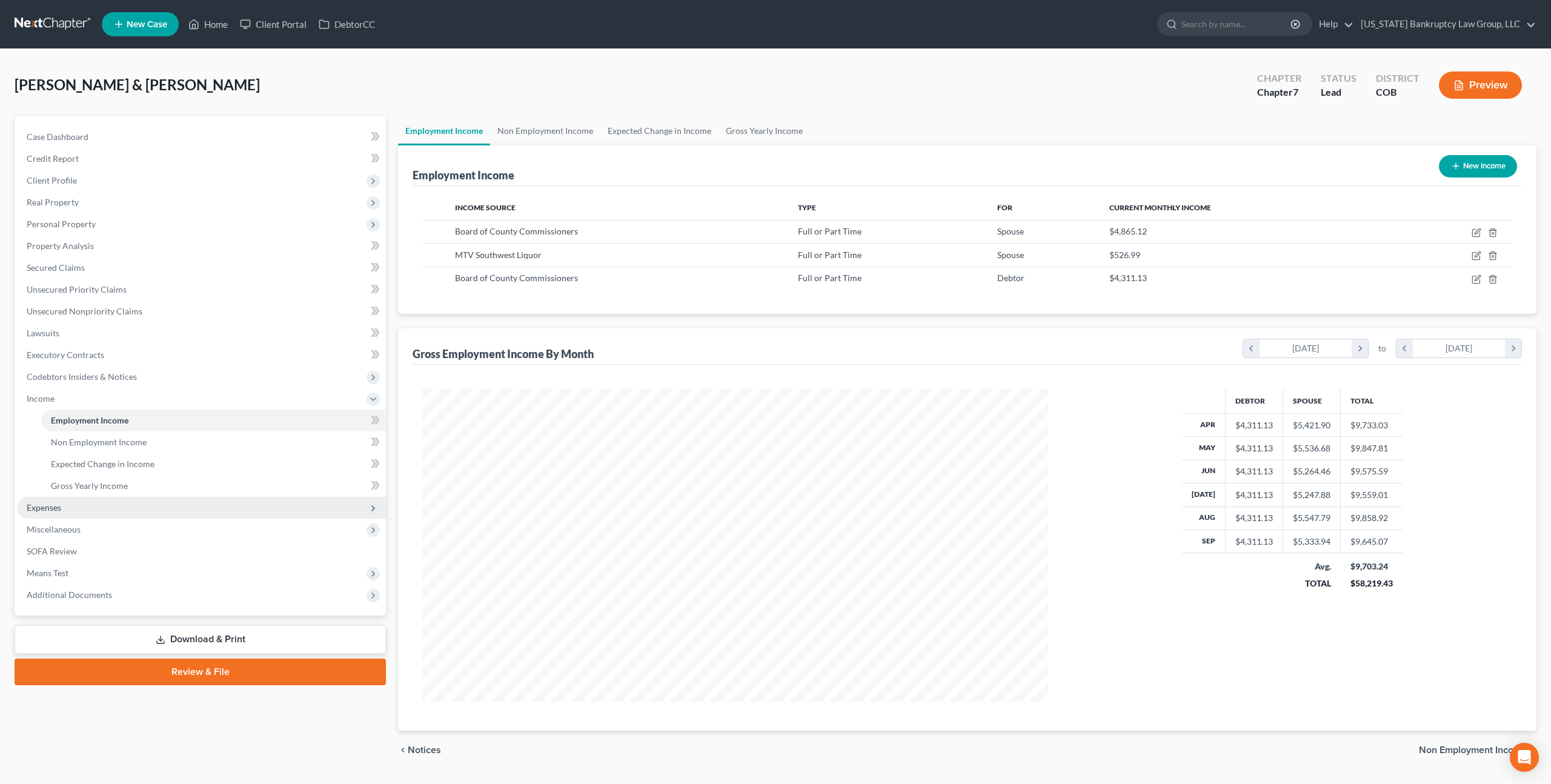
click at [74, 506] on span "Expenses" at bounding box center [202, 508] width 369 height 22
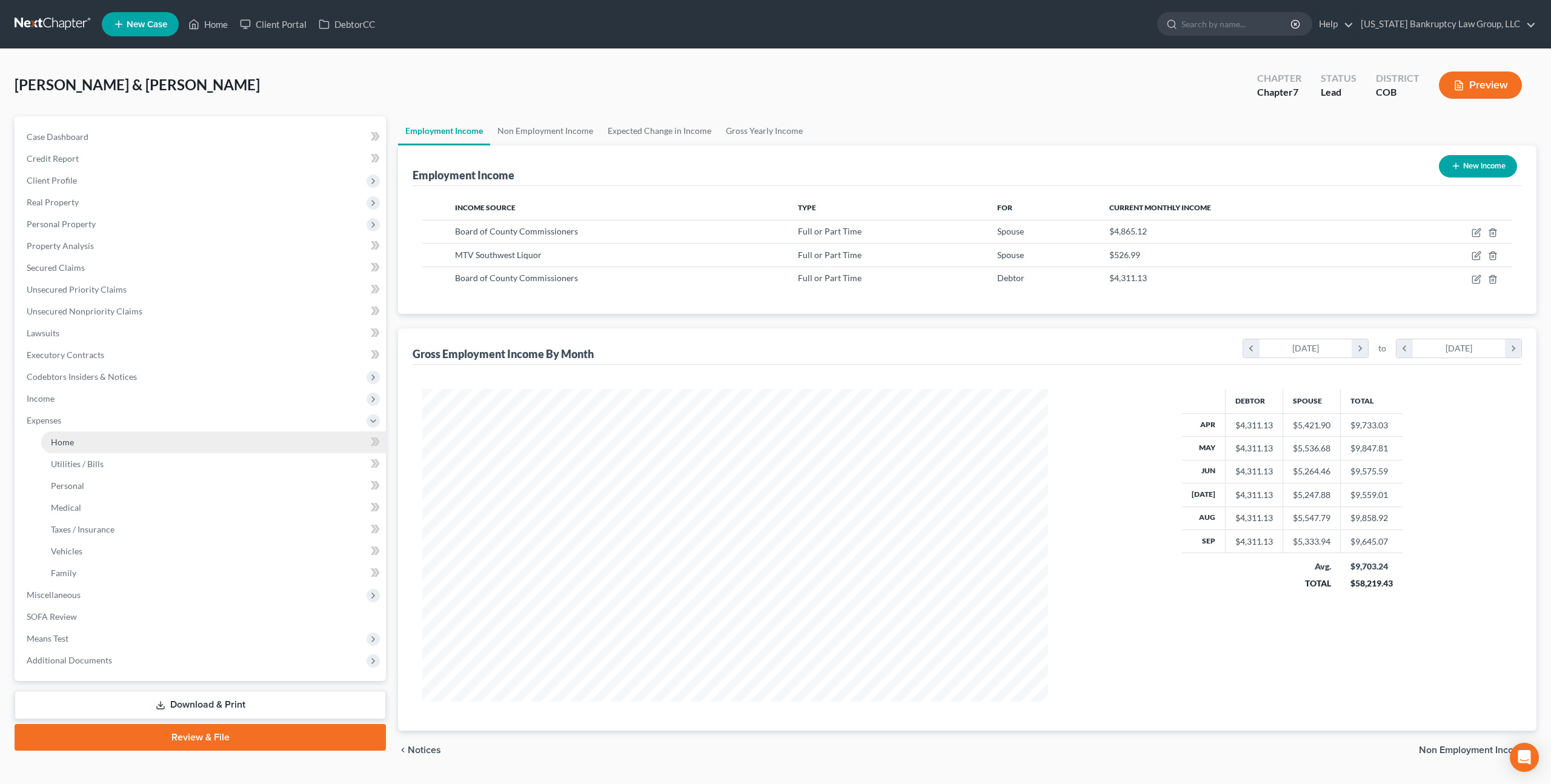
click at [71, 446] on link "Home" at bounding box center [213, 442] width 345 height 22
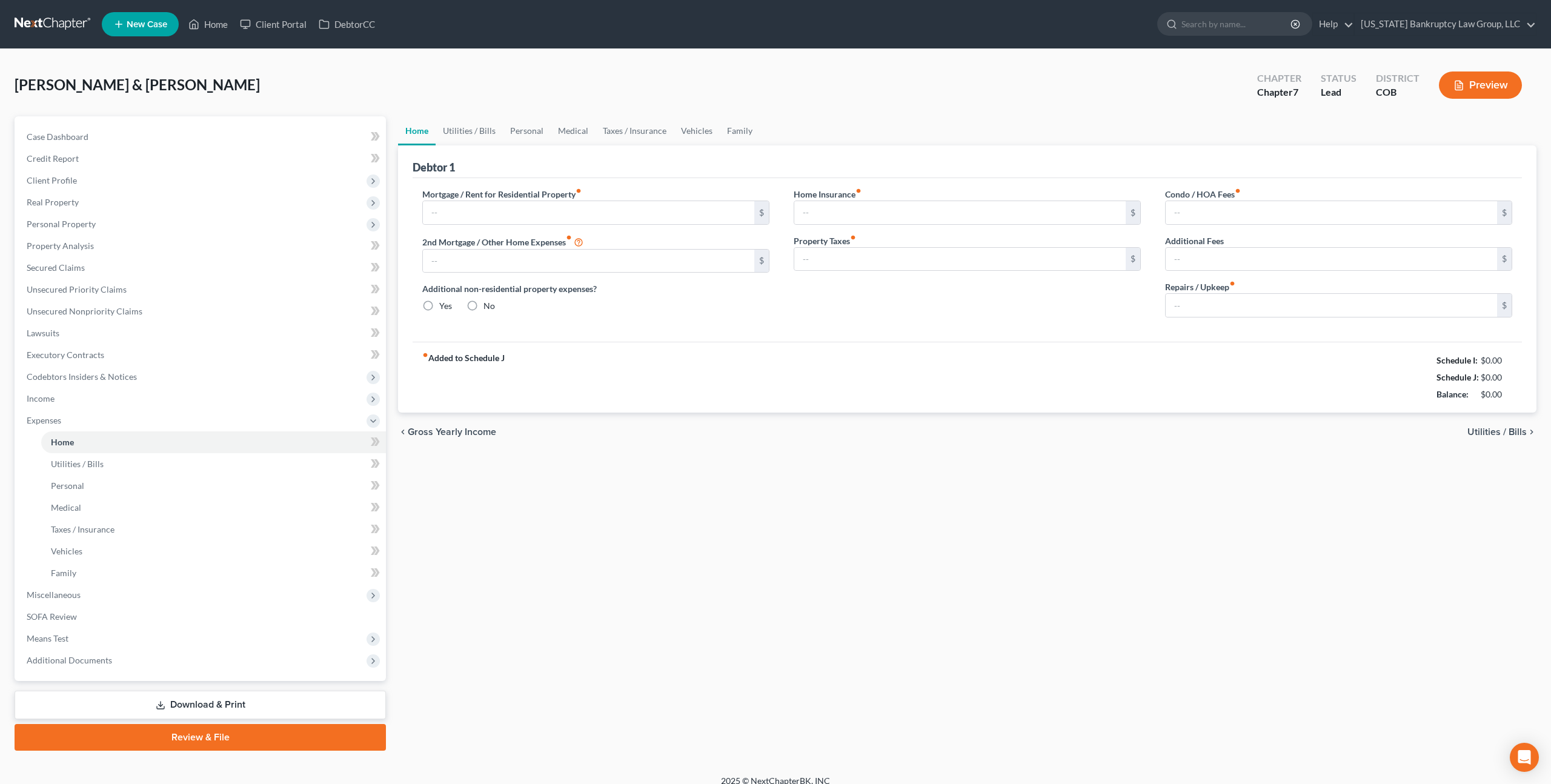
type input "1,084.00"
type input "0.00"
radio input "true"
type input "0.00"
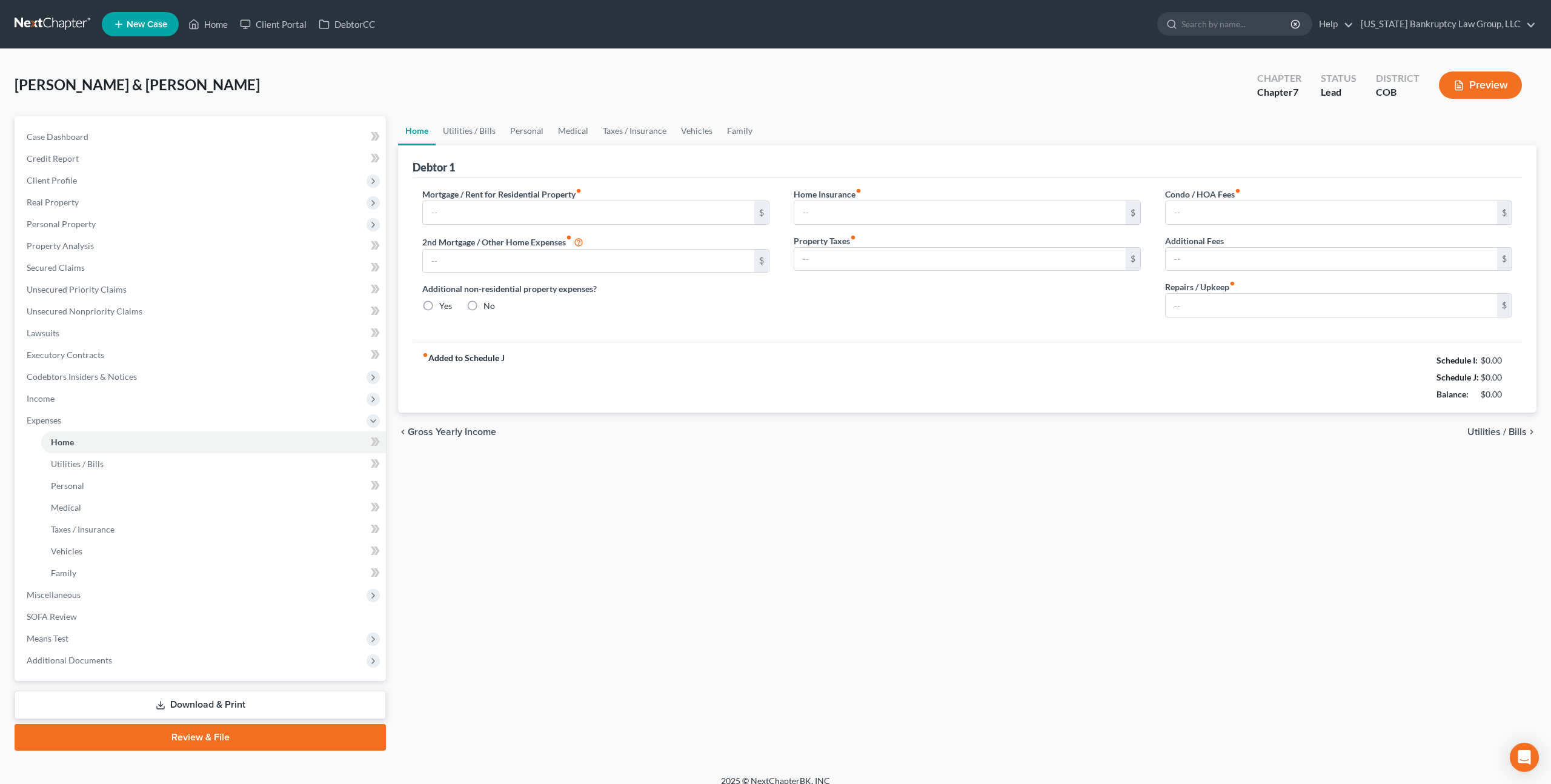
type input "0.00"
type input "100.00"
click at [83, 634] on span "Means Test" at bounding box center [202, 639] width 369 height 22
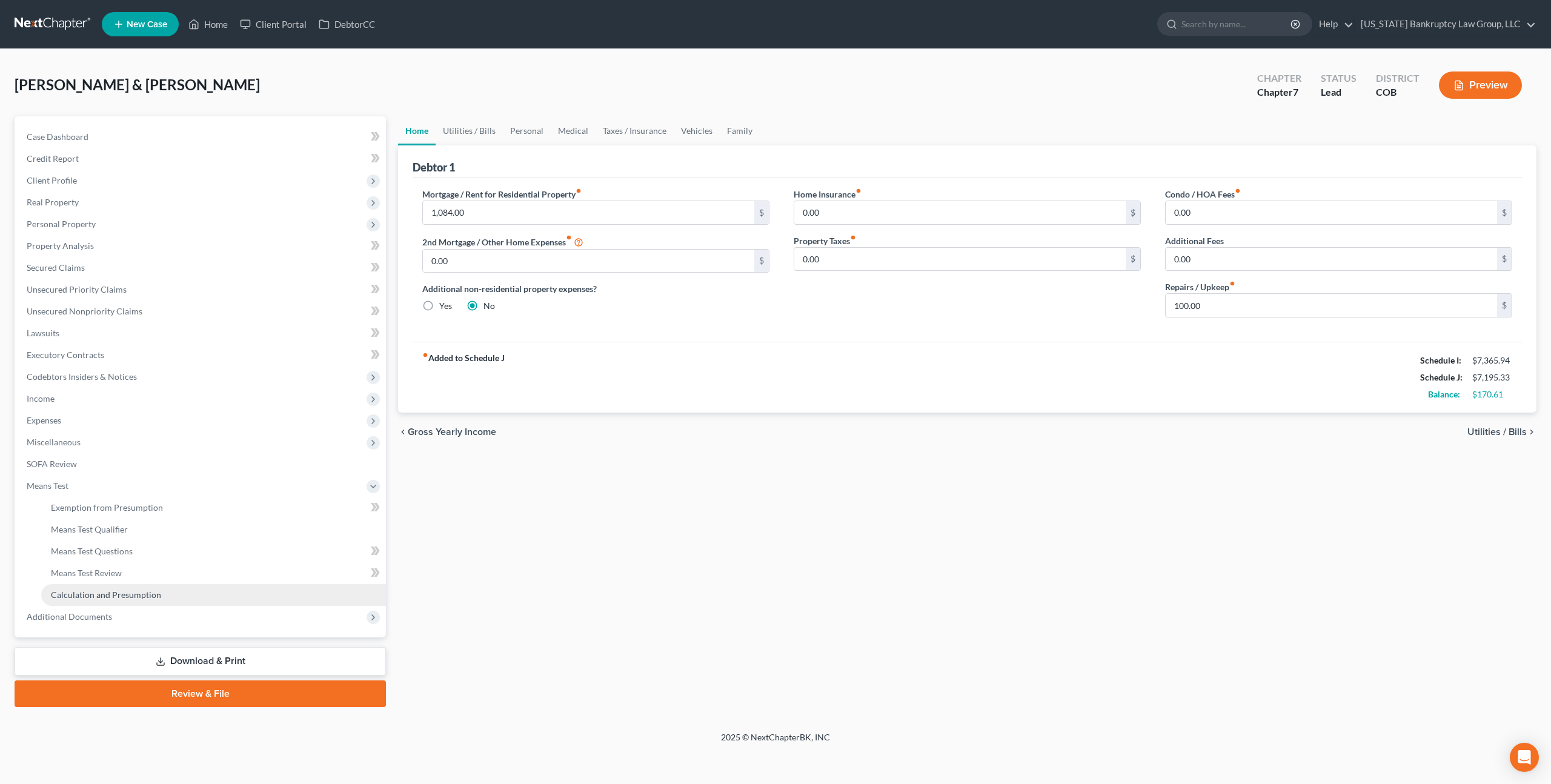
click at [101, 593] on span "Calculation and Presumption" at bounding box center [106, 595] width 110 height 10
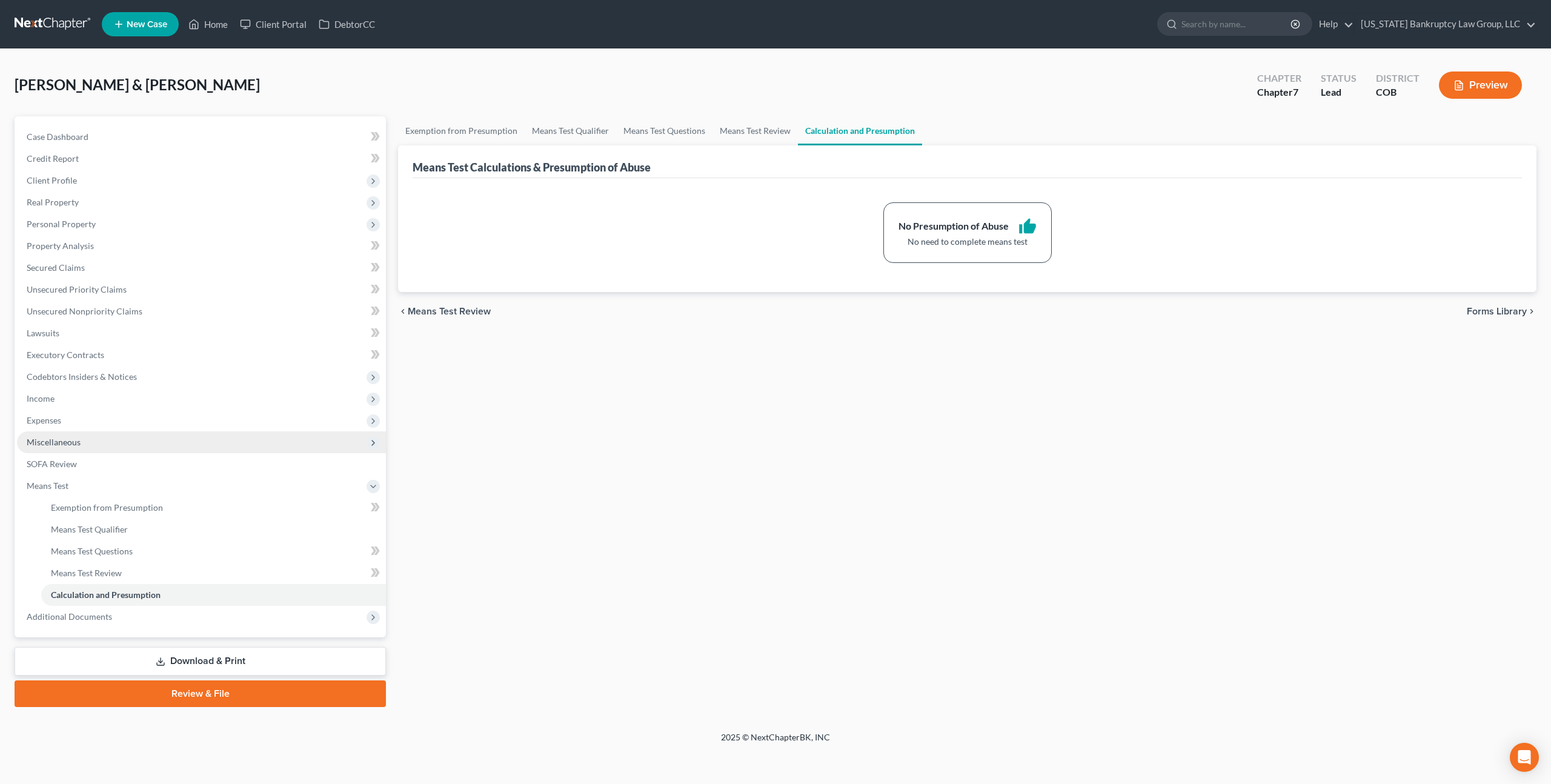
click at [61, 443] on span "Miscellaneous" at bounding box center [53, 442] width 54 height 10
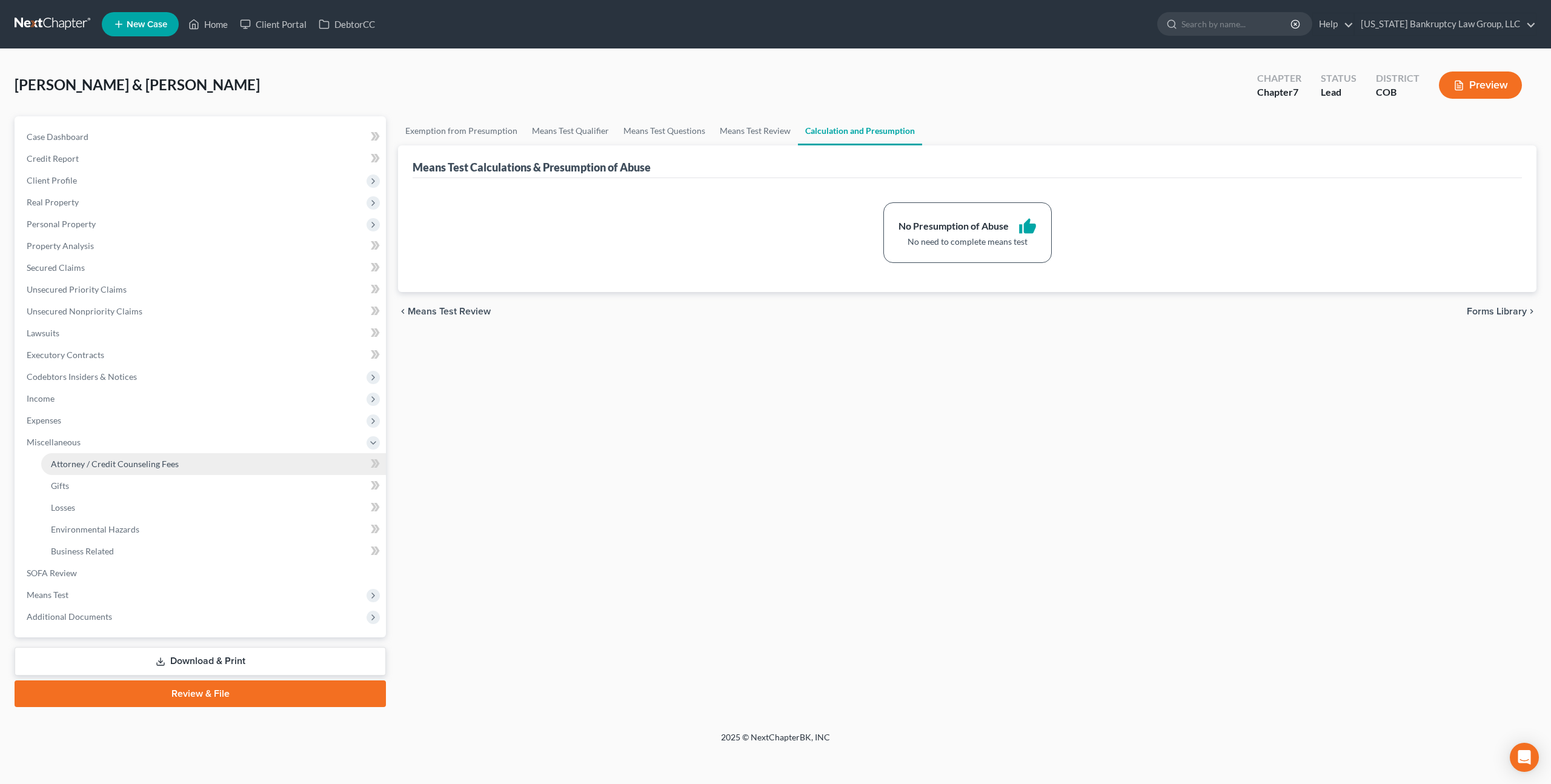
click at [73, 458] on span "Attorney / Credit Counseling Fees" at bounding box center [115, 463] width 128 height 10
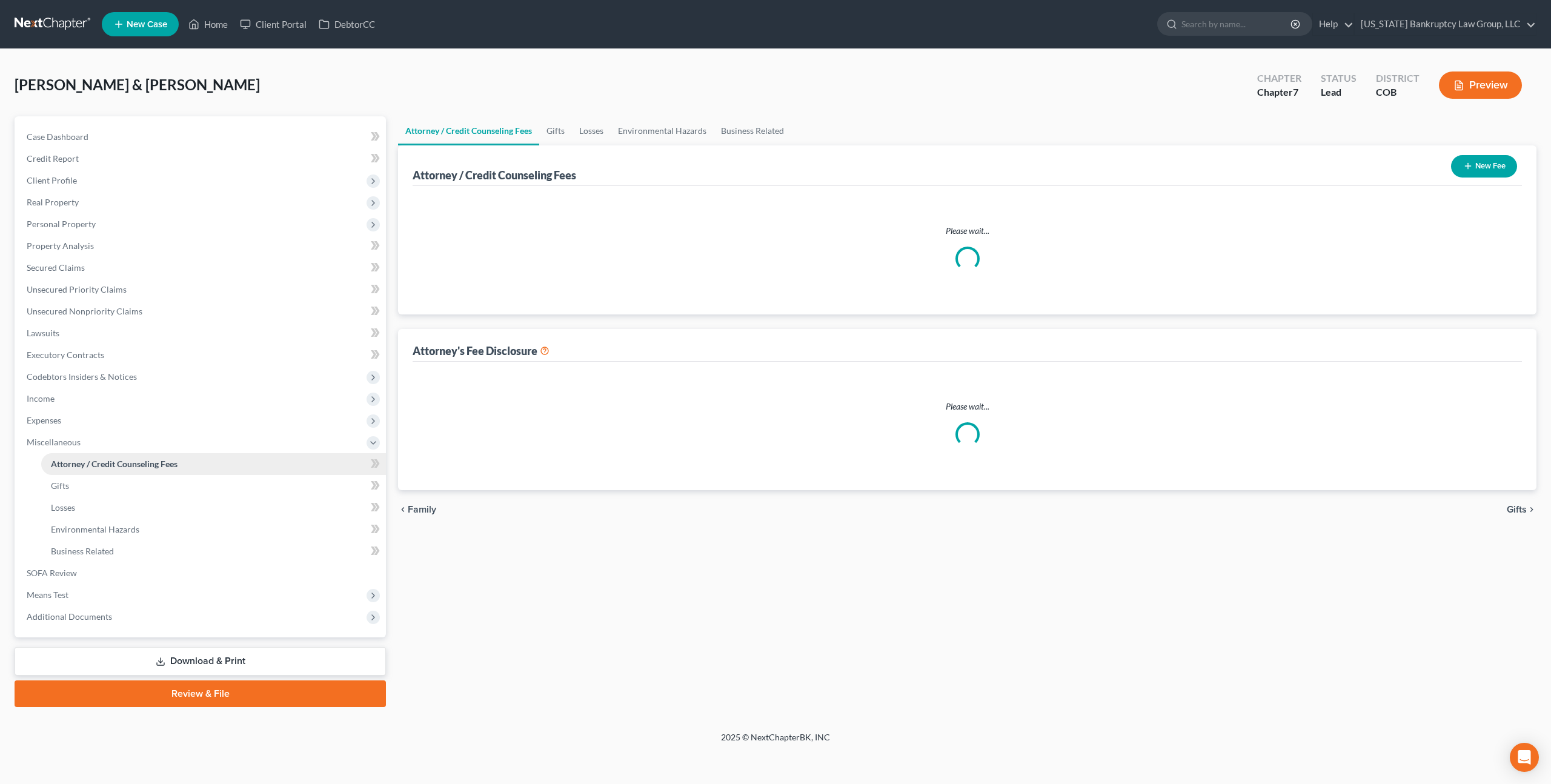
select select "0"
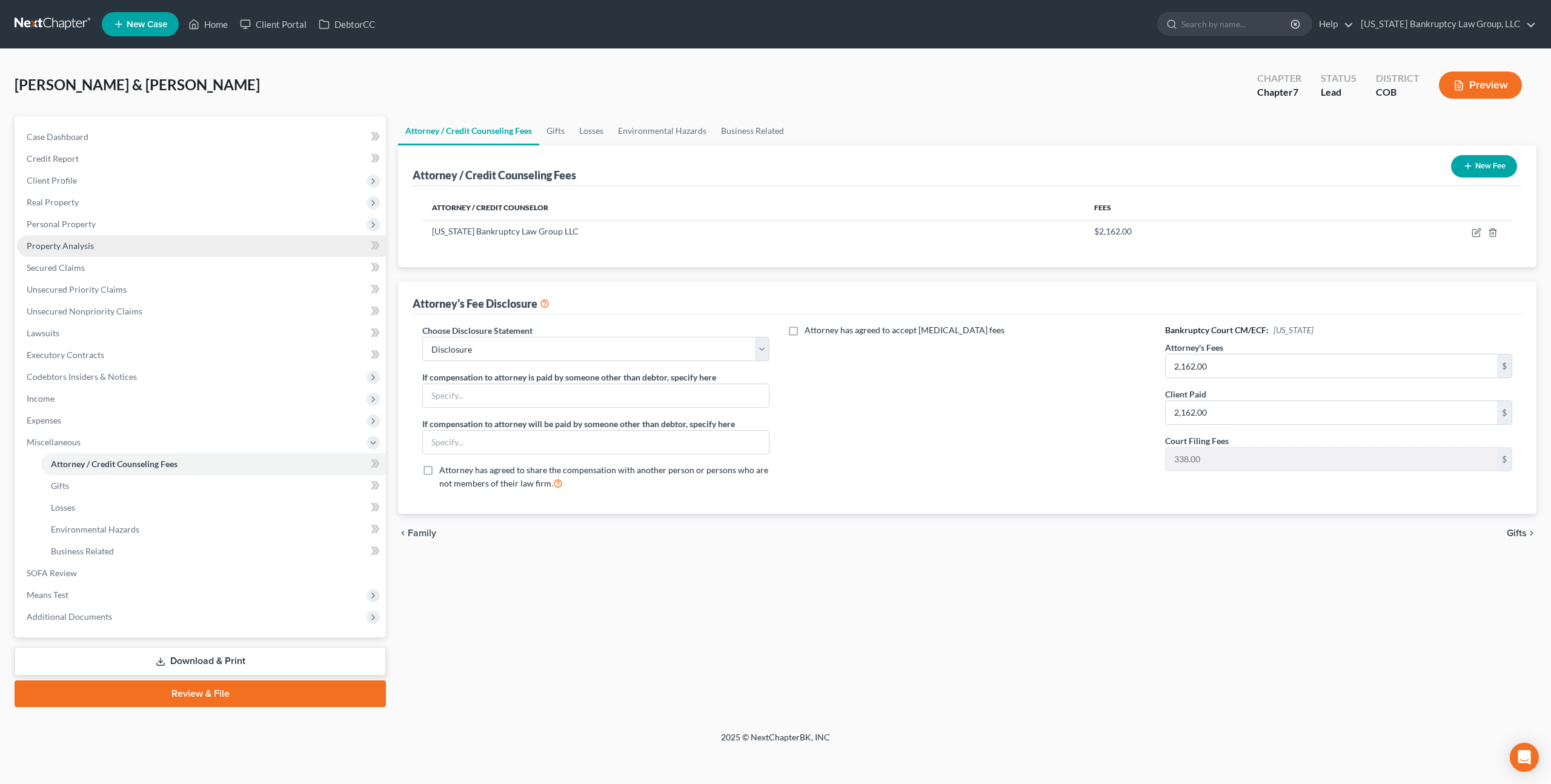
click at [73, 249] on span "Property Analysis" at bounding box center [60, 245] width 67 height 10
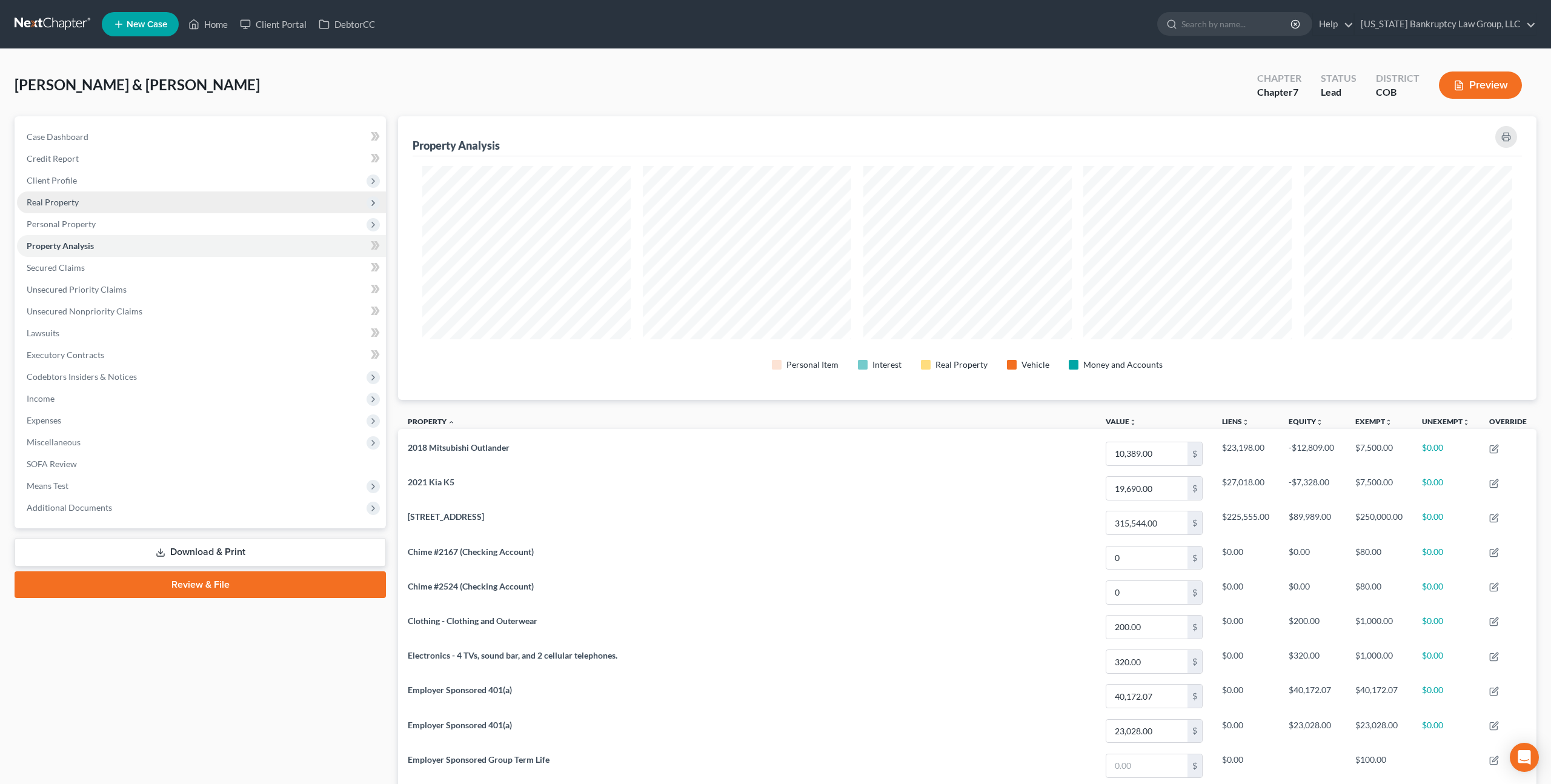
click at [78, 204] on span "Real Property" at bounding box center [202, 202] width 369 height 22
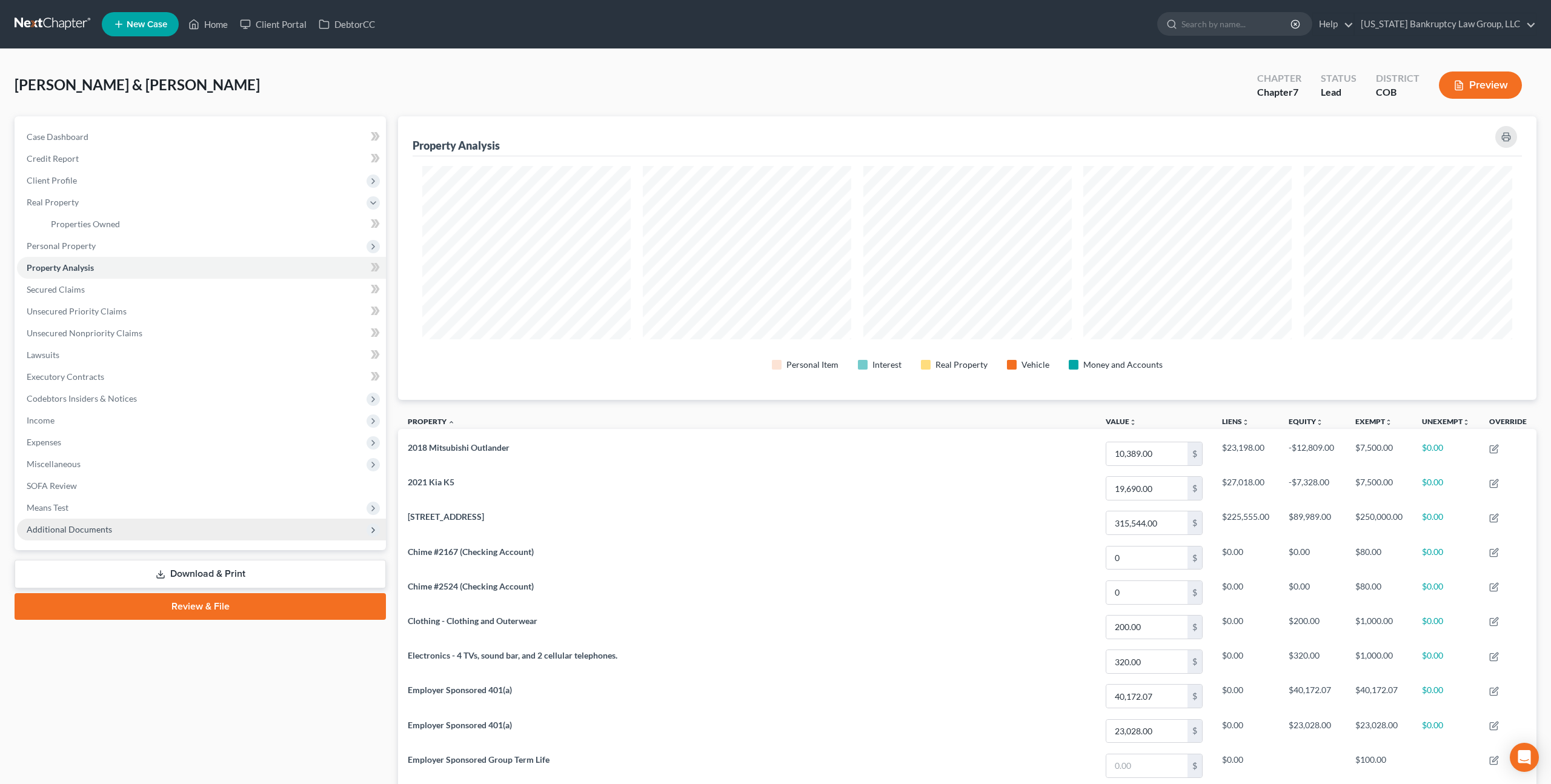
click at [74, 524] on span "Additional Documents" at bounding box center [69, 529] width 85 height 10
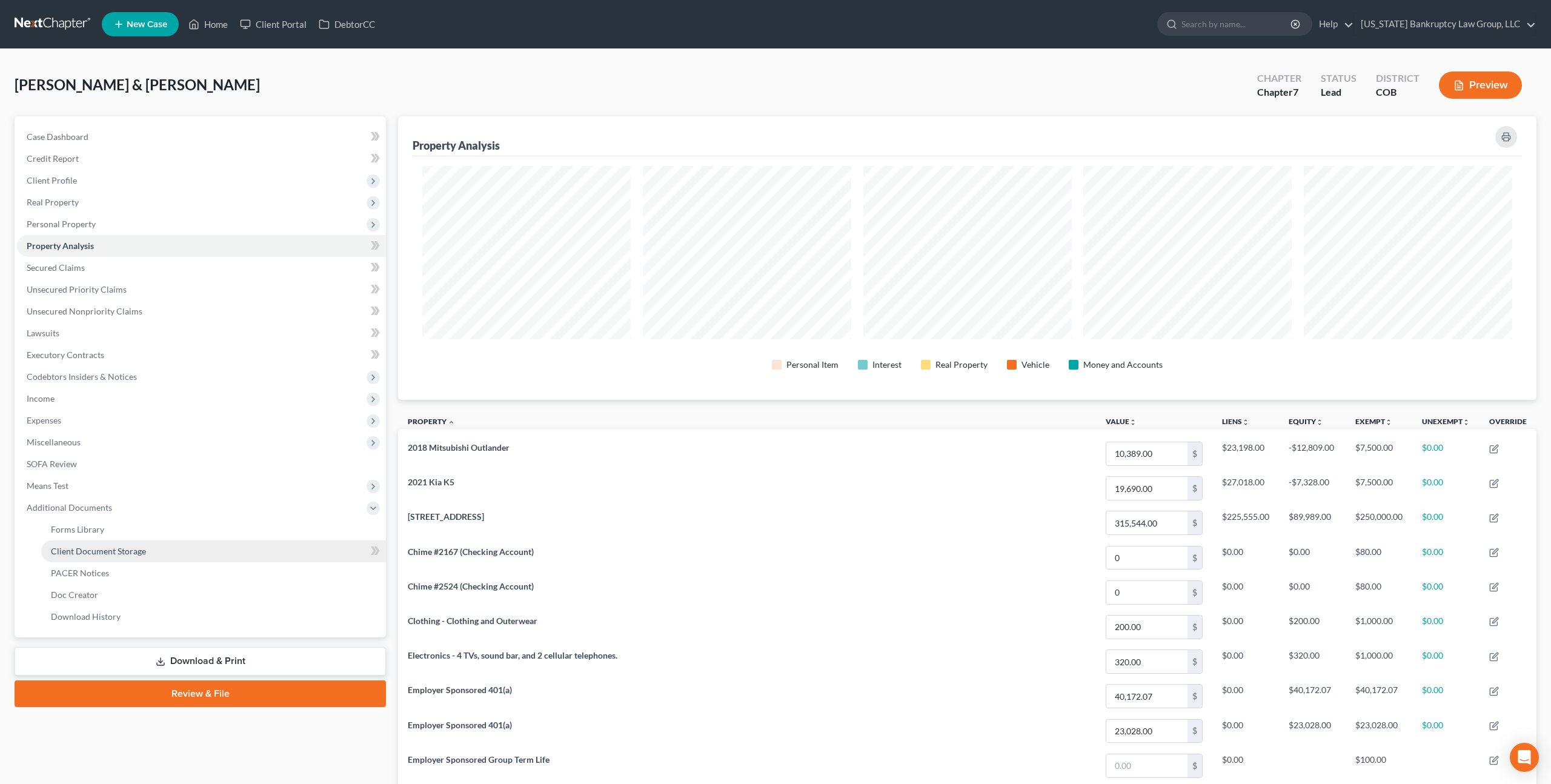
click at [102, 551] on span "Client Document Storage" at bounding box center [99, 551] width 95 height 10
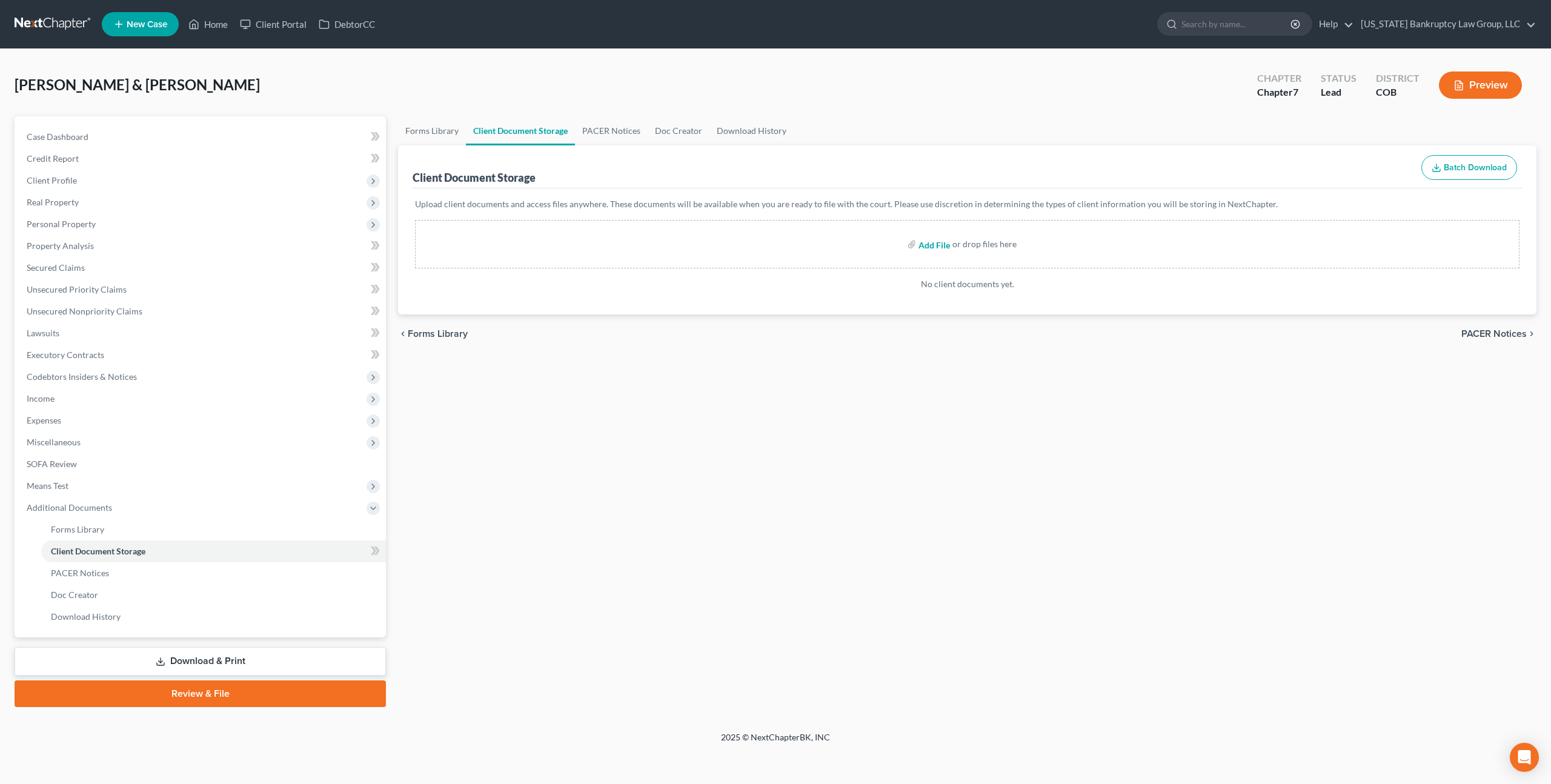
click at [935, 243] on input "file" at bounding box center [933, 244] width 29 height 22
type input "C:\fakepath\Credit Counseling Certificate - [PERSON_NAME].pdf"
click at [56, 24] on link at bounding box center [53, 24] width 78 height 22
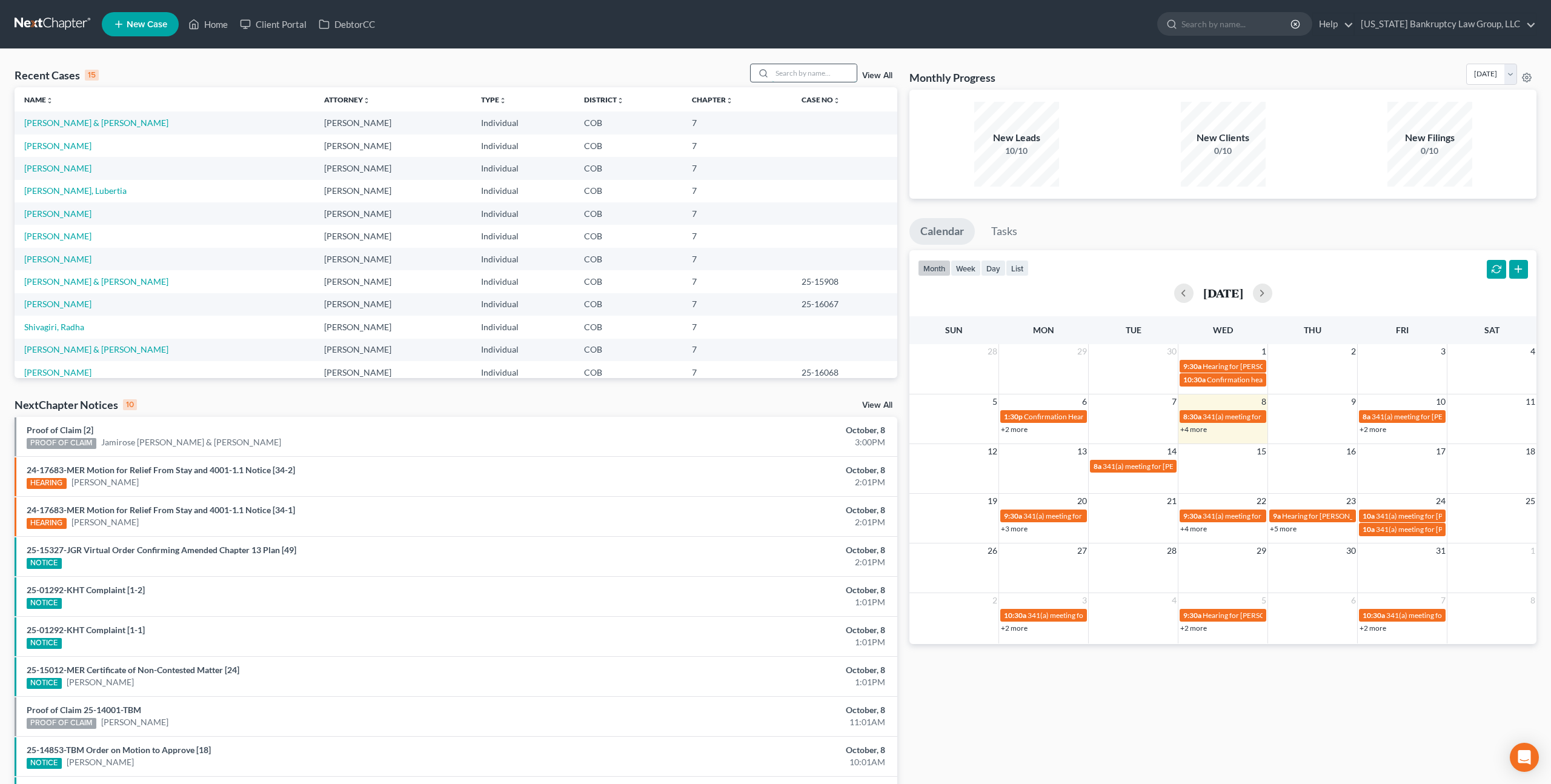
click at [795, 77] on input "search" at bounding box center [814, 73] width 85 height 18
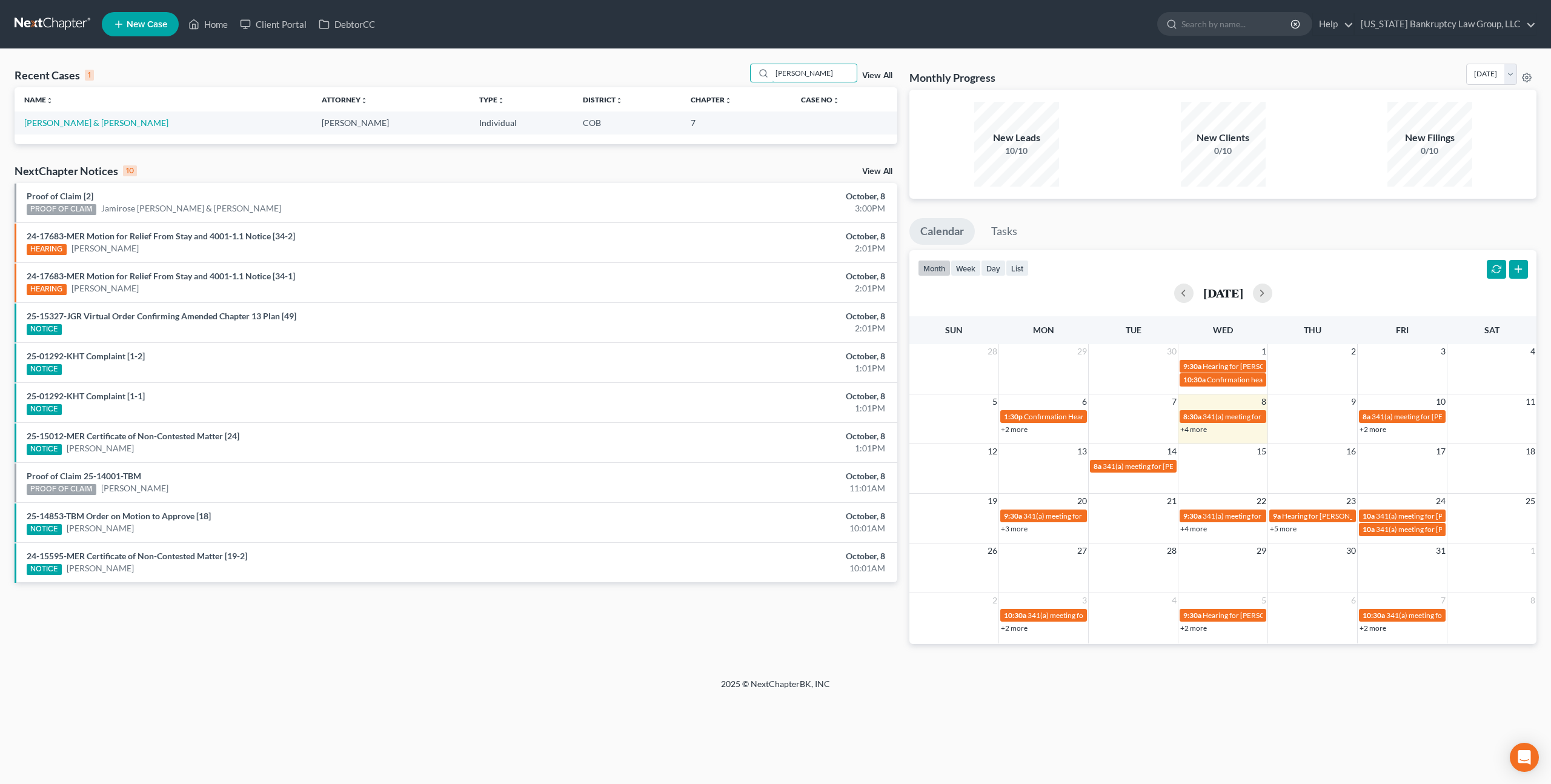
type input "medina"
click at [70, 121] on link "Medina, Ray & Silvia" at bounding box center [96, 123] width 144 height 10
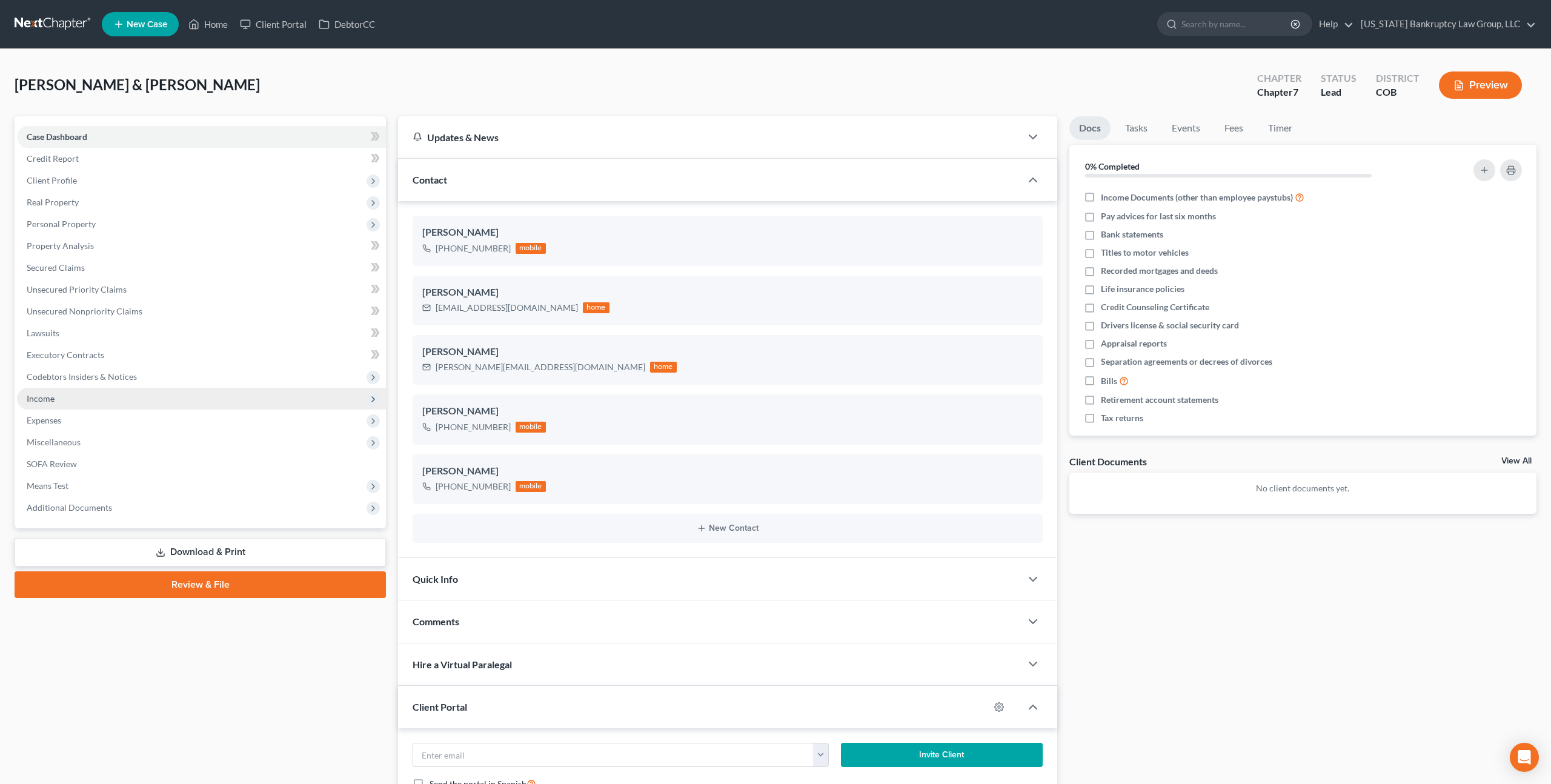
click at [47, 397] on span "Income" at bounding box center [40, 398] width 28 height 10
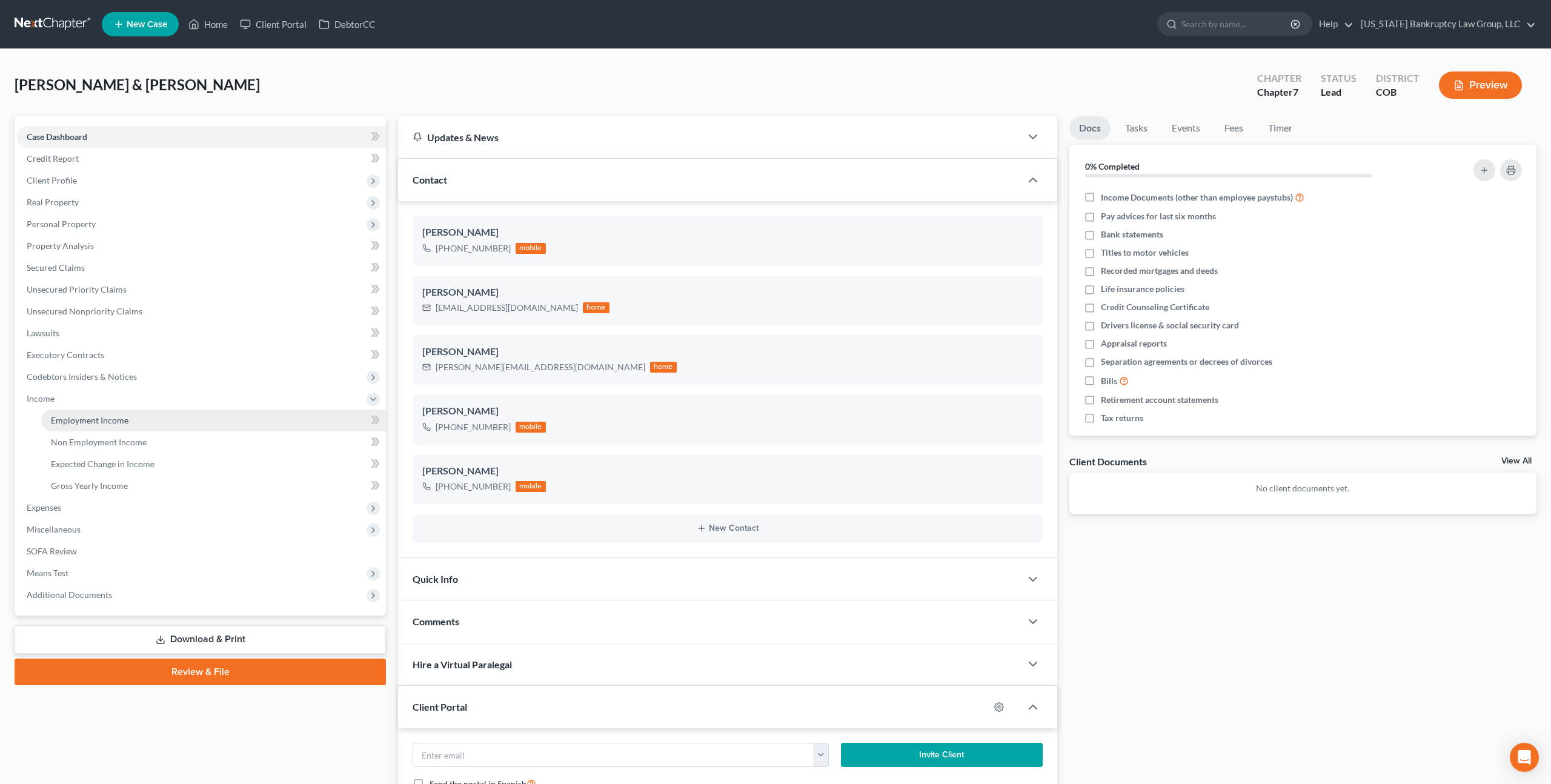
click at [74, 419] on span "Employment Income" at bounding box center [90, 420] width 78 height 10
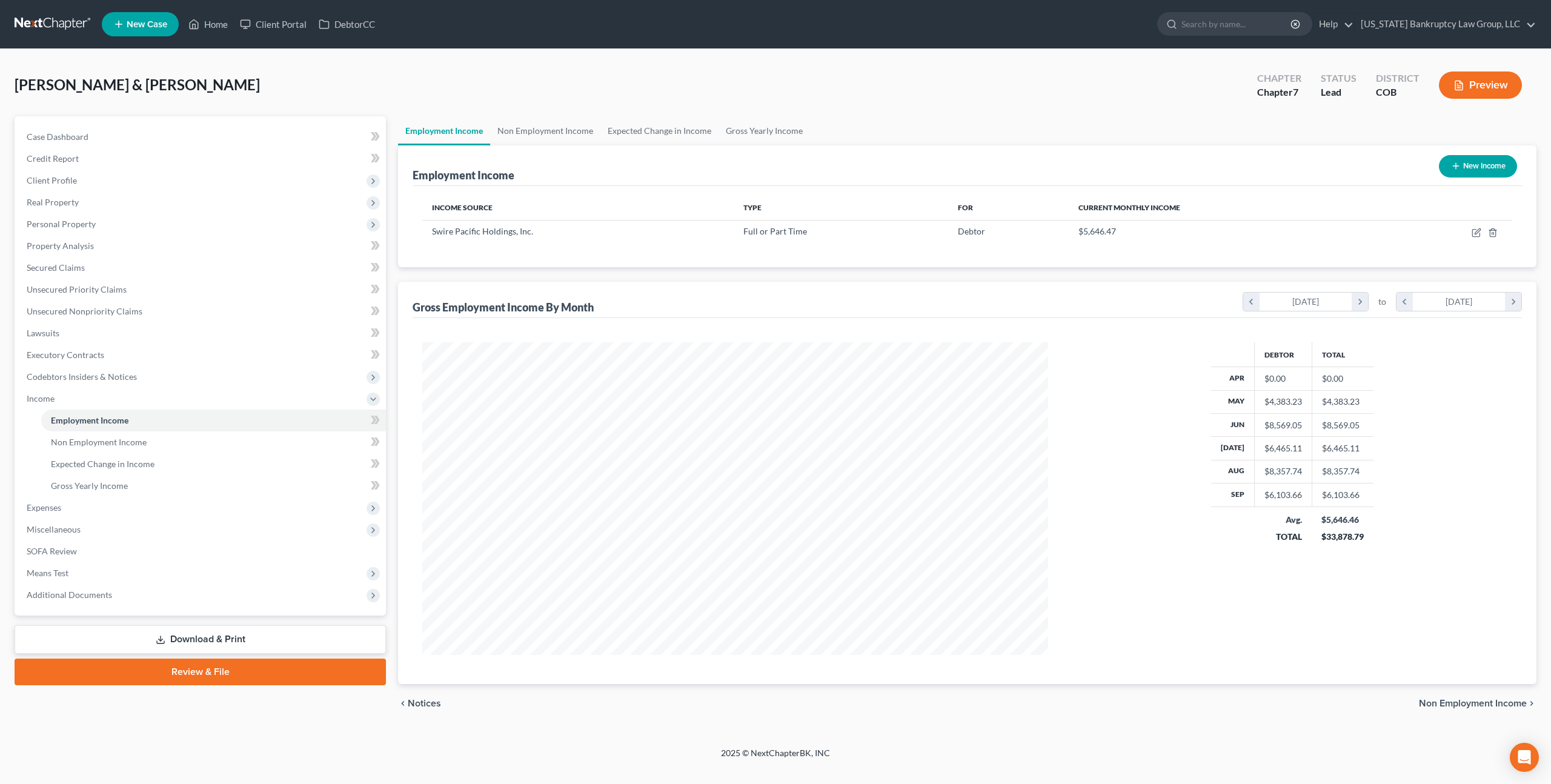
scroll to position [313, 649]
click at [1476, 230] on icon "button" at bounding box center [1476, 232] width 9 height 9
select select "0"
select select "46"
select select "2"
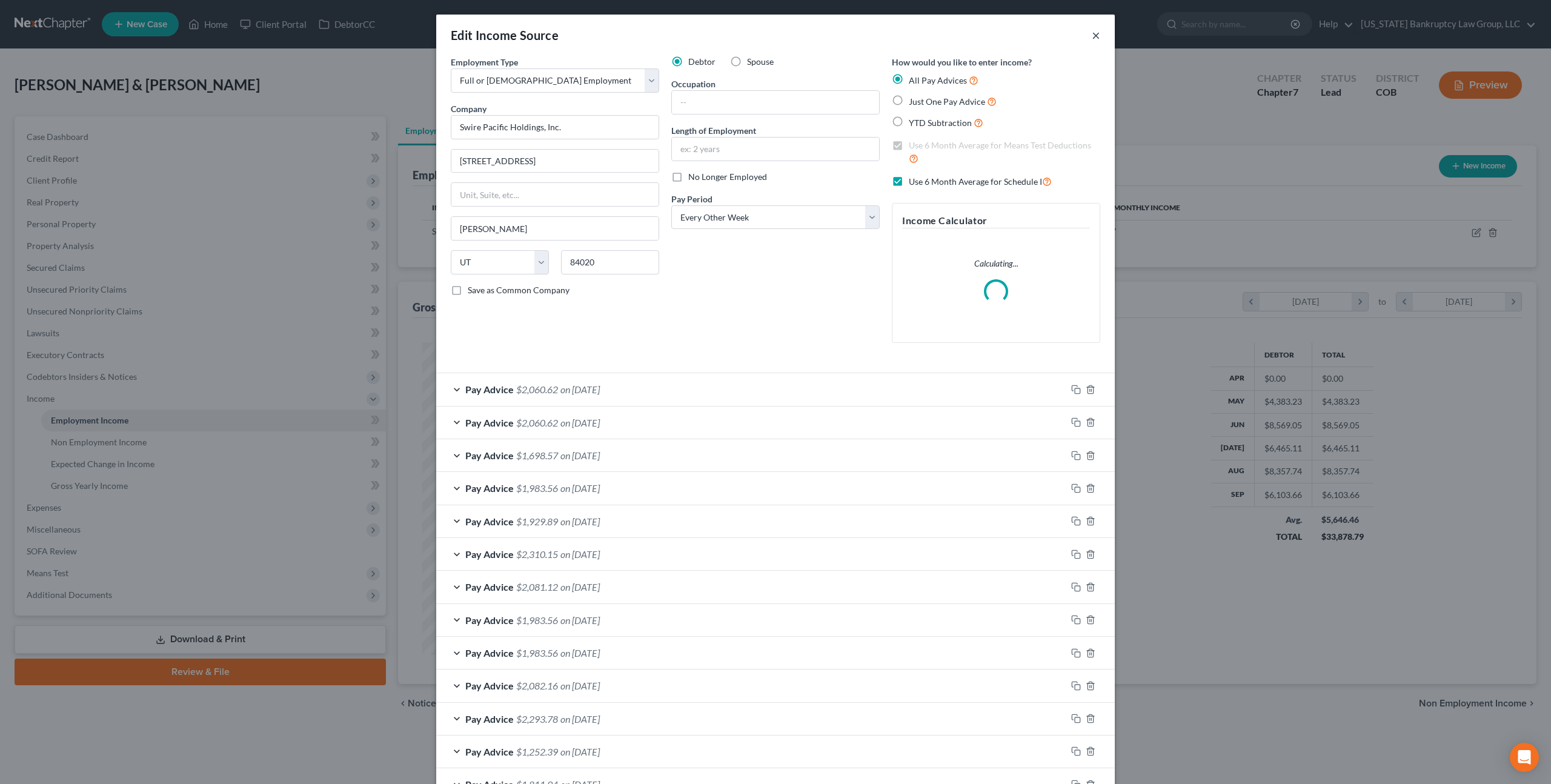
click at [1093, 35] on button "×" at bounding box center [1096, 35] width 8 height 15
